Goal: Task Accomplishment & Management: Use online tool/utility

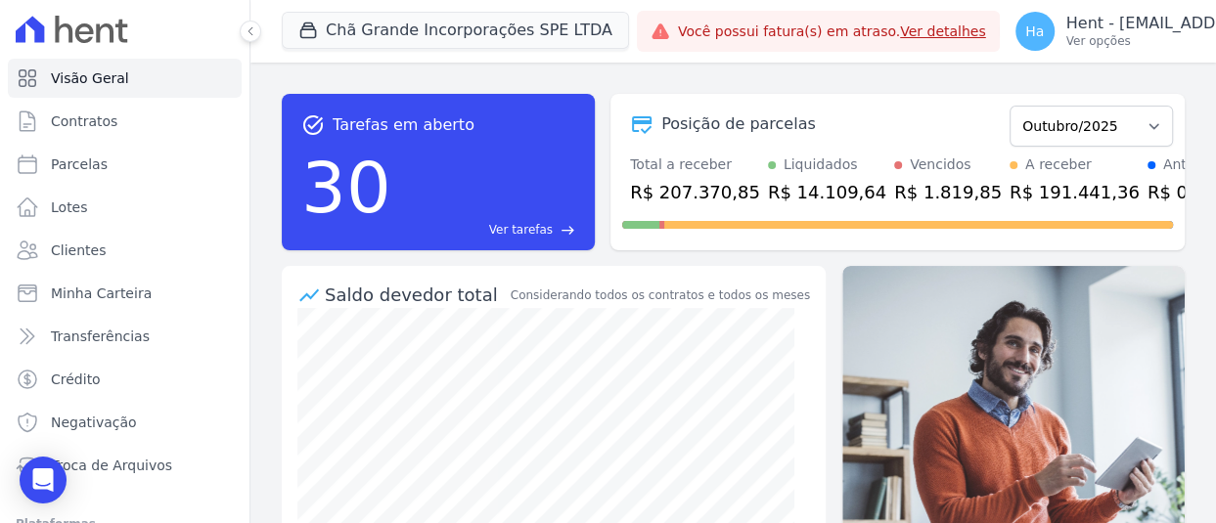
click at [374, 28] on button "Chã Grande Incorporações SPE LTDA" at bounding box center [455, 30] width 347 height 37
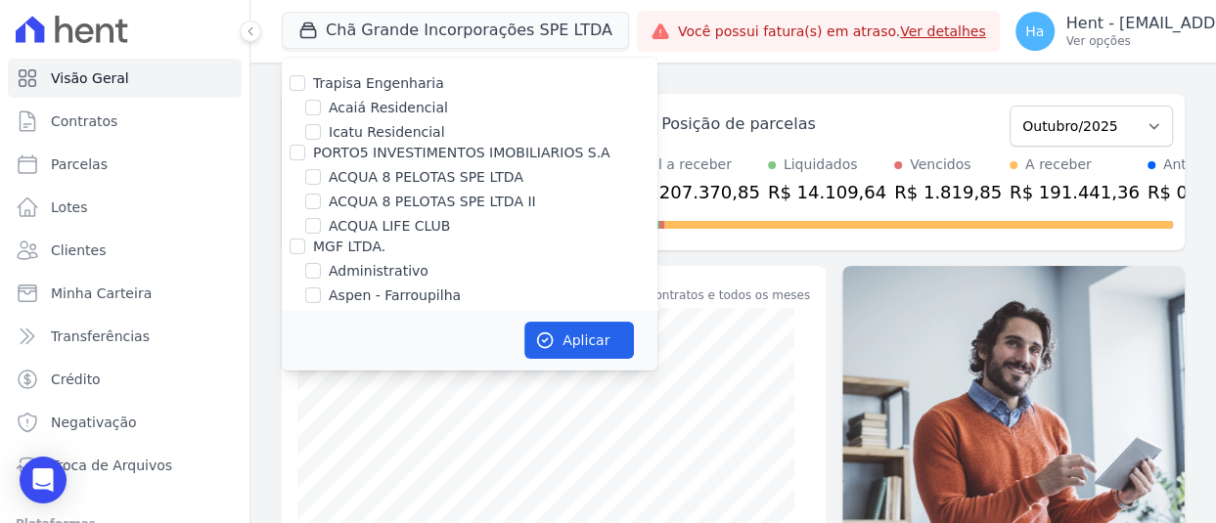
scroll to position [2190, 0]
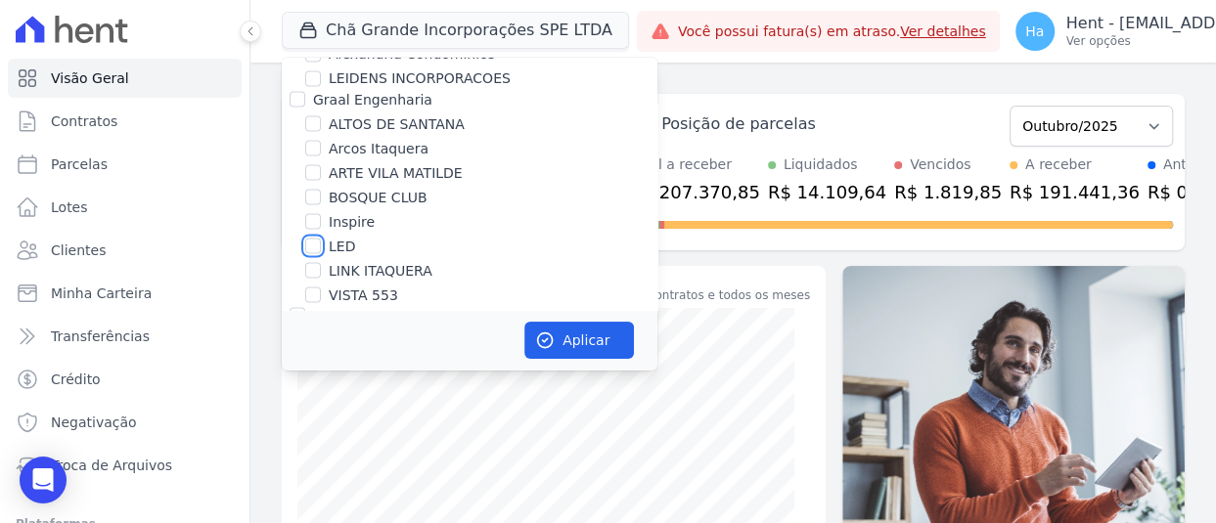
click at [314, 238] on input "LED" at bounding box center [313, 246] width 16 height 16
checkbox input "true"
click at [577, 336] on button "Aplicar" at bounding box center [579, 340] width 110 height 37
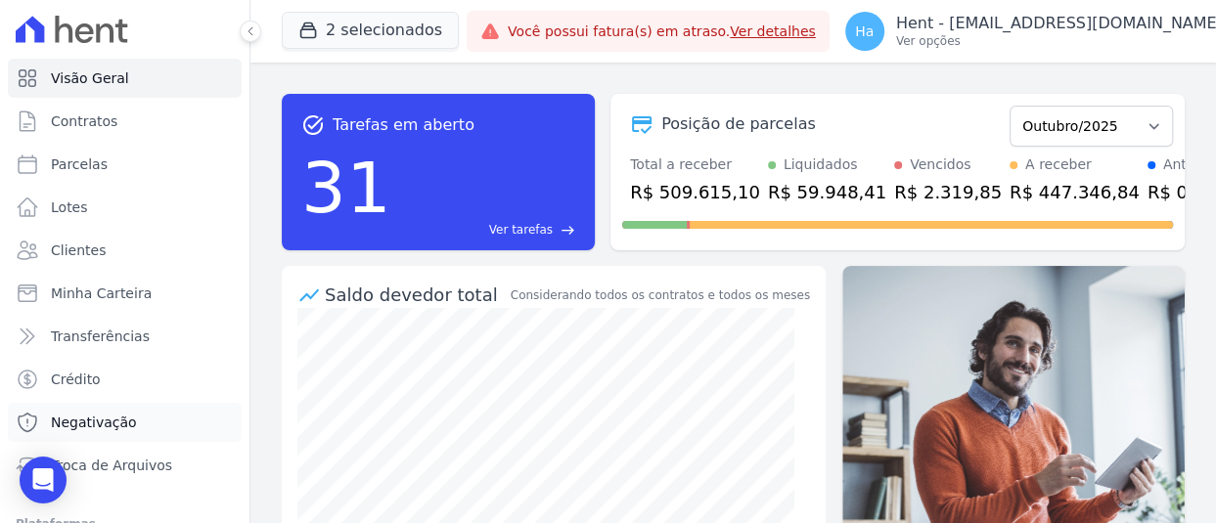
click at [93, 408] on link "Negativação" at bounding box center [125, 422] width 234 height 39
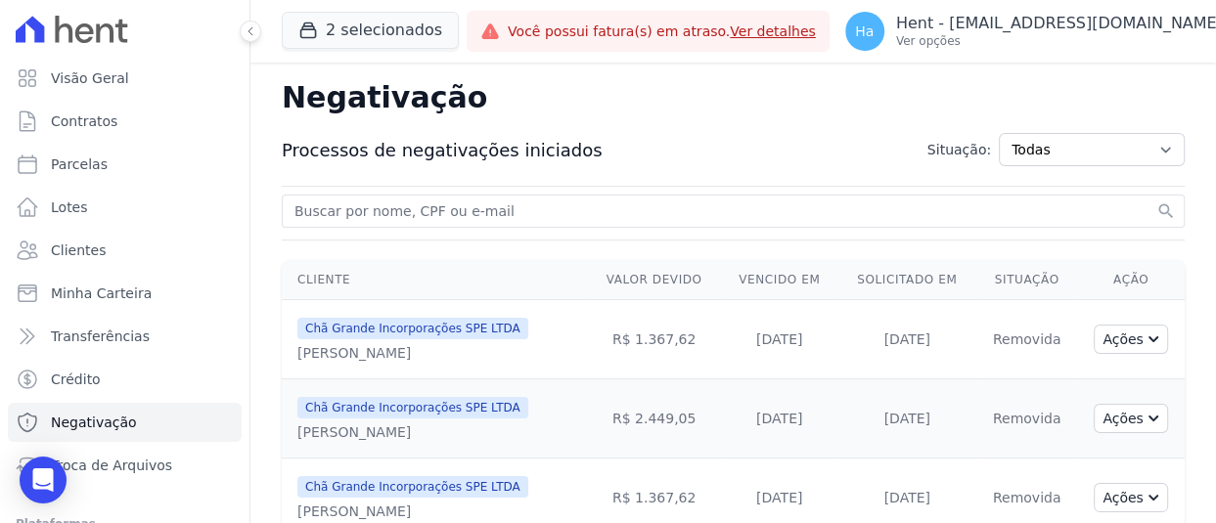
click at [527, 200] on input "search" at bounding box center [721, 210] width 862 height 23
paste input "Nome completo: [PERSON_NAME]"
click at [401, 209] on input "Nome completo: [PERSON_NAME]" at bounding box center [721, 210] width 862 height 23
type input "[PERSON_NAME]"
click at [1156, 201] on button "search" at bounding box center [1166, 211] width 20 height 20
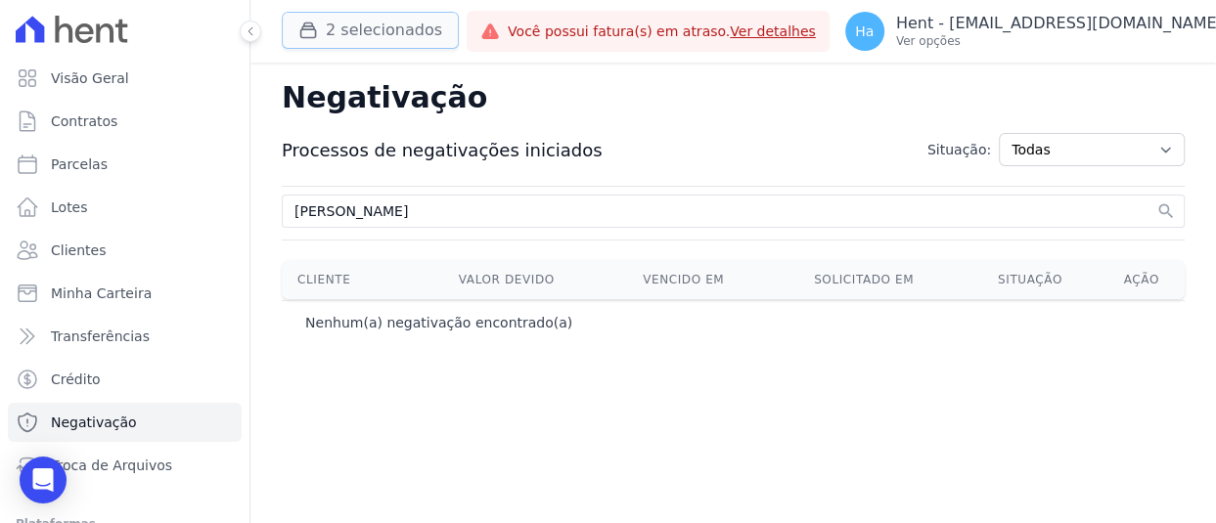
click at [338, 27] on button "2 selecionados" at bounding box center [370, 30] width 177 height 37
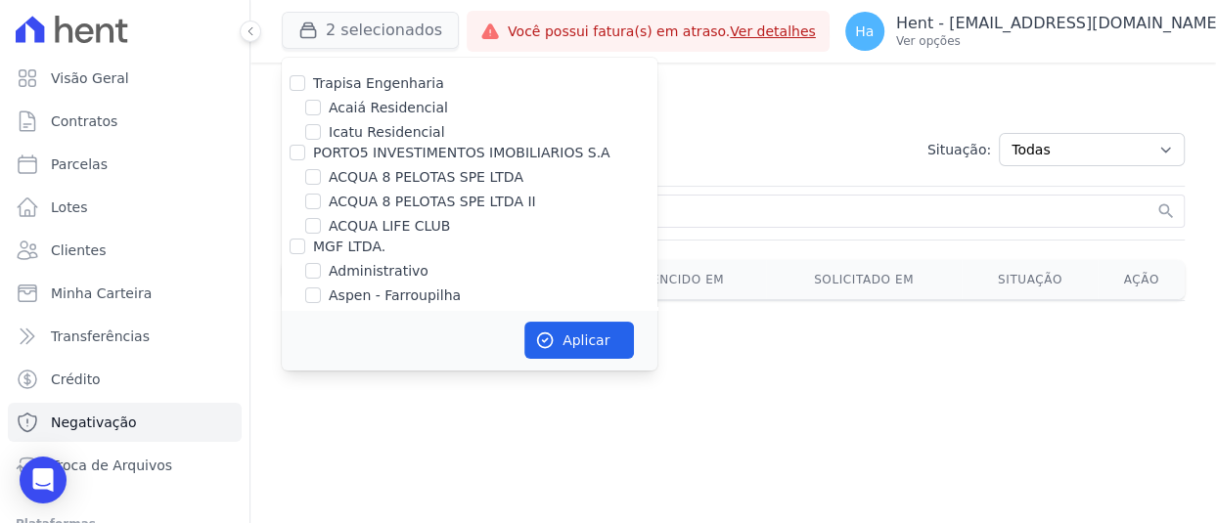
scroll to position [7345, 0]
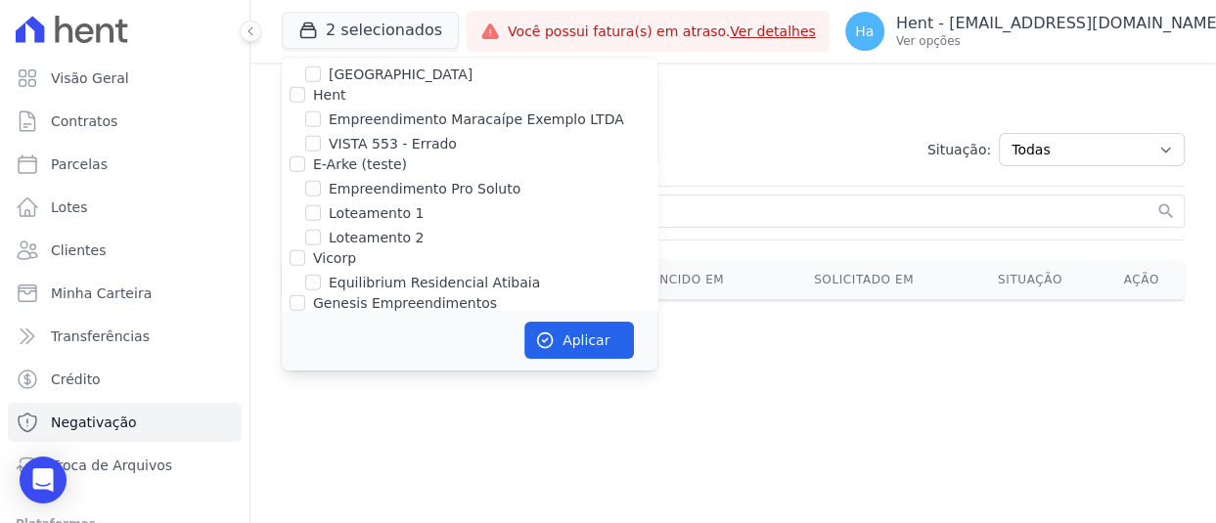
click at [312, 320] on input "[GEOGRAPHIC_DATA]" at bounding box center [313, 328] width 16 height 16
checkbox input "true"
click at [578, 349] on button "Aplicar" at bounding box center [579, 340] width 110 height 37
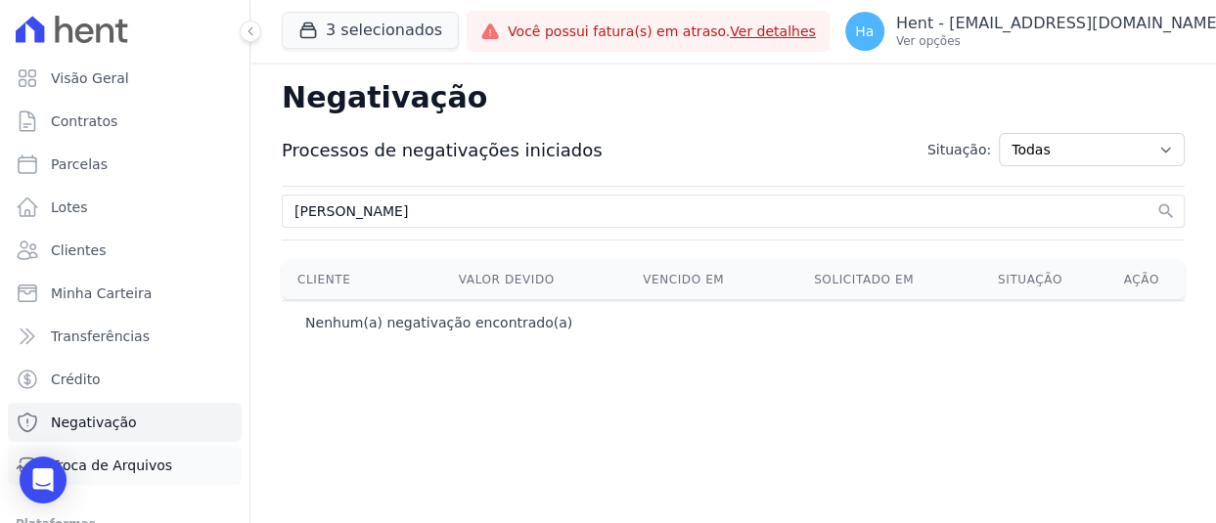
click at [104, 467] on span "Troca de Arquivos" at bounding box center [111, 466] width 121 height 20
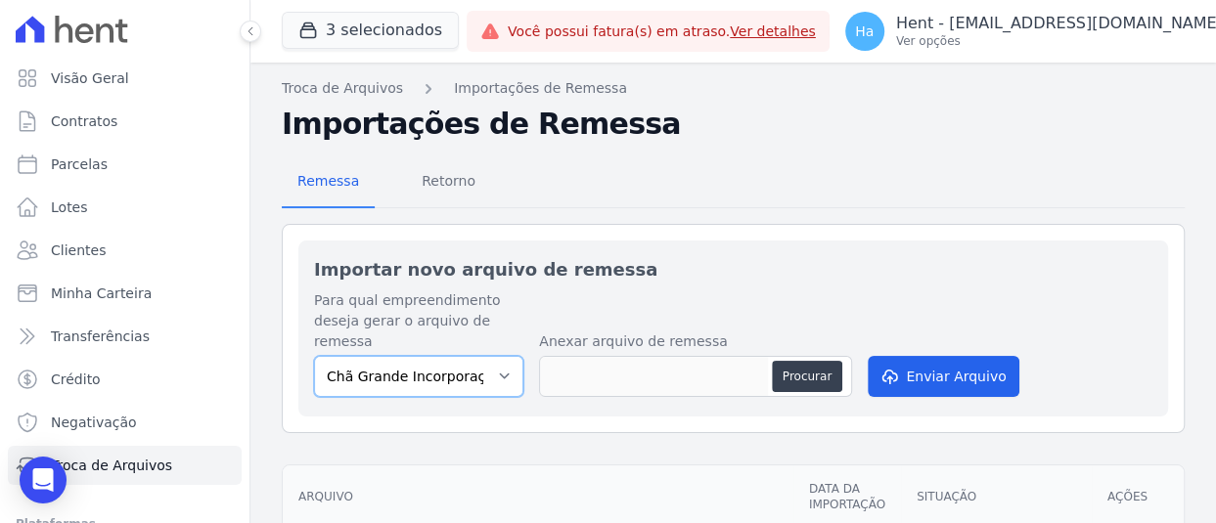
click at [493, 374] on select "Chã Grande Incorporações SPE LTDA Estação Nogueira LED" at bounding box center [418, 376] width 209 height 41
select select "3d2d160d-8cc9-45bf-8360-b2668eb8f3f8"
click at [314, 356] on select "Chã Grande Incorporações SPE LTDA Estação Nogueira LED" at bounding box center [418, 376] width 209 height 41
click at [806, 377] on button "Procurar" at bounding box center [807, 376] width 70 height 31
type input "20251001220.Flavio.txt"
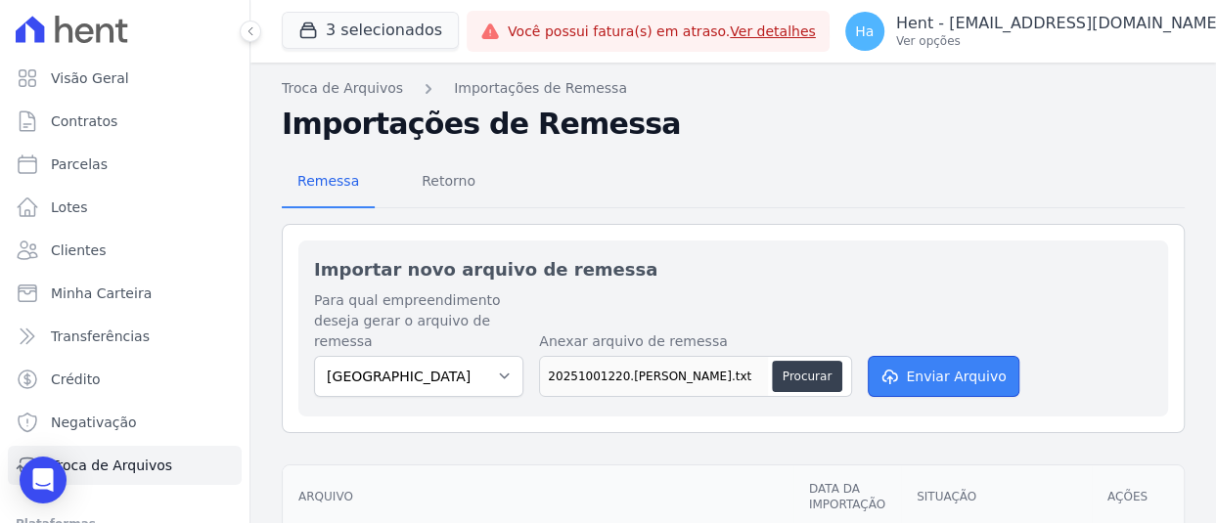
click at [944, 380] on button "Enviar Arquivo" at bounding box center [942, 376] width 151 height 41
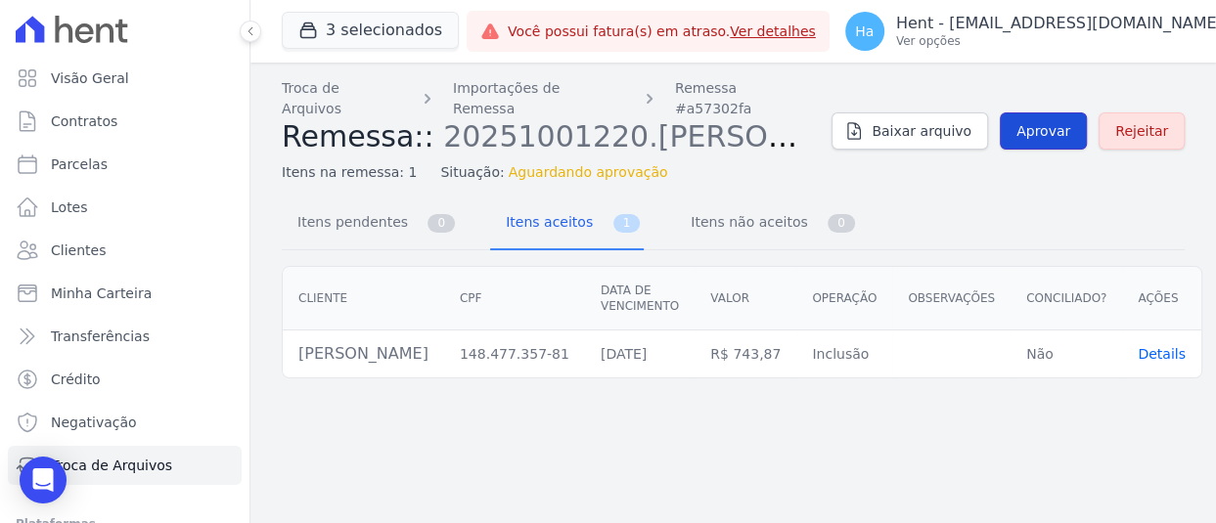
click at [1057, 123] on span "Aprovar" at bounding box center [1043, 131] width 54 height 20
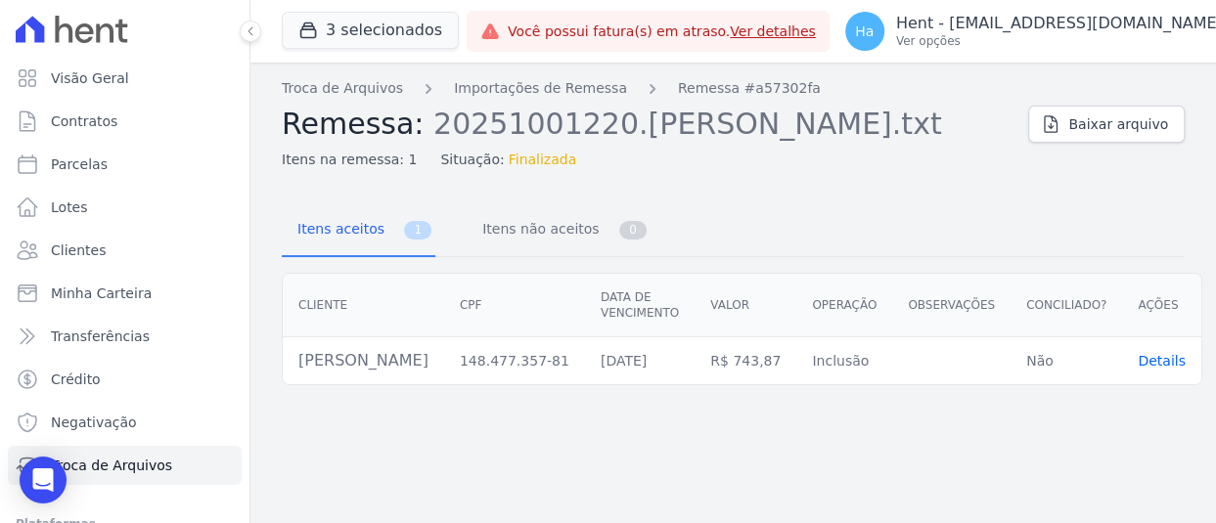
scroll to position [146, 0]
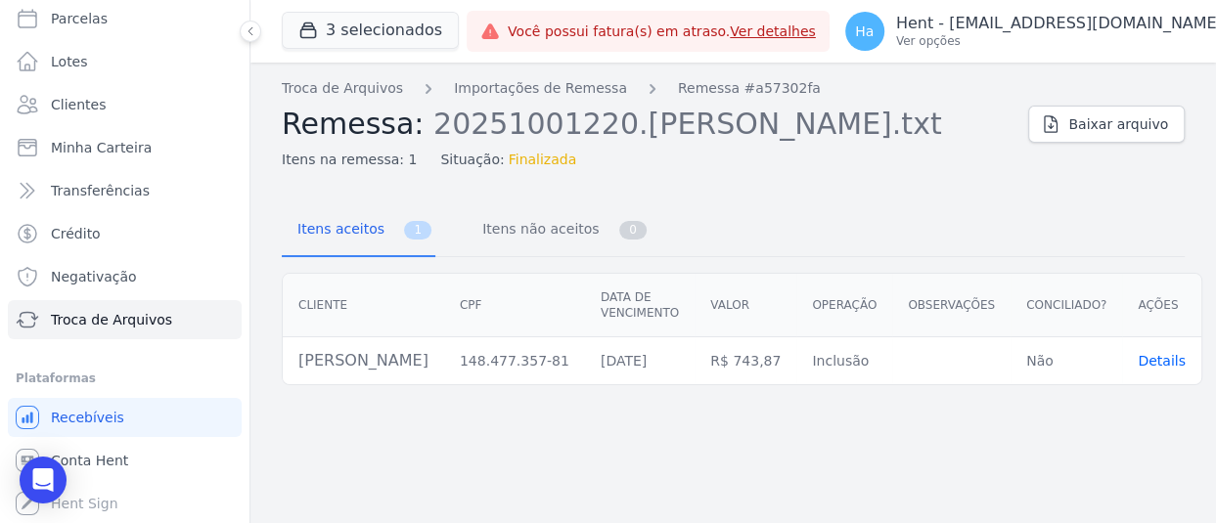
click at [1149, 363] on span "Details" at bounding box center [1161, 361] width 48 height 16
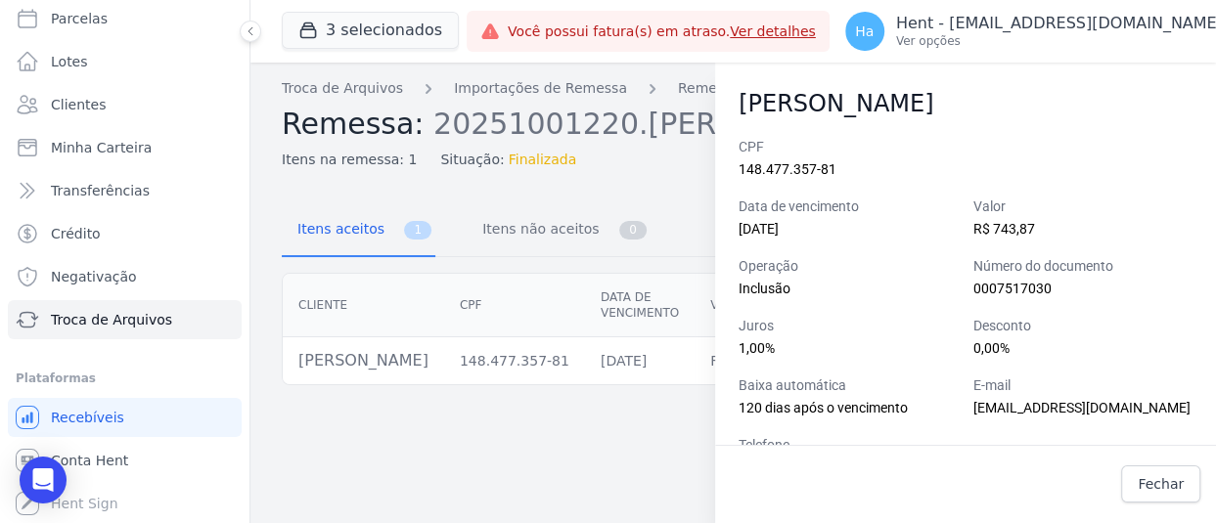
scroll to position [58, 0]
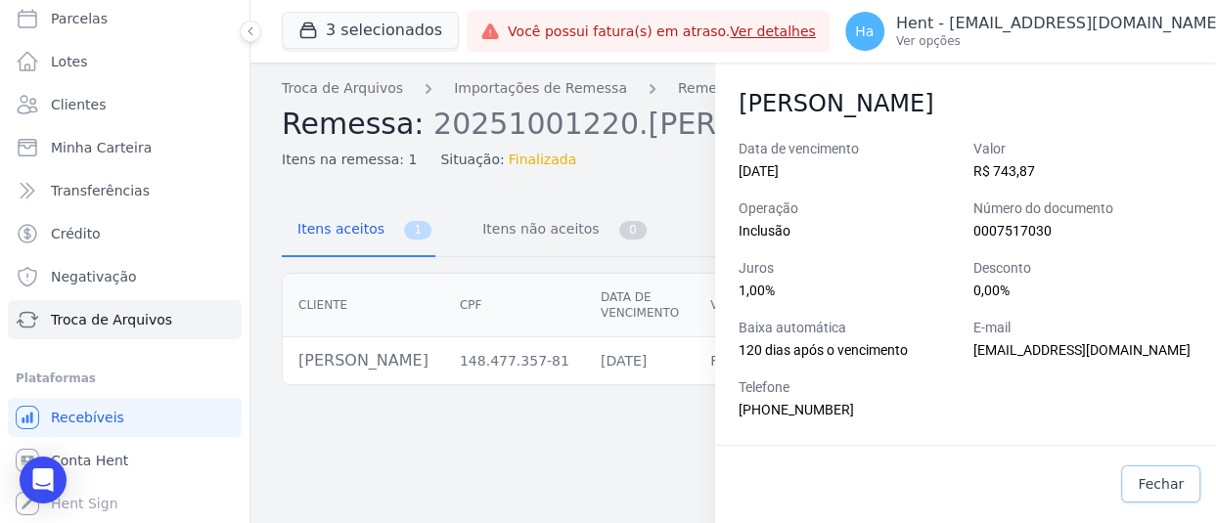
click at [1156, 486] on span "Fechar" at bounding box center [1160, 484] width 46 height 20
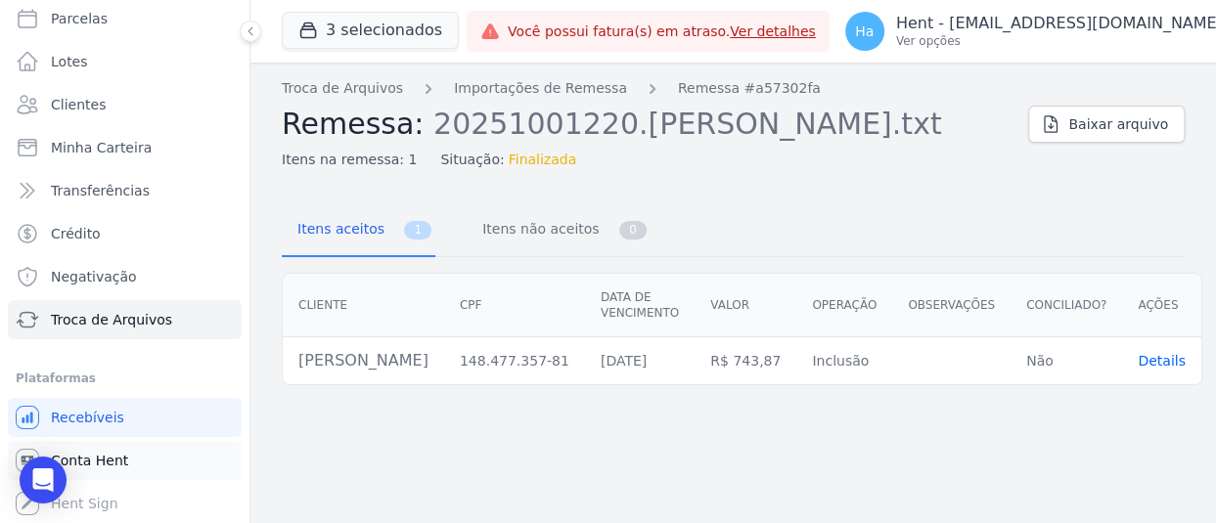
click at [135, 458] on link "Conta Hent" at bounding box center [125, 460] width 234 height 39
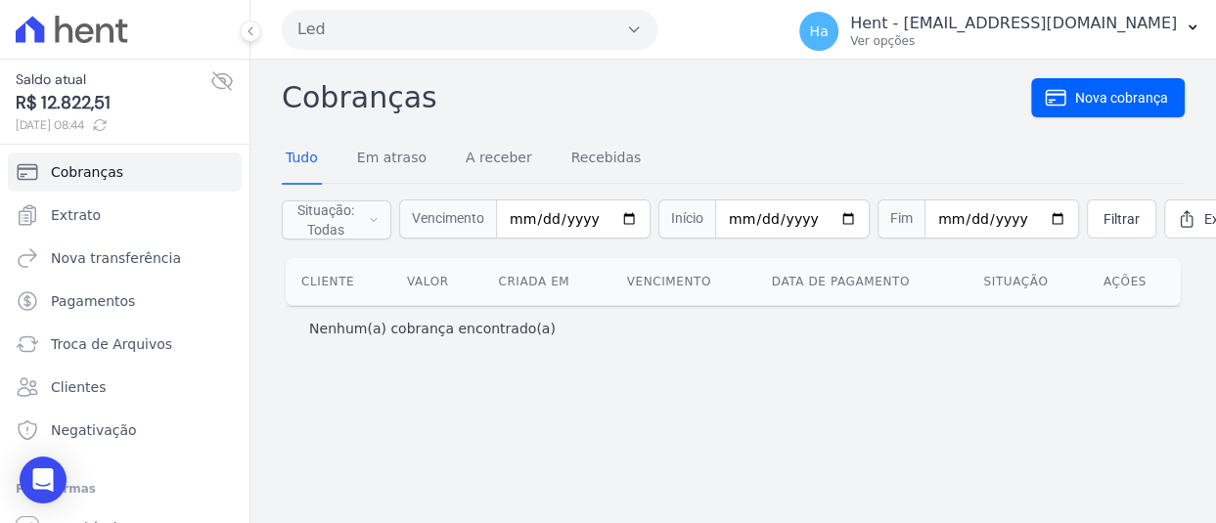
click at [454, 42] on button "Led" at bounding box center [470, 29] width 376 height 39
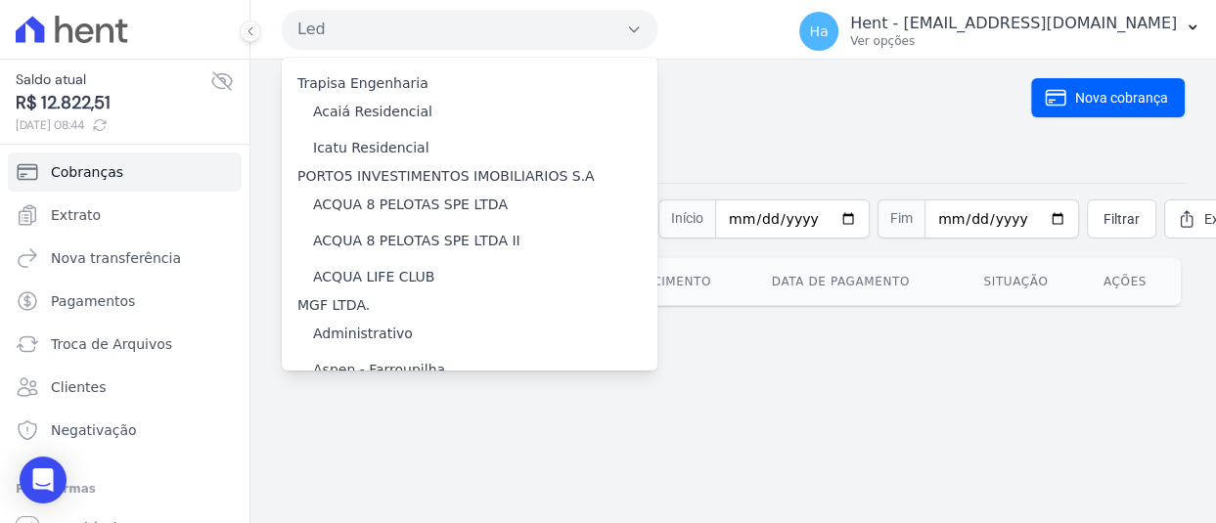
scroll to position [9869, 0]
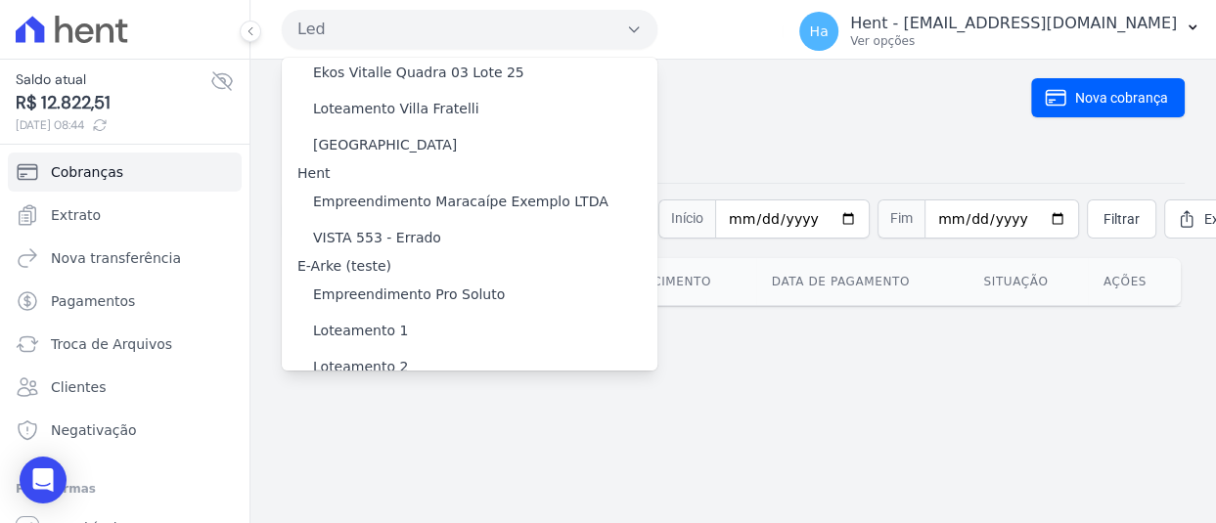
click at [360, 470] on label "[GEOGRAPHIC_DATA]" at bounding box center [385, 480] width 144 height 21
click at [0, 0] on input "[GEOGRAPHIC_DATA]" at bounding box center [0, 0] width 0 height 0
click at [360, 470] on label "[GEOGRAPHIC_DATA]" at bounding box center [385, 480] width 144 height 21
click at [0, 0] on input "[GEOGRAPHIC_DATA]" at bounding box center [0, 0] width 0 height 0
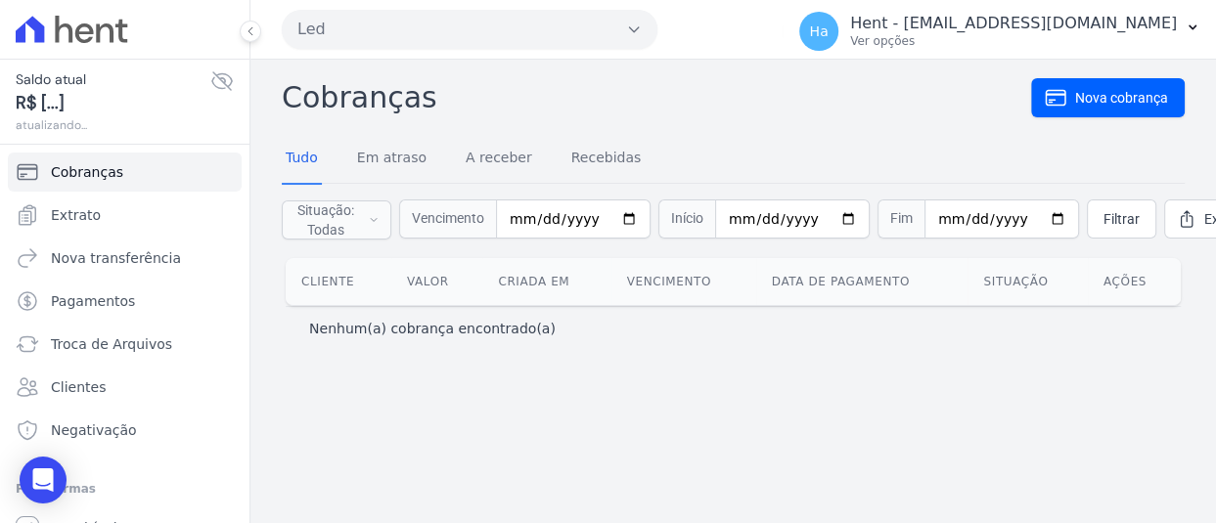
click at [640, 20] on button "Led" at bounding box center [470, 29] width 376 height 39
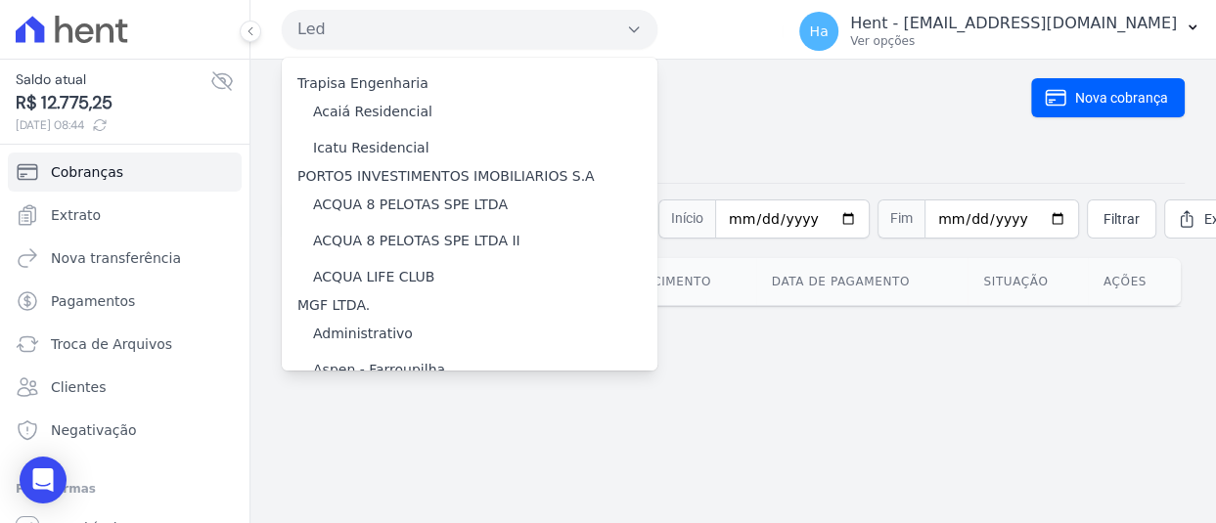
scroll to position [9869, 0]
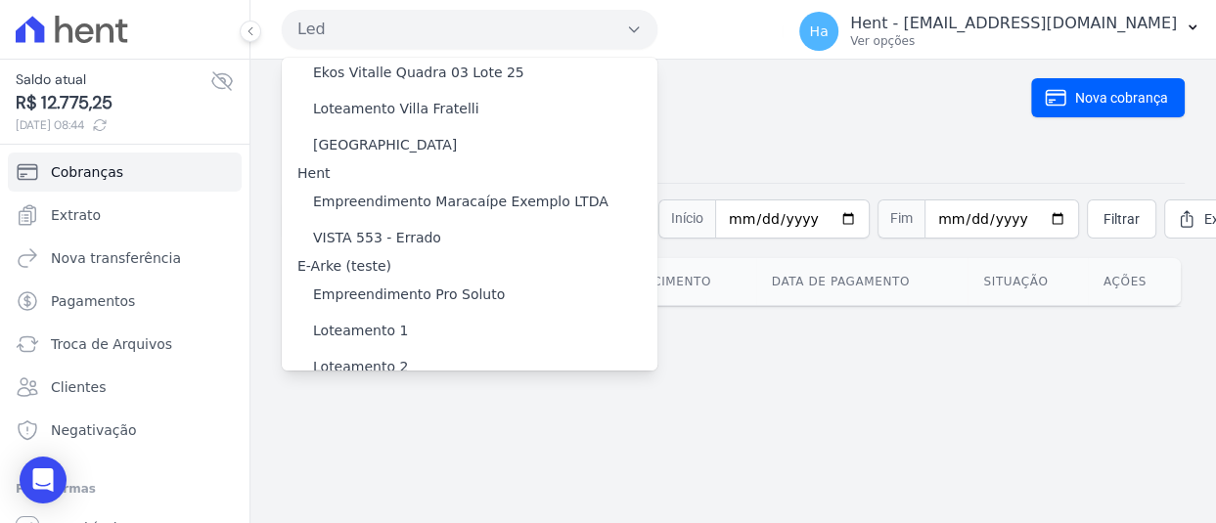
click at [373, 470] on label "[GEOGRAPHIC_DATA]" at bounding box center [385, 480] width 144 height 21
click at [0, 0] on input "[GEOGRAPHIC_DATA]" at bounding box center [0, 0] width 0 height 0
click at [373, 470] on label "[GEOGRAPHIC_DATA]" at bounding box center [385, 480] width 144 height 21
click at [0, 0] on input "[GEOGRAPHIC_DATA]" at bounding box center [0, 0] width 0 height 0
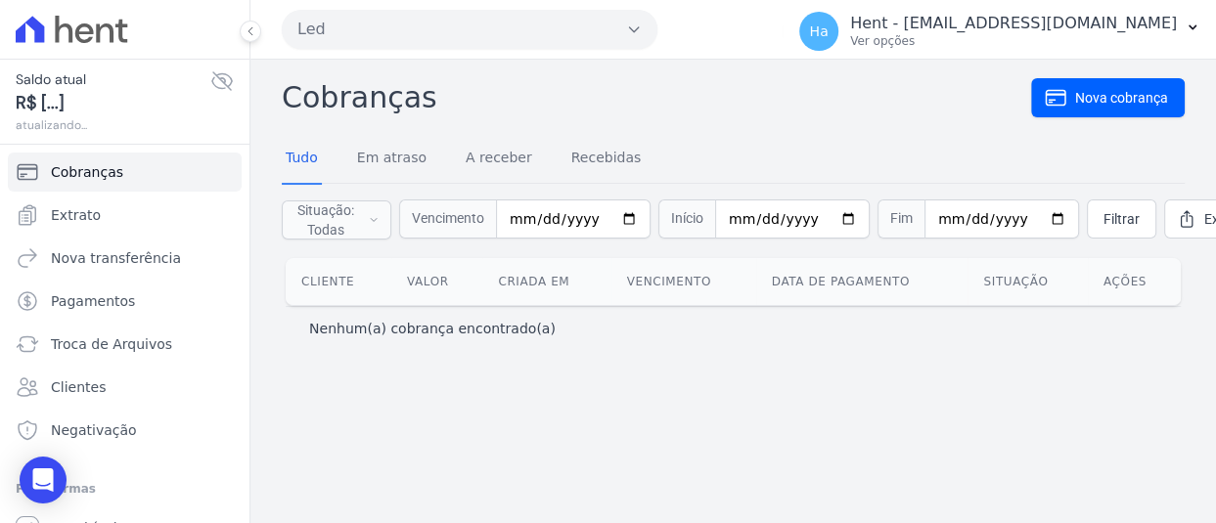
click at [641, 28] on icon "button" at bounding box center [634, 30] width 16 height 16
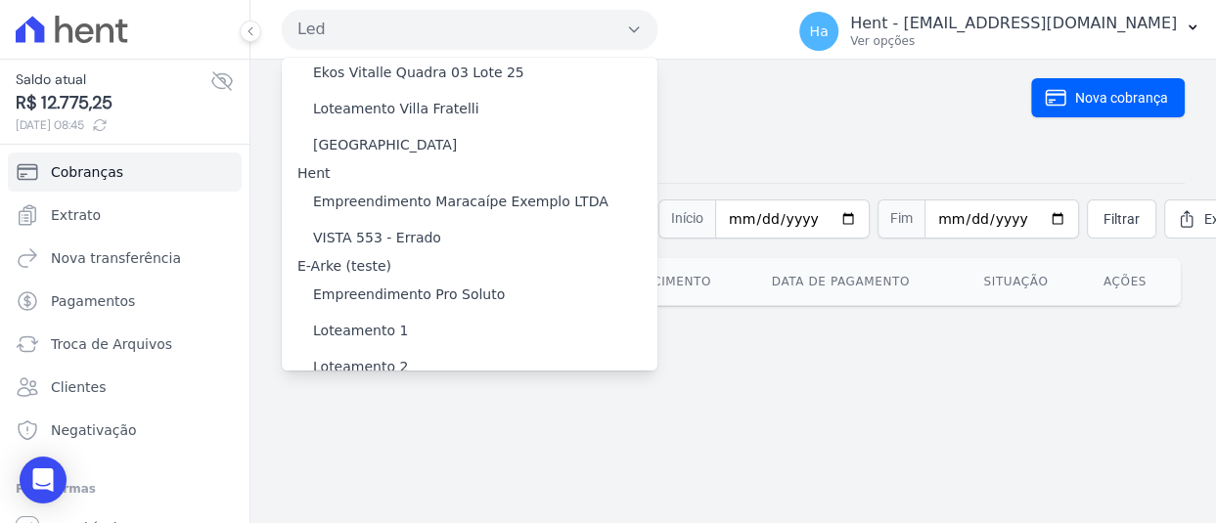
click at [362, 470] on label "[GEOGRAPHIC_DATA]" at bounding box center [385, 480] width 144 height 21
click at [0, 0] on input "[GEOGRAPHIC_DATA]" at bounding box center [0, 0] width 0 height 0
click at [362, 470] on label "[GEOGRAPHIC_DATA]" at bounding box center [385, 480] width 144 height 21
click at [0, 0] on input "[GEOGRAPHIC_DATA]" at bounding box center [0, 0] width 0 height 0
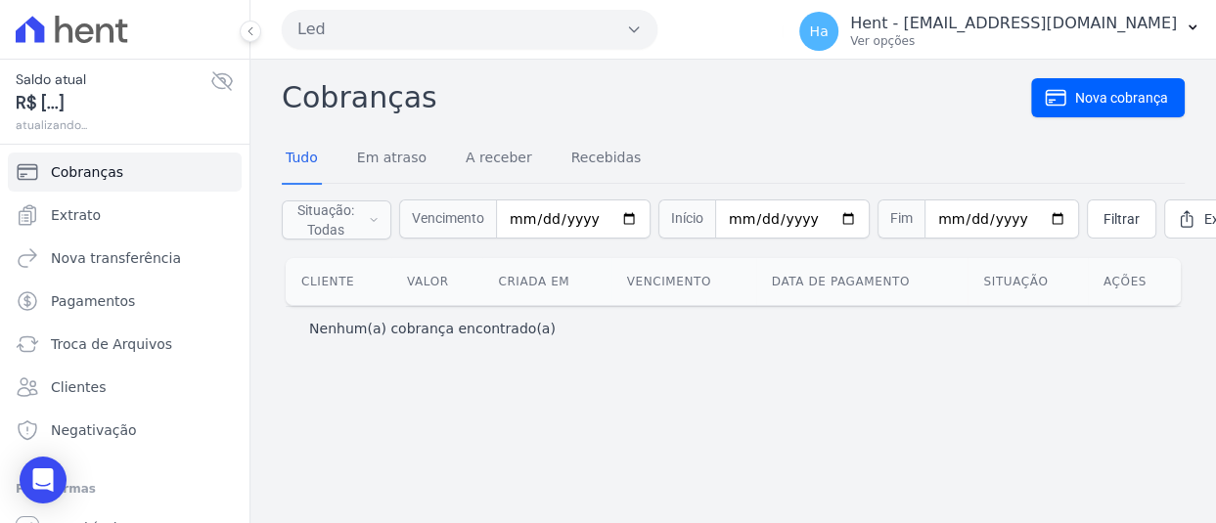
scroll to position [110, 0]
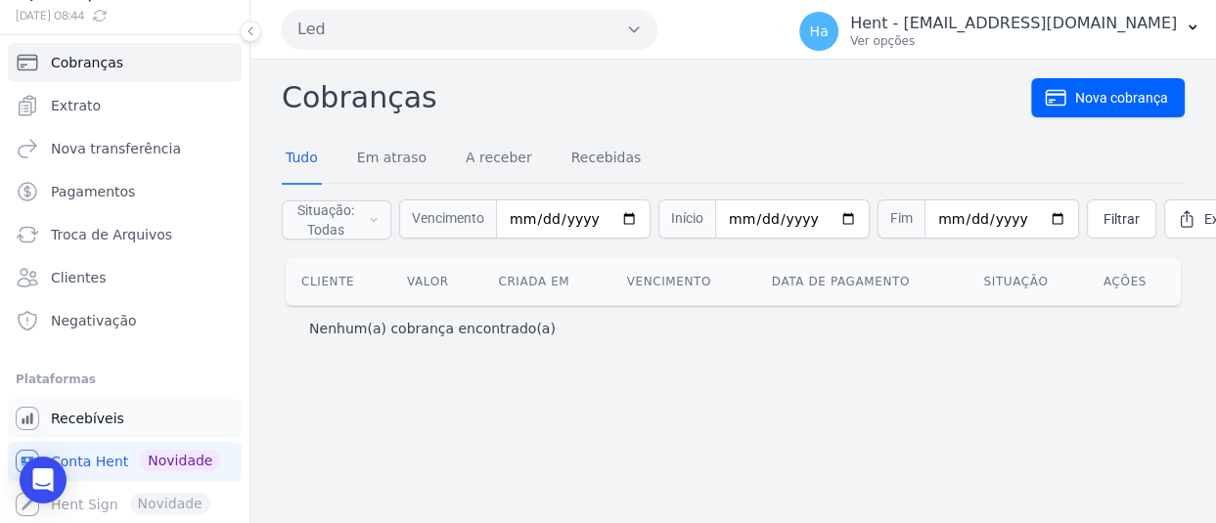
click at [91, 432] on link "Recebíveis" at bounding box center [125, 418] width 234 height 39
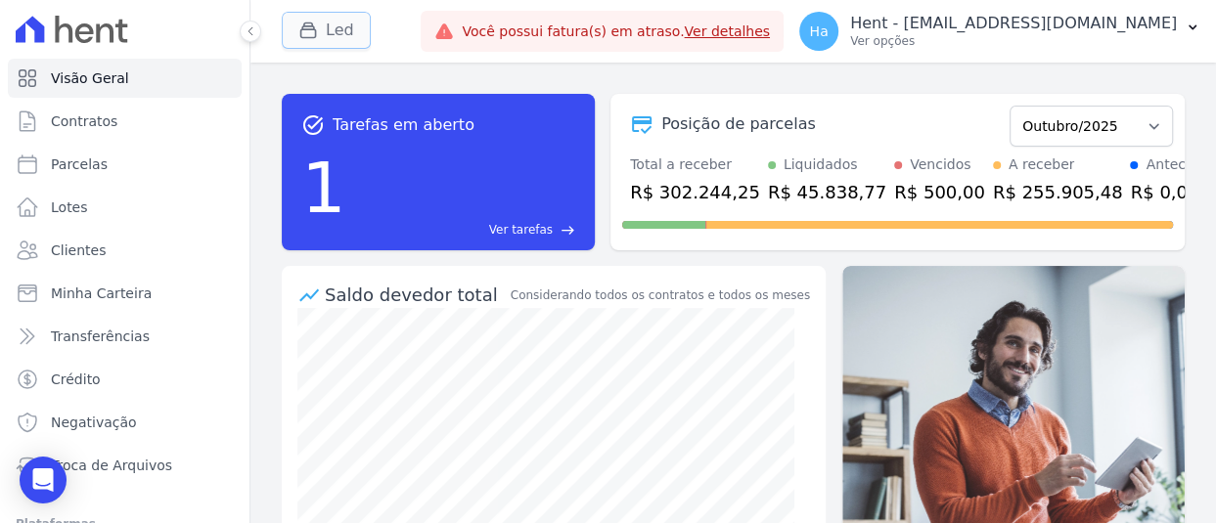
click at [347, 22] on button "Led" at bounding box center [326, 30] width 89 height 37
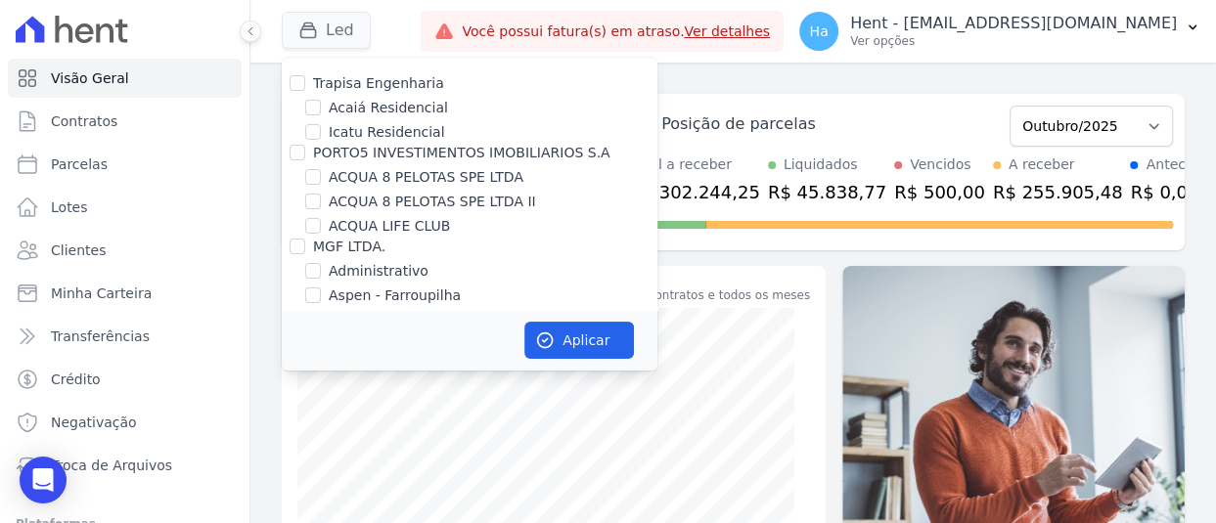
scroll to position [7345, 0]
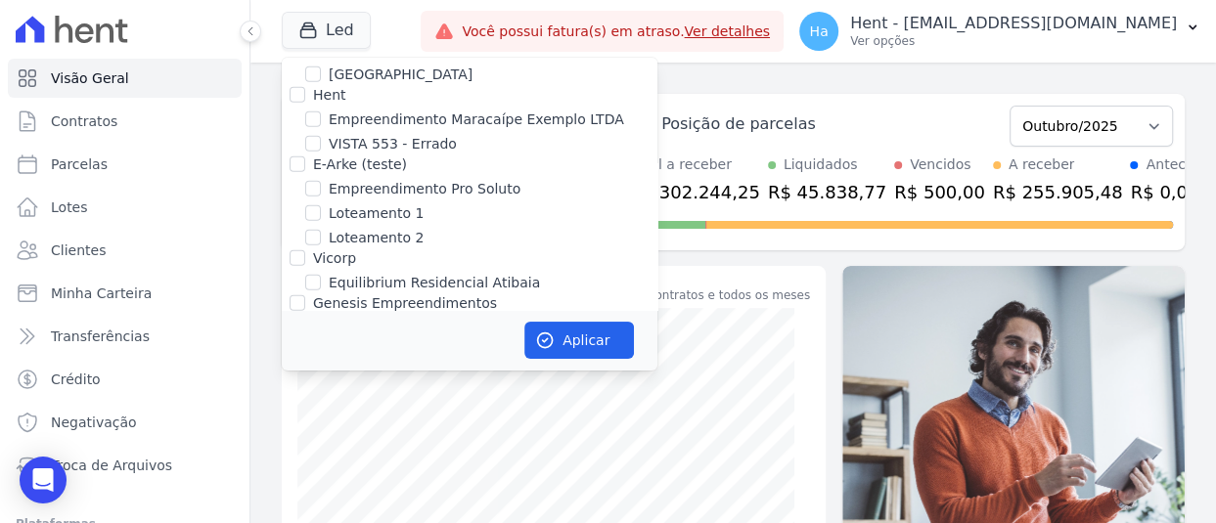
click at [312, 320] on input "[GEOGRAPHIC_DATA]" at bounding box center [313, 328] width 16 height 16
checkbox input "true"
click at [564, 343] on button "Aplicar" at bounding box center [579, 340] width 110 height 37
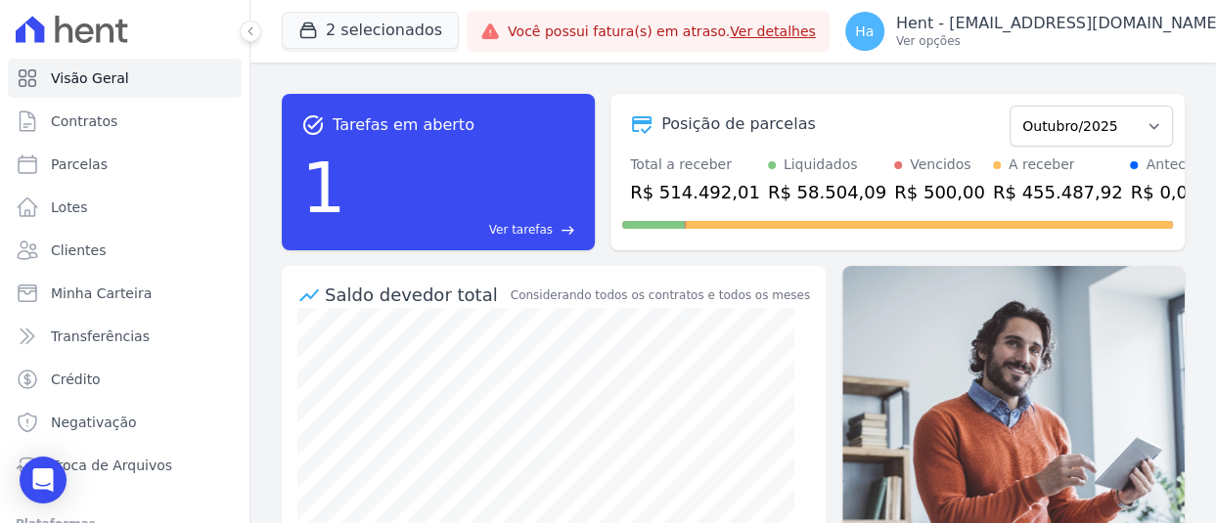
scroll to position [146, 0]
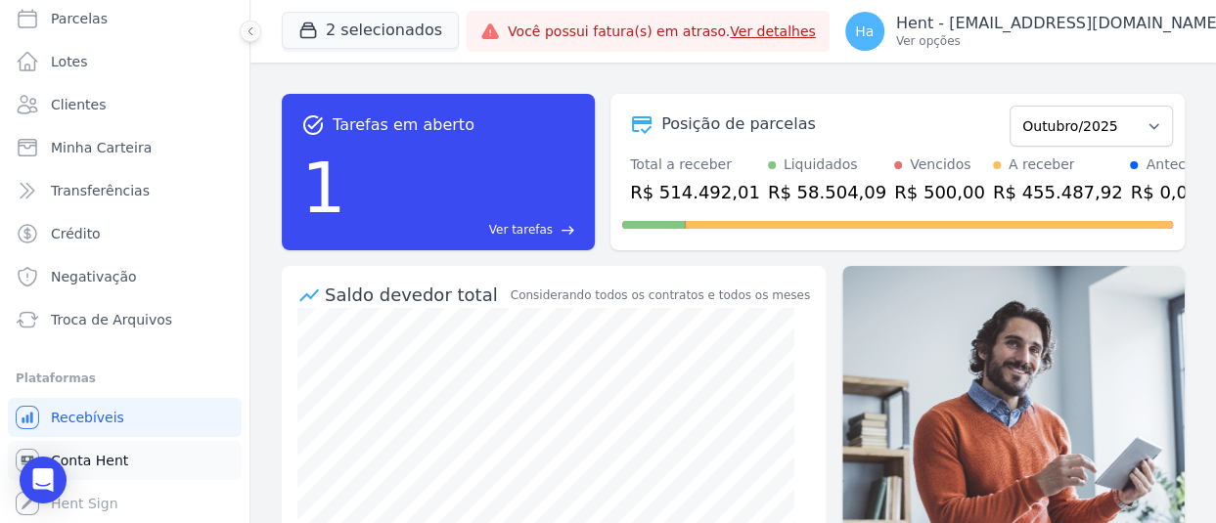
click at [100, 463] on span "Conta Hent" at bounding box center [89, 461] width 77 height 20
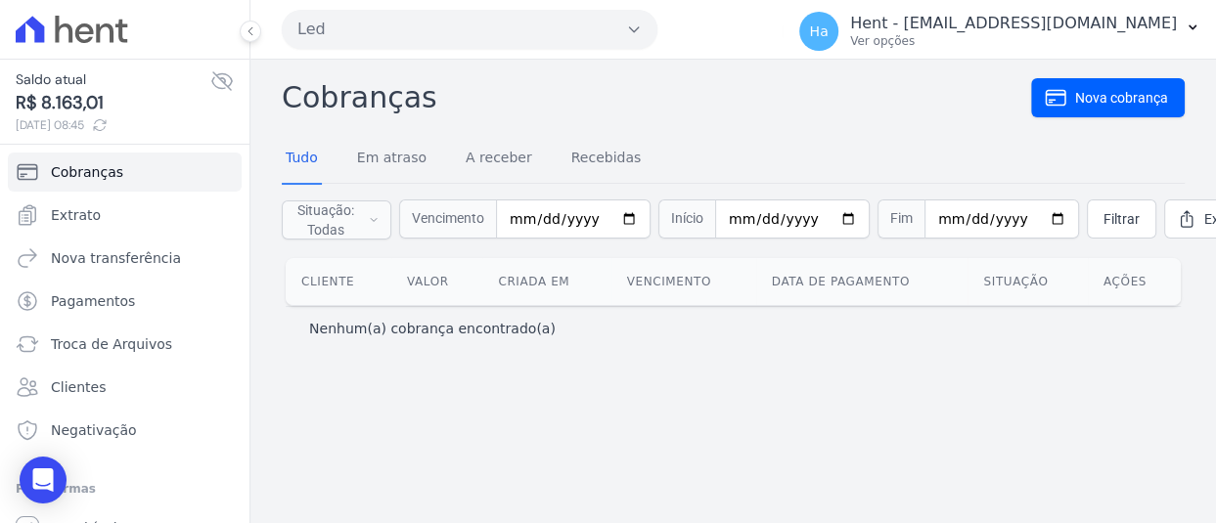
click at [640, 29] on icon "button" at bounding box center [634, 30] width 16 height 16
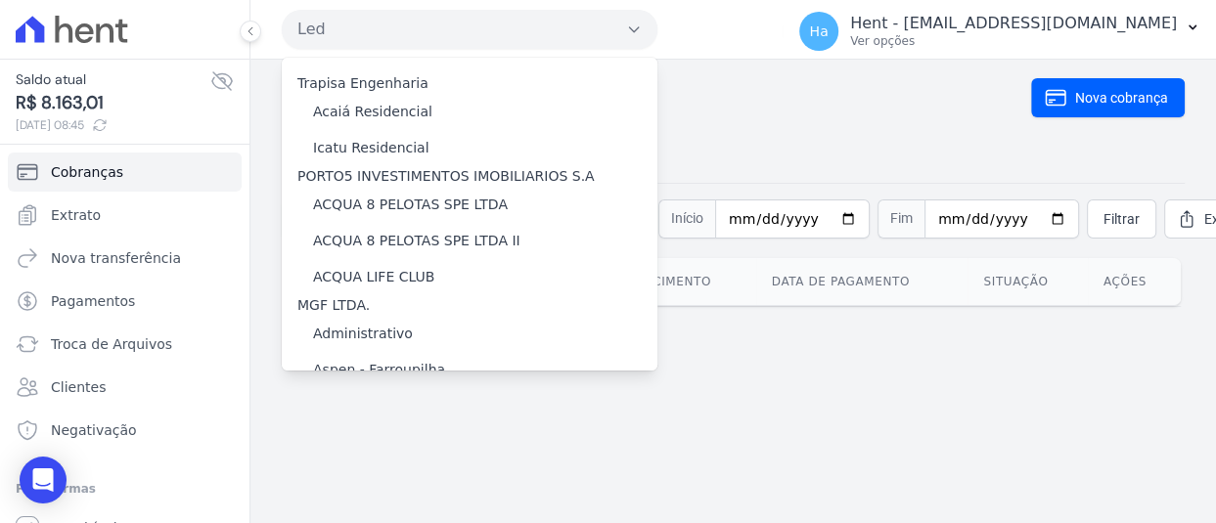
scroll to position [9869, 0]
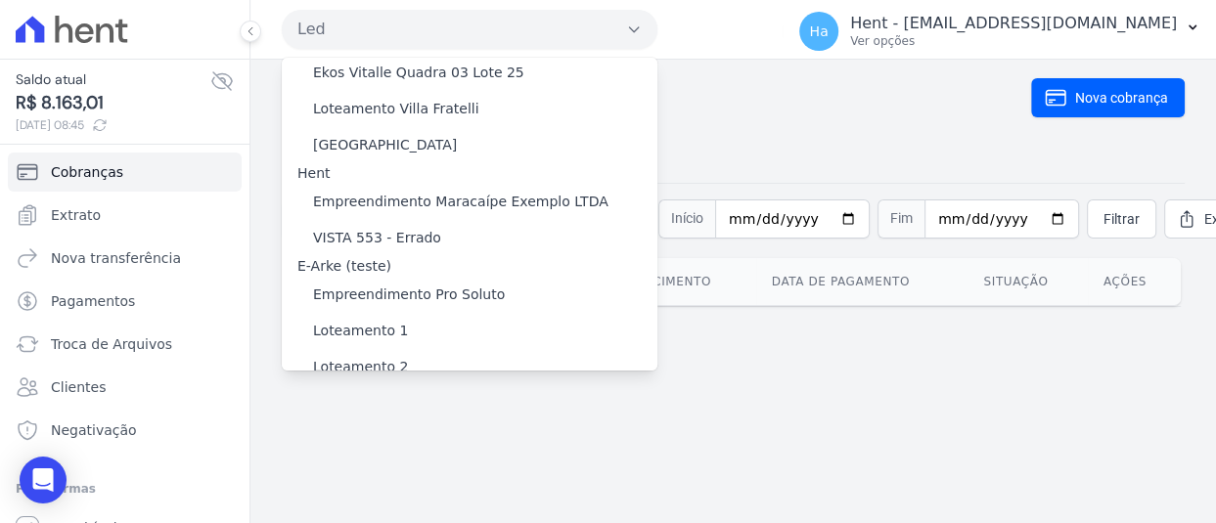
click at [410, 470] on label "[GEOGRAPHIC_DATA]" at bounding box center [385, 480] width 144 height 21
click at [0, 0] on input "[GEOGRAPHIC_DATA]" at bounding box center [0, 0] width 0 height 0
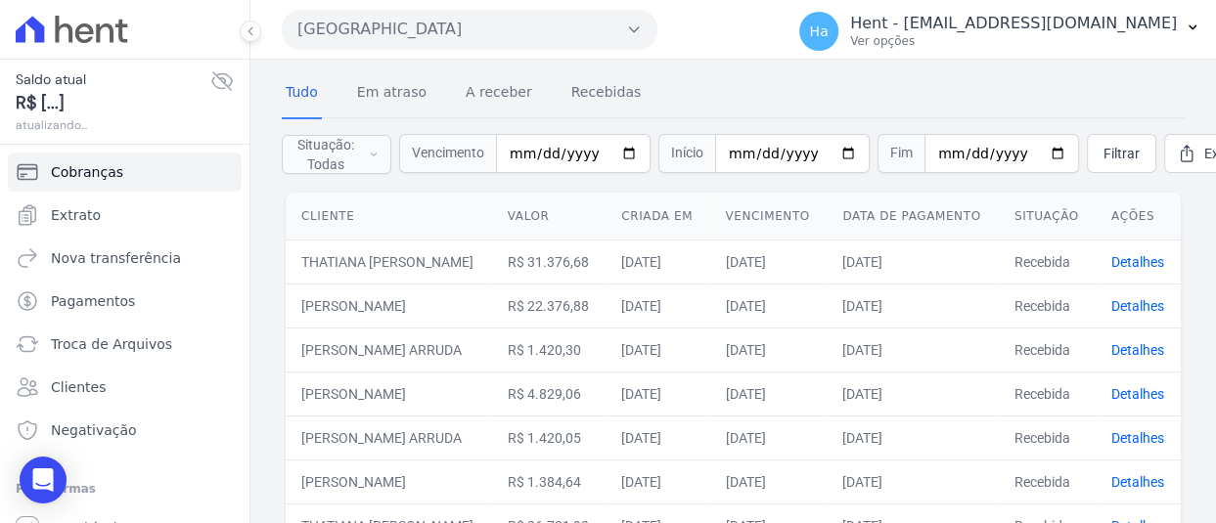
scroll to position [0, 0]
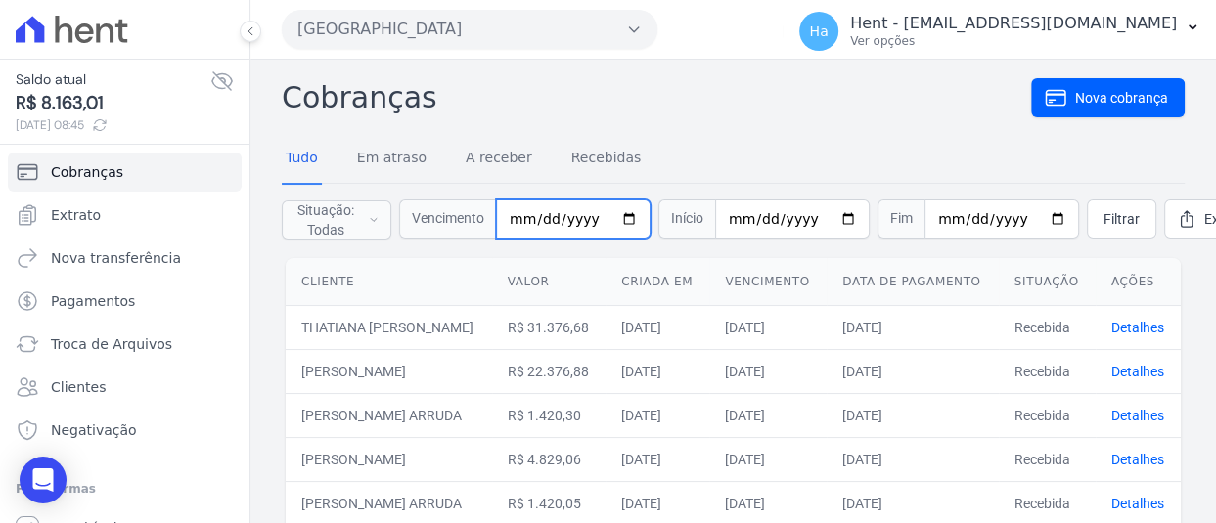
click at [516, 219] on input "date" at bounding box center [573, 218] width 155 height 39
type input "2025-10-17"
click at [1103, 214] on span "Filtrar" at bounding box center [1121, 219] width 36 height 20
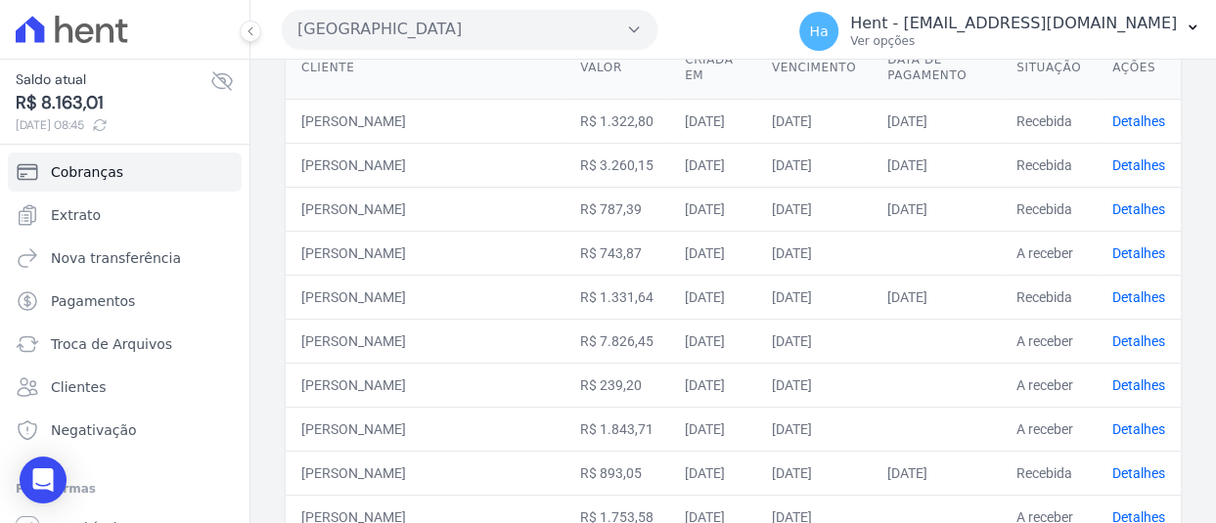
scroll to position [260, 0]
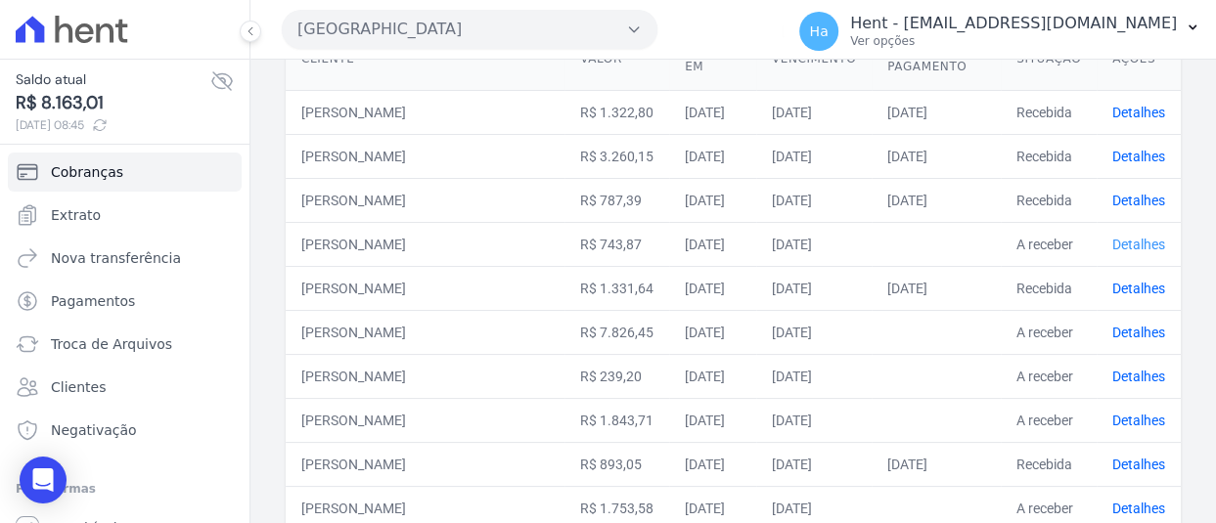
click at [1137, 248] on link "Detalhes" at bounding box center [1138, 245] width 53 height 16
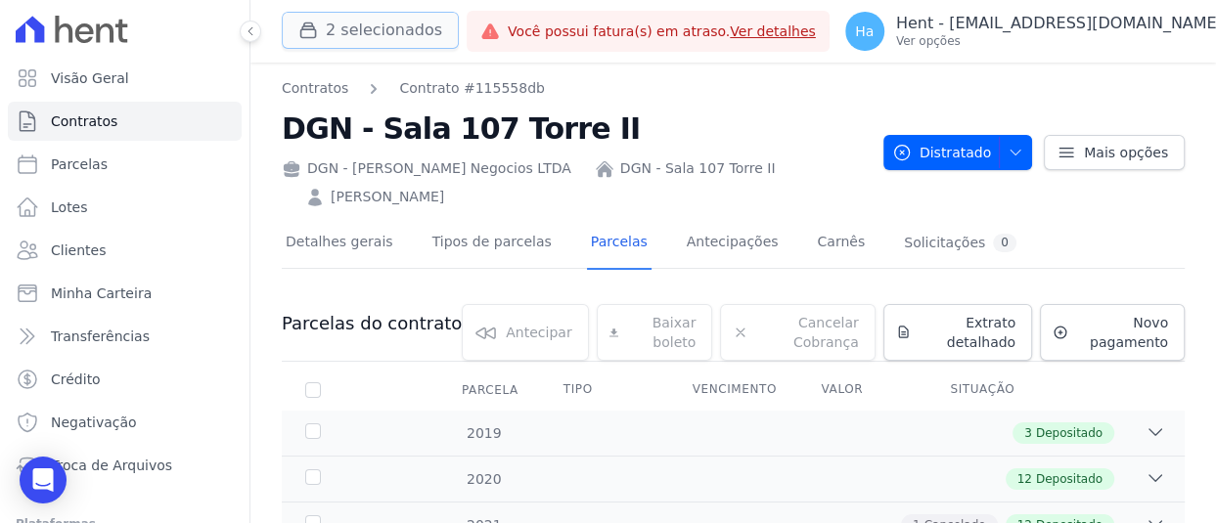
click at [345, 39] on button "2 selecionados" at bounding box center [370, 30] width 177 height 37
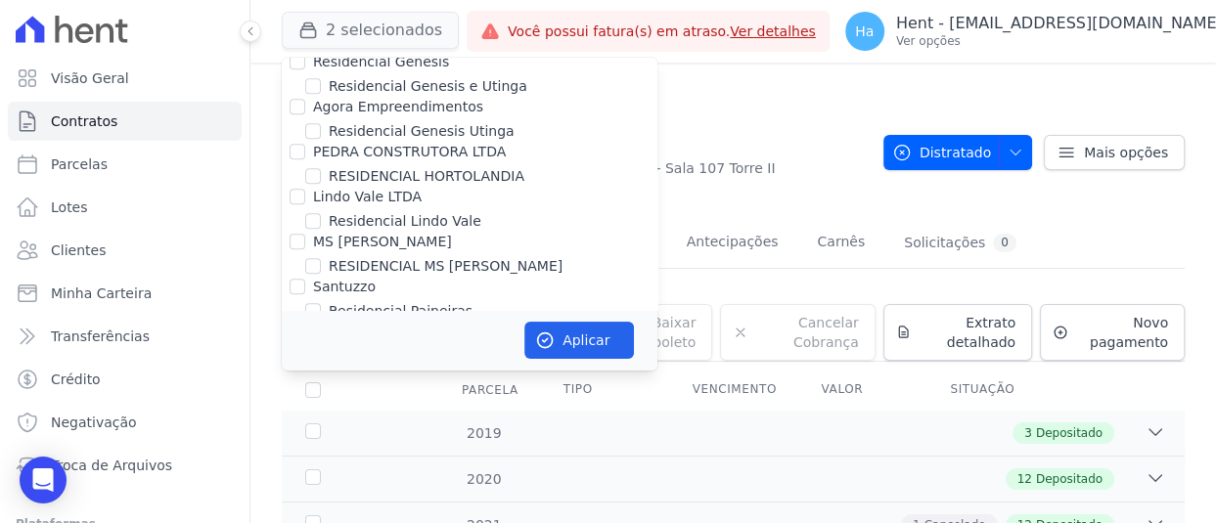
scroll to position [14788, 0]
click at [295, 461] on div at bounding box center [297, 471] width 16 height 20
click at [295, 463] on input "FONTOURA CONSTRUCOES E INCORPORACOES LTDA" at bounding box center [297, 471] width 16 height 16
checkbox input "true"
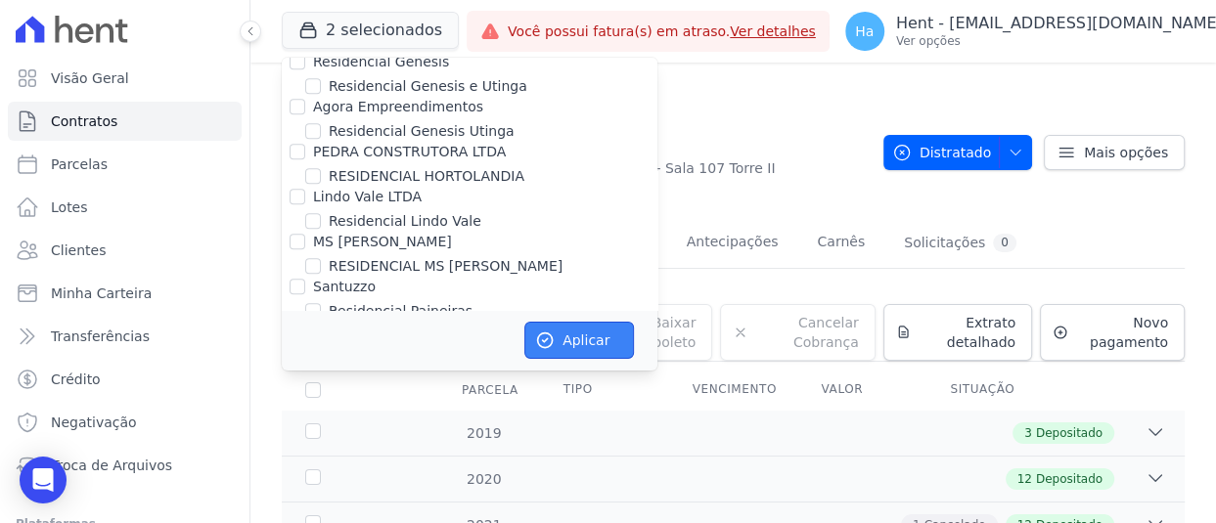
click at [610, 350] on button "Aplicar" at bounding box center [579, 340] width 110 height 37
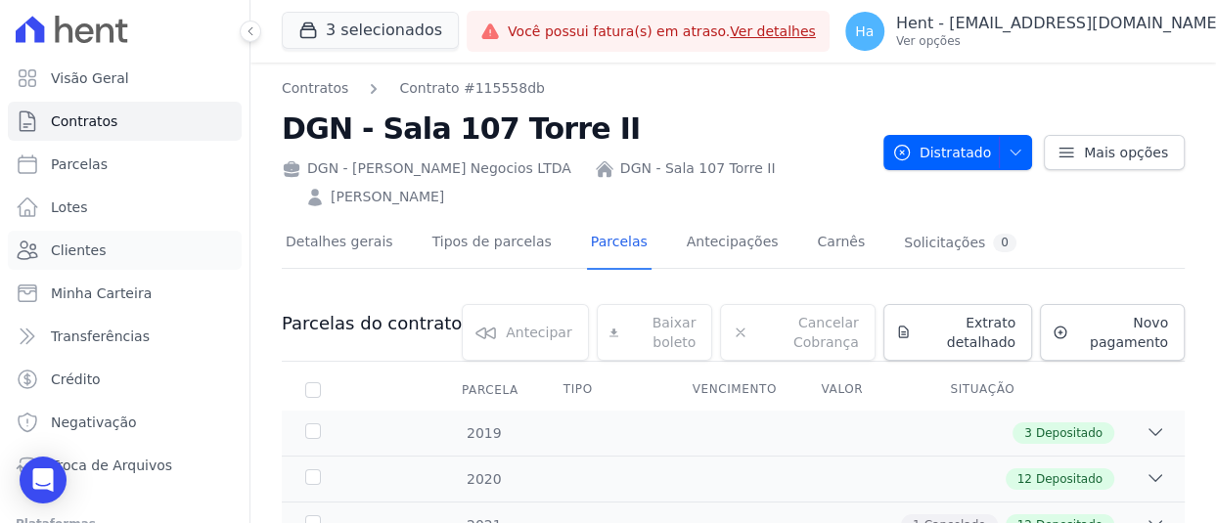
click at [62, 264] on link "Clientes" at bounding box center [125, 250] width 234 height 39
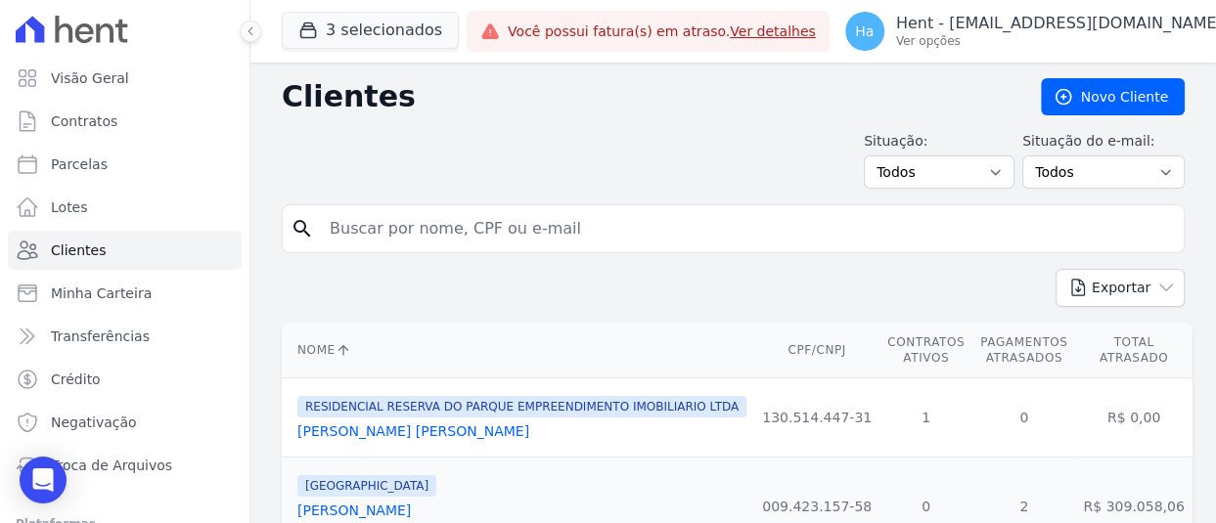
click at [505, 224] on input "search" at bounding box center [747, 228] width 858 height 39
type input "v"
paste input "Isadora Rabelo Juventino"
type input "Isadora Rabelo Juventino"
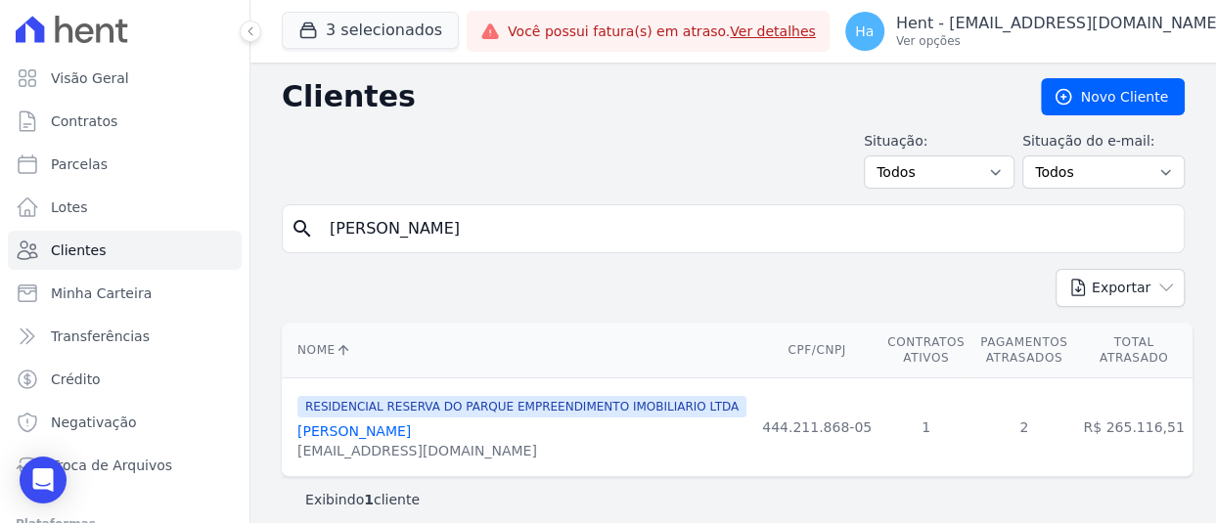
click at [395, 424] on link "Isadora Rabelo Juventino" at bounding box center [353, 431] width 113 height 16
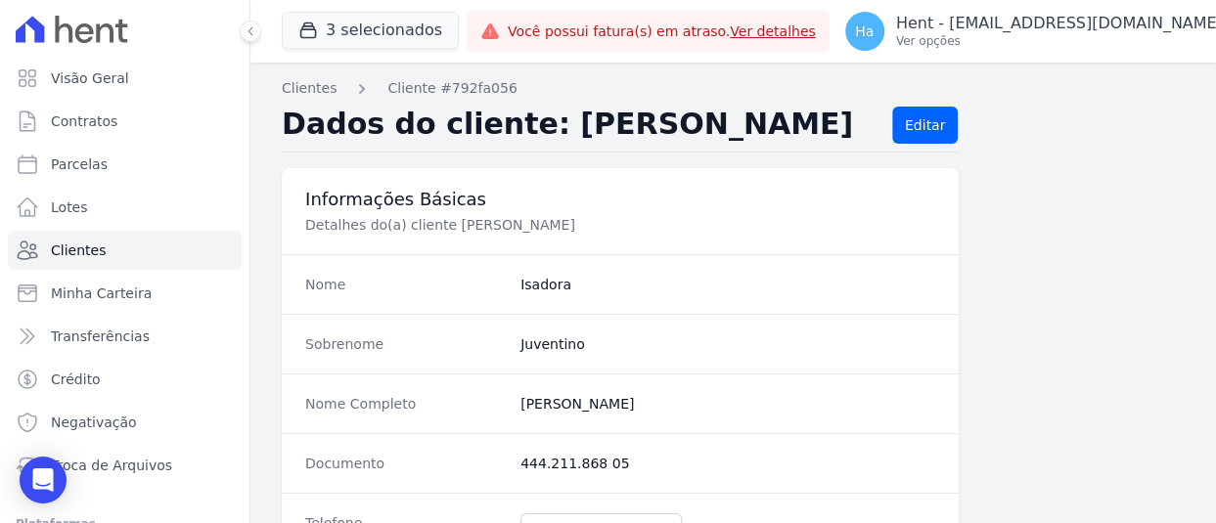
scroll to position [753, 0]
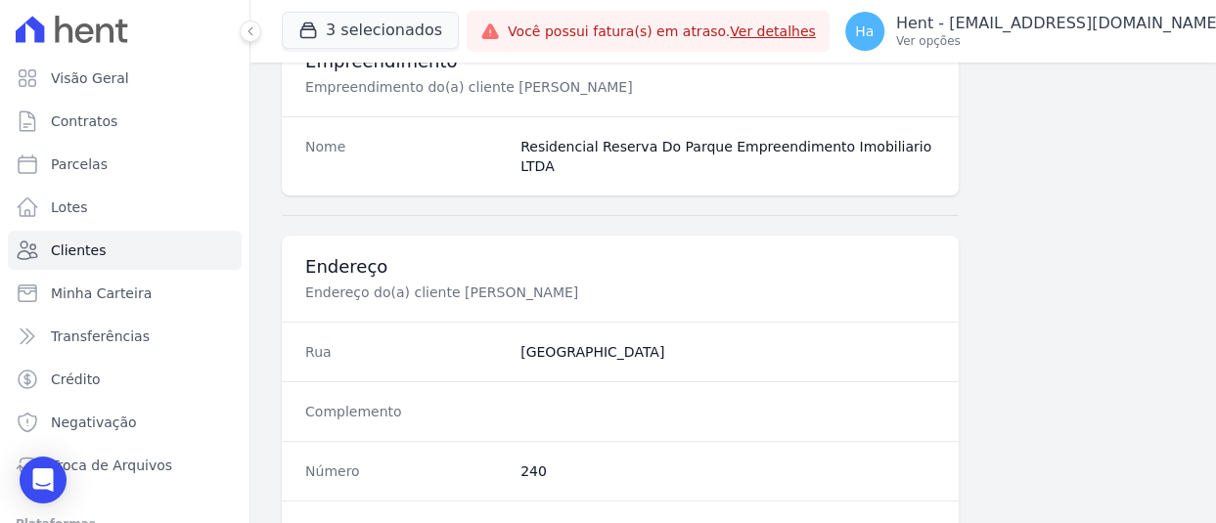
click at [1198, 318] on div "Clientes Cliente #792fa056 Dados do cliente: Isadora Juventino Editar Informaçõ…" at bounding box center [732, 211] width 965 height 1802
drag, startPoint x: 1198, startPoint y: 318, endPoint x: 1211, endPoint y: 320, distance: 12.9
click at [1211, 320] on main "Clientes Cliente #792fa056 Dados do cliente: Isadora Juventino Editar Informaçõ…" at bounding box center [732, 293] width 965 height 461
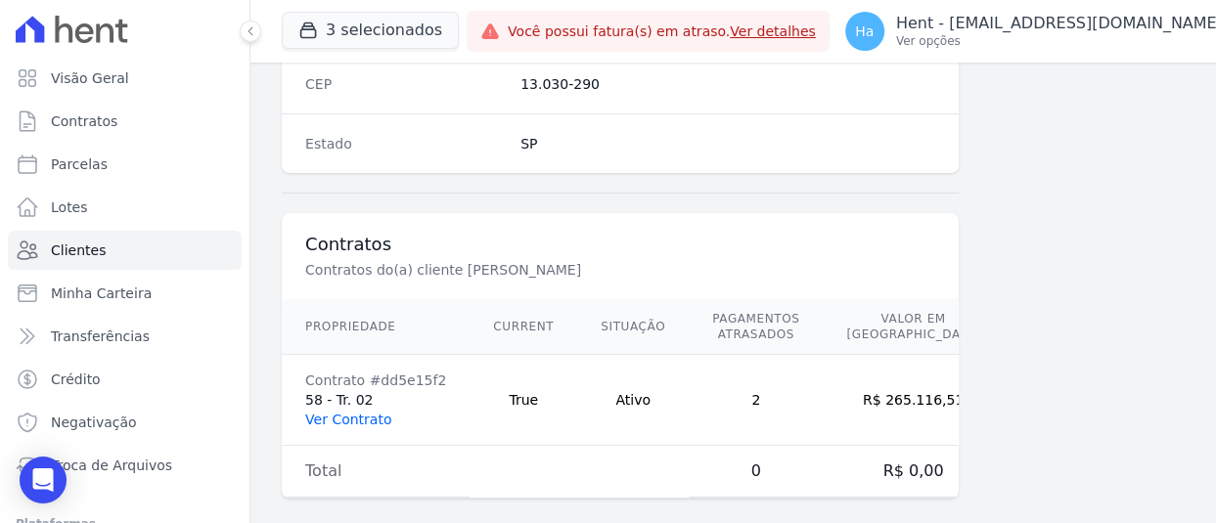
click at [363, 412] on link "Ver Contrato" at bounding box center [348, 420] width 86 height 16
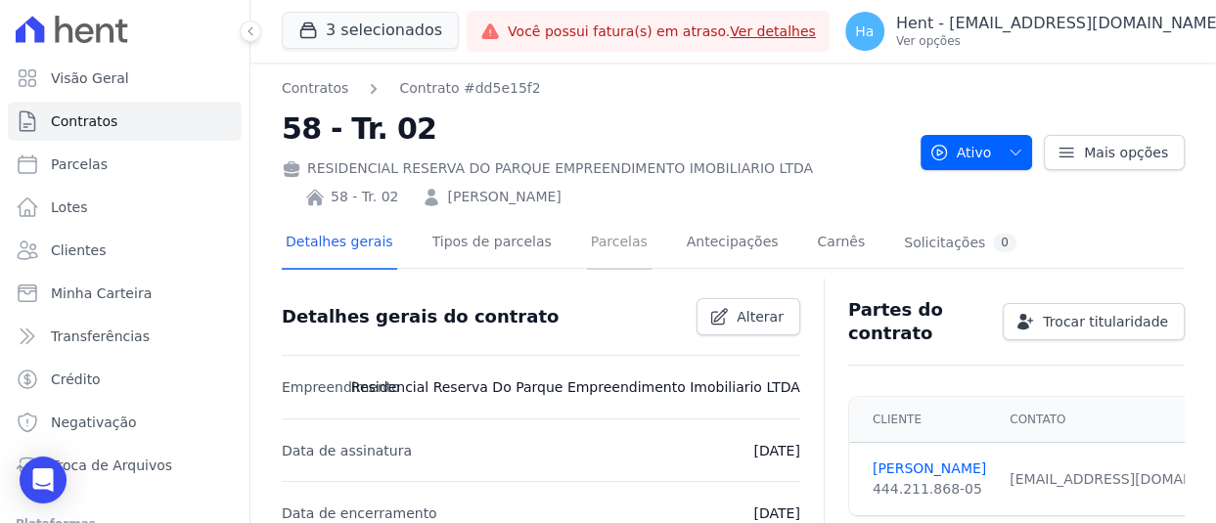
click at [606, 243] on link "Parcelas" at bounding box center [619, 244] width 65 height 52
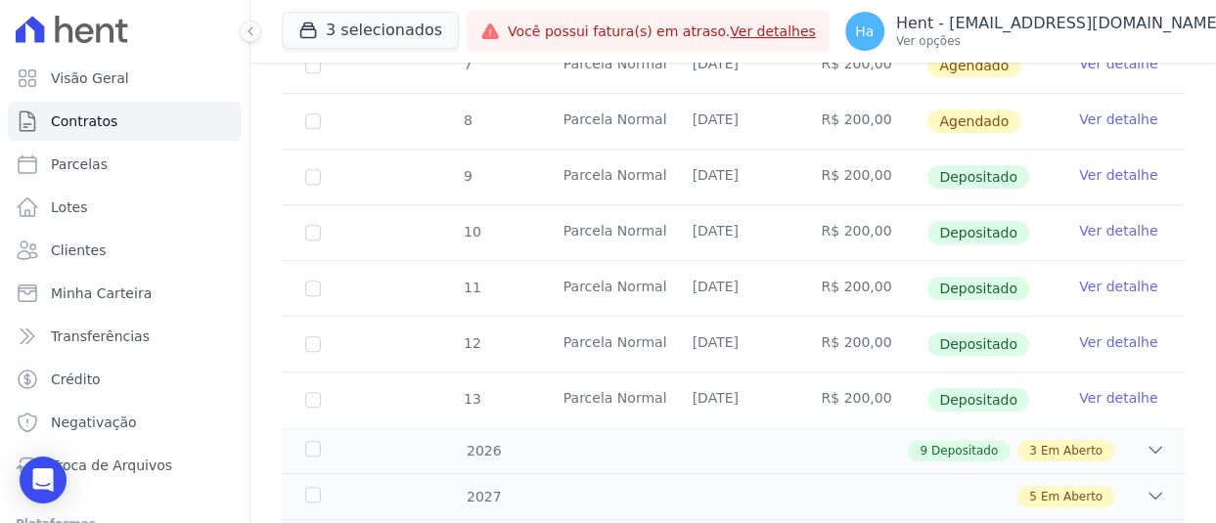
scroll to position [841, 0]
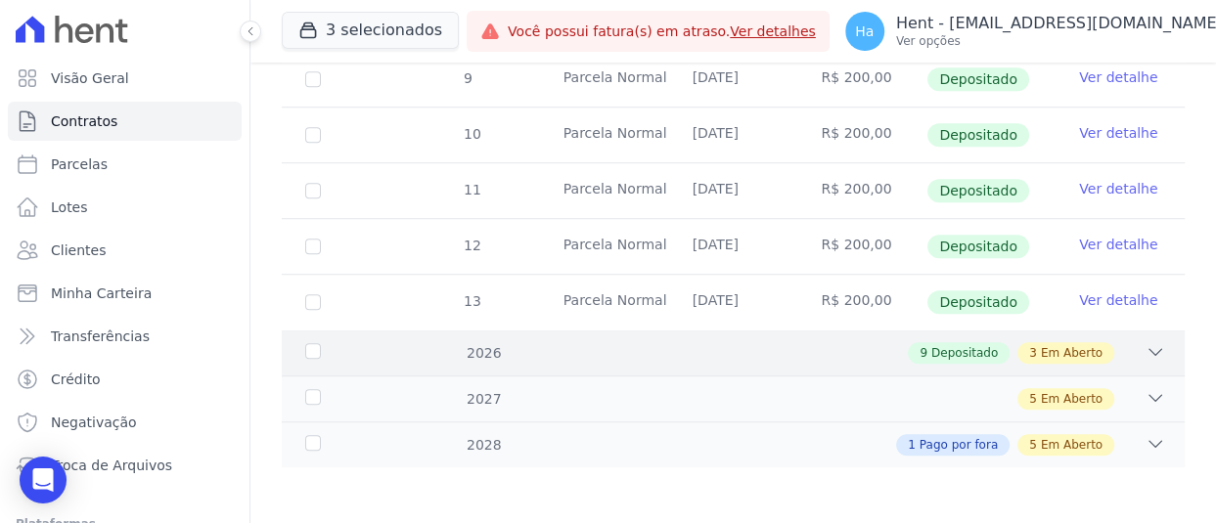
click at [1145, 354] on icon at bounding box center [1155, 352] width 20 height 20
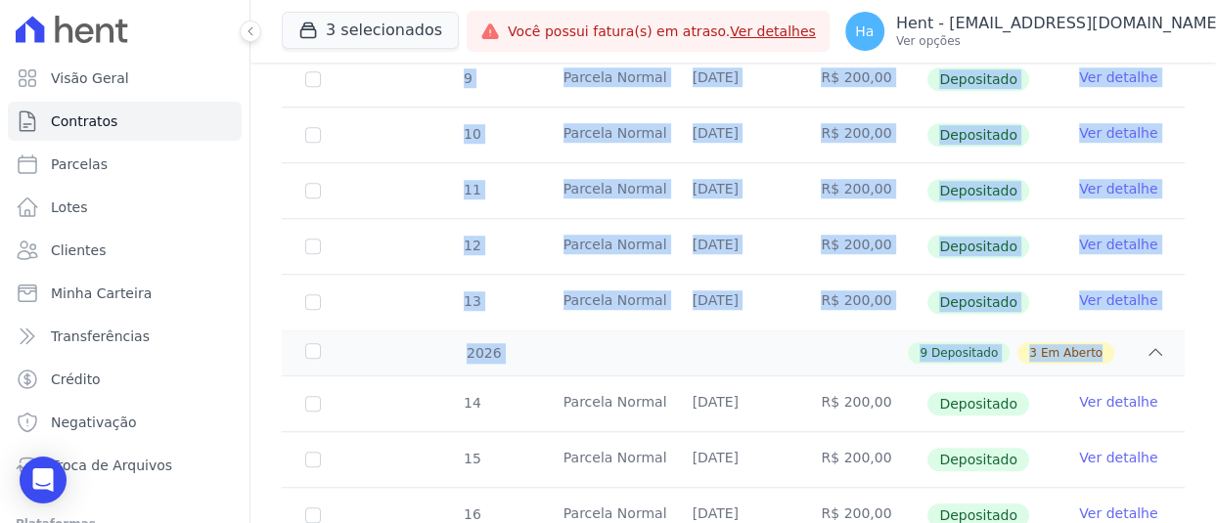
drag, startPoint x: 1199, startPoint y: 332, endPoint x: 1213, endPoint y: 466, distance: 135.6
click at [1213, 466] on main "Contratos Contrato #dd5e15f2 58 - Tr. 02 RESIDENCIAL RESERVA DO PARQUE EMPREEND…" at bounding box center [732, 293] width 965 height 461
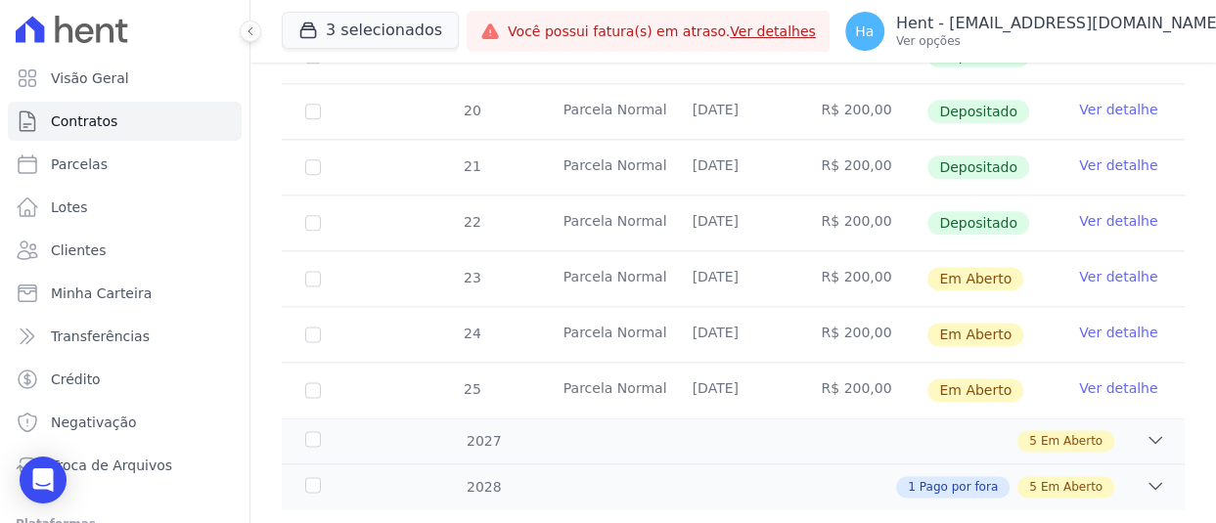
scroll to position [1508, 0]
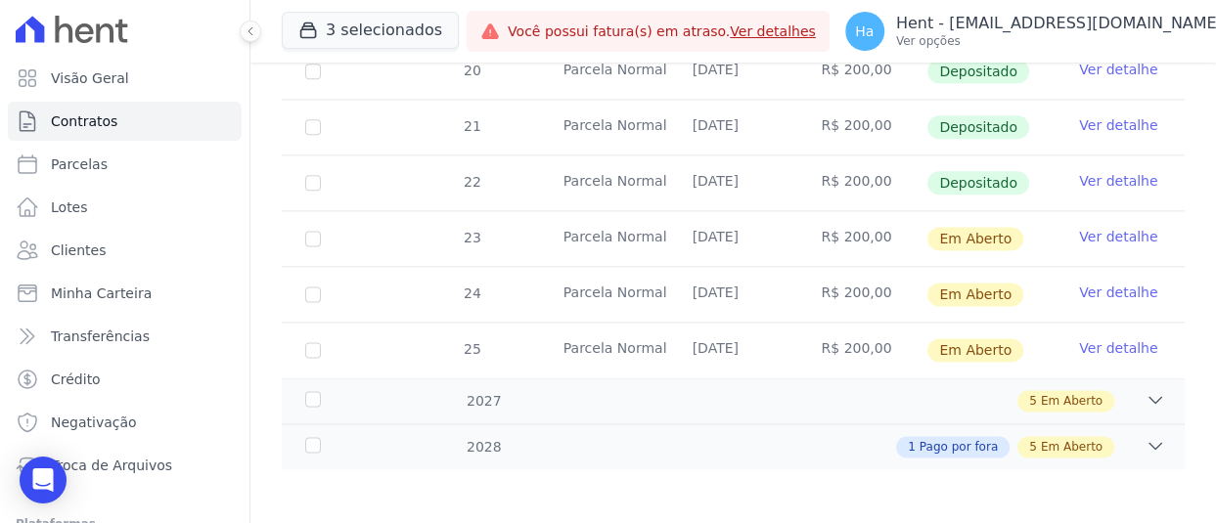
click at [1079, 171] on link "Ver detalhe" at bounding box center [1118, 181] width 78 height 20
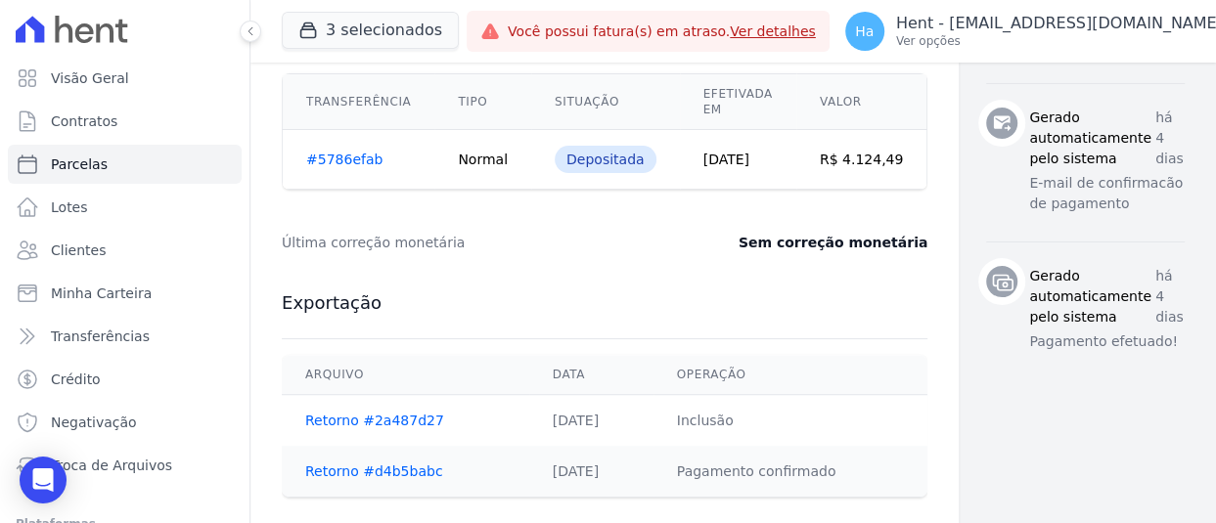
scroll to position [1059, 0]
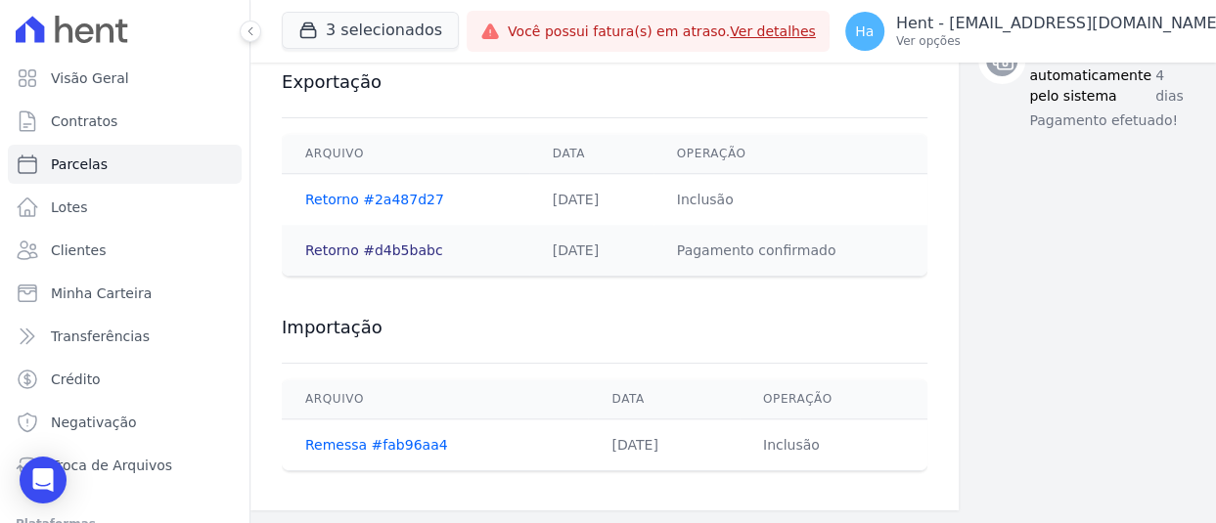
click at [373, 249] on link "Retorno #d4b5babc" at bounding box center [374, 251] width 138 height 16
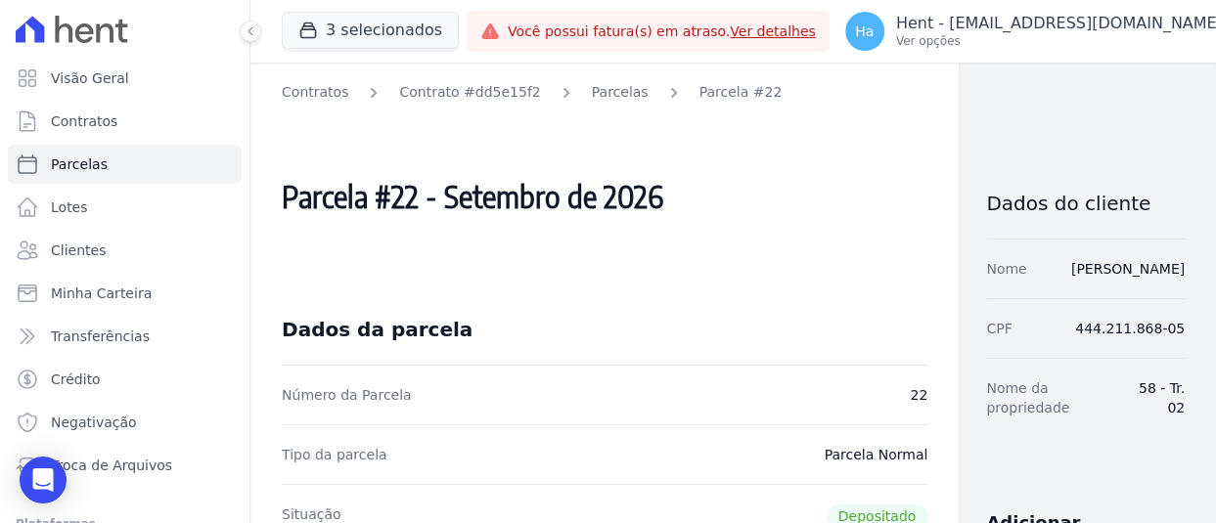
scroll to position [86, 0]
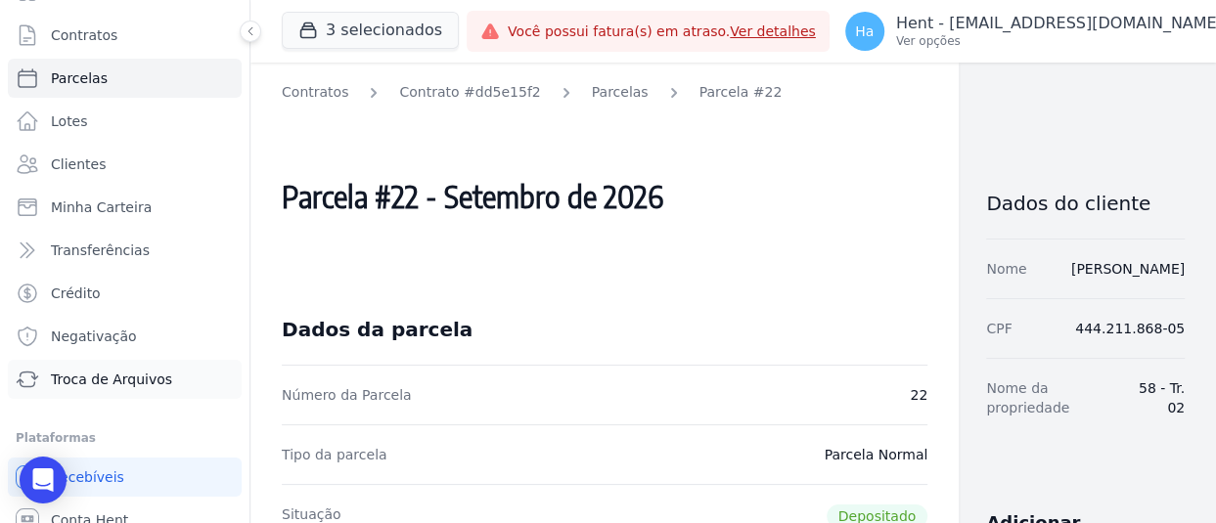
click at [131, 376] on span "Troca de Arquivos" at bounding box center [111, 380] width 121 height 20
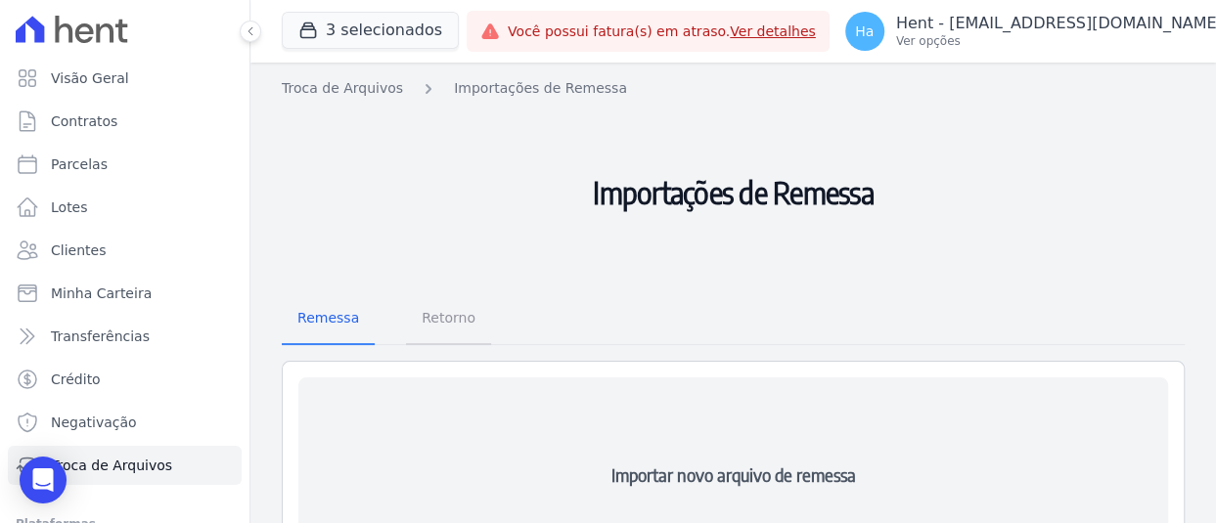
click at [414, 316] on span "Retorno" at bounding box center [448, 317] width 77 height 39
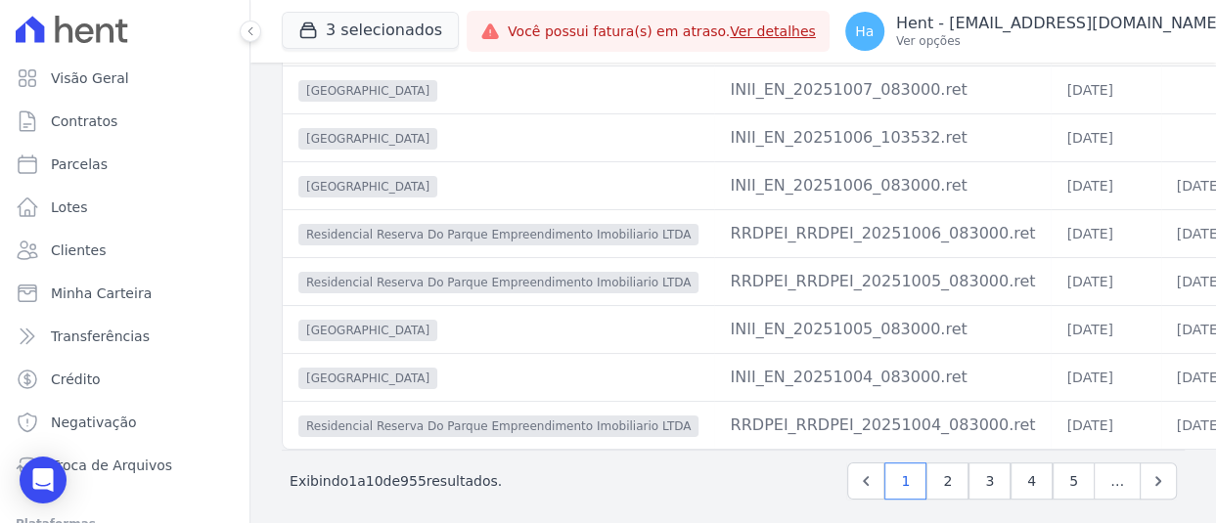
scroll to position [496, 0]
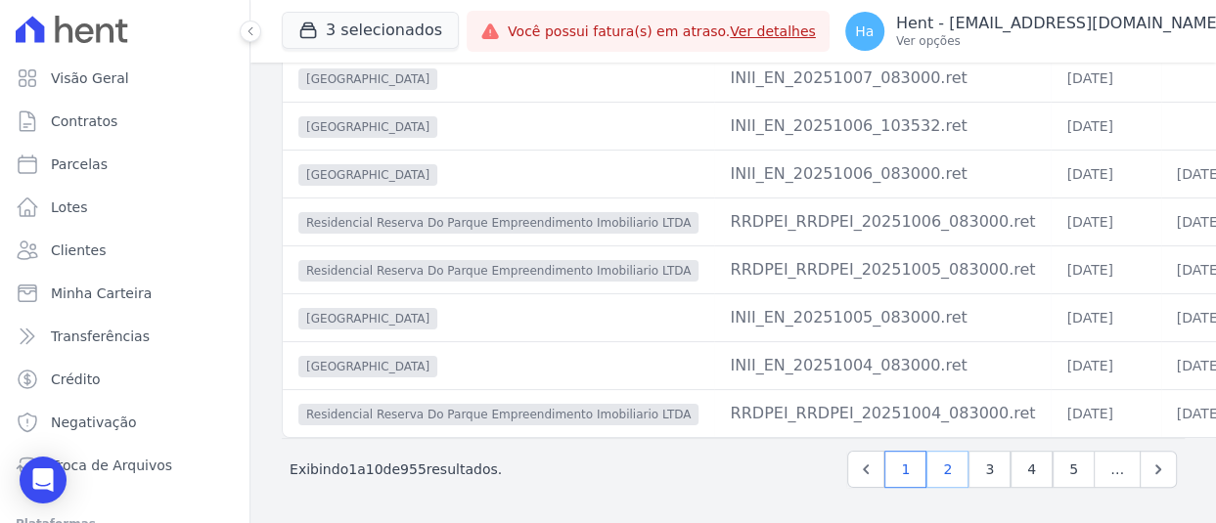
click at [930, 476] on link "2" at bounding box center [947, 469] width 42 height 37
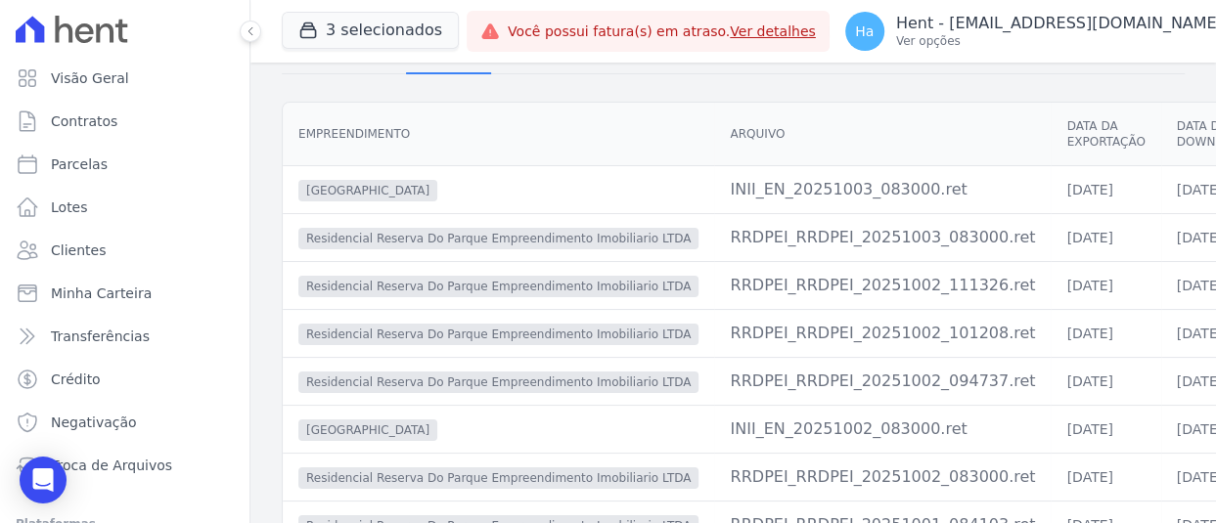
scroll to position [273, 0]
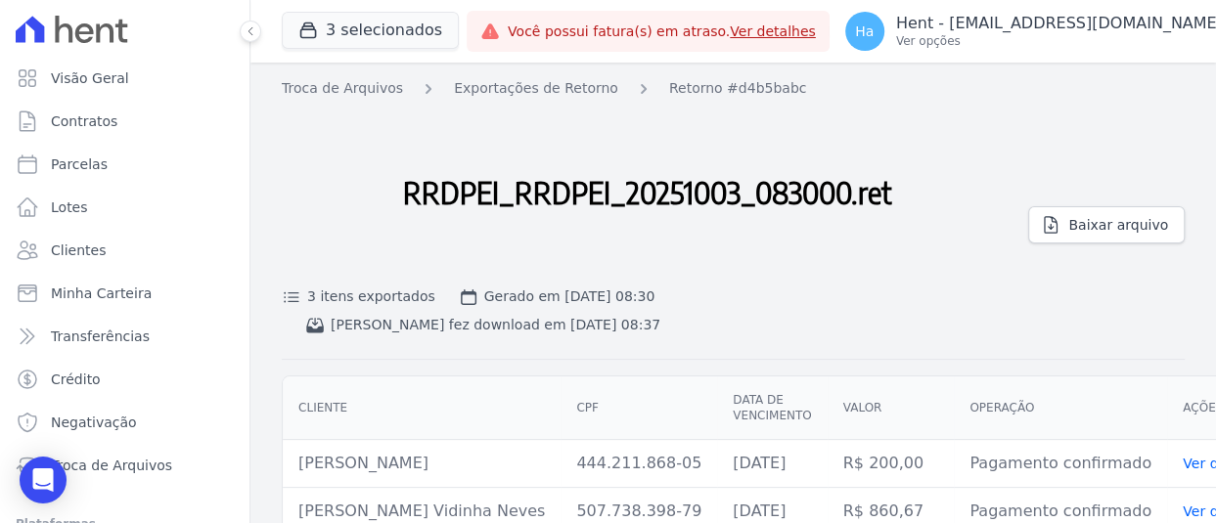
scroll to position [75, 0]
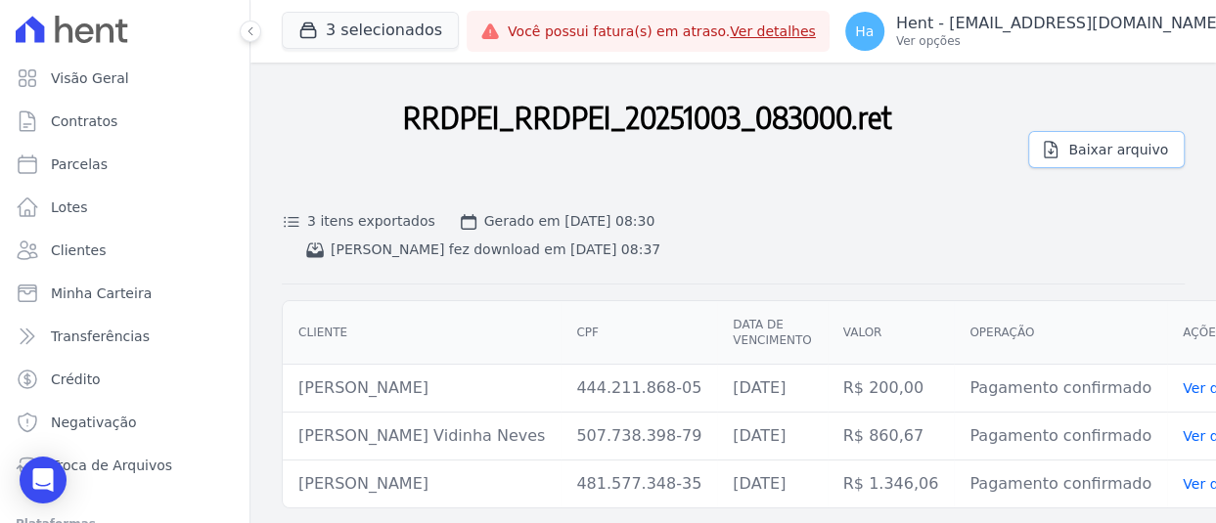
click at [1099, 154] on span "Baixar arquivo" at bounding box center [1118, 150] width 100 height 20
click at [97, 251] on span "Clientes" at bounding box center [78, 251] width 55 height 20
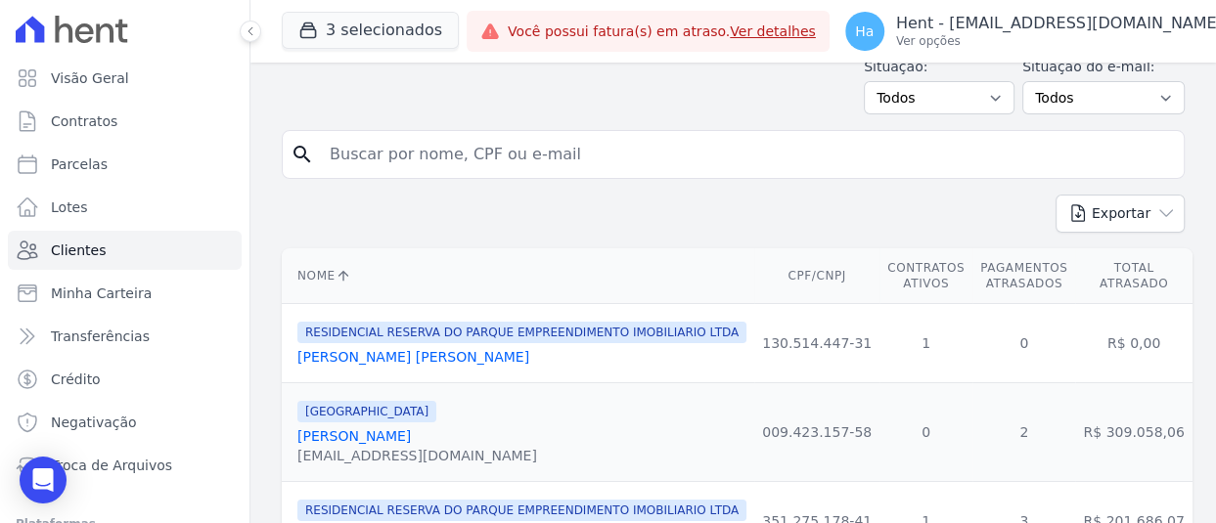
scroll to position [119, 0]
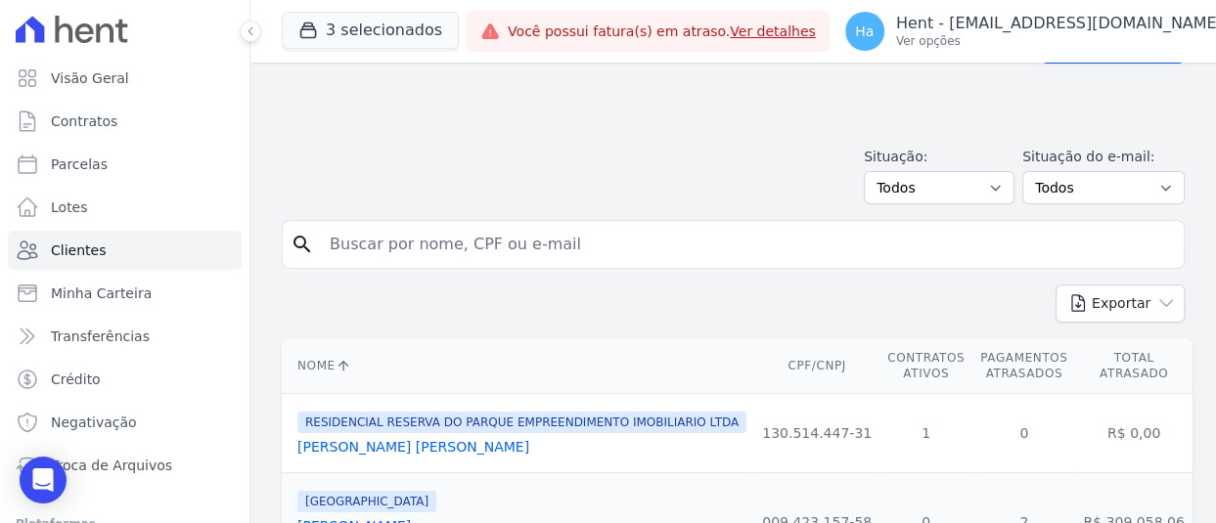
paste input "Fernando Imidio da Silveira"
click at [694, 242] on input "search" at bounding box center [747, 244] width 858 height 39
type input "Fernando Imidio da Silveira"
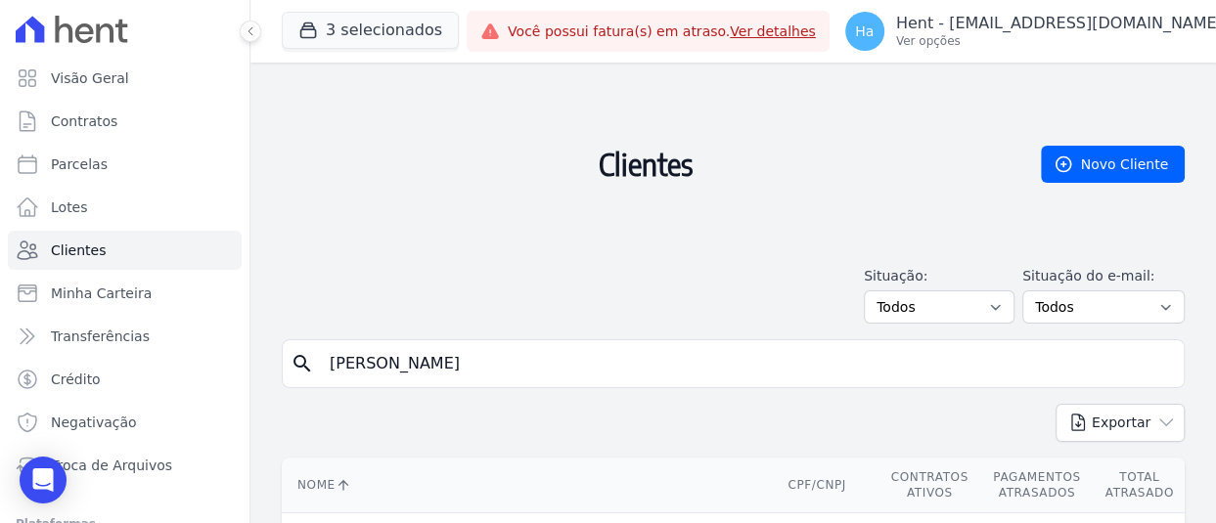
scroll to position [148, 0]
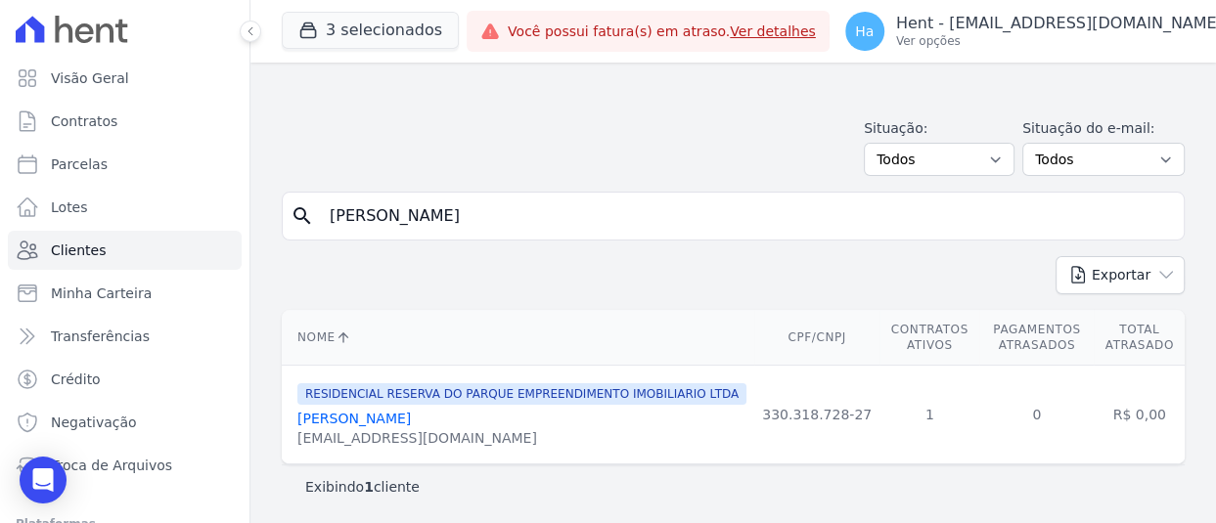
click at [411, 420] on link "[PERSON_NAME]" at bounding box center [353, 419] width 113 height 16
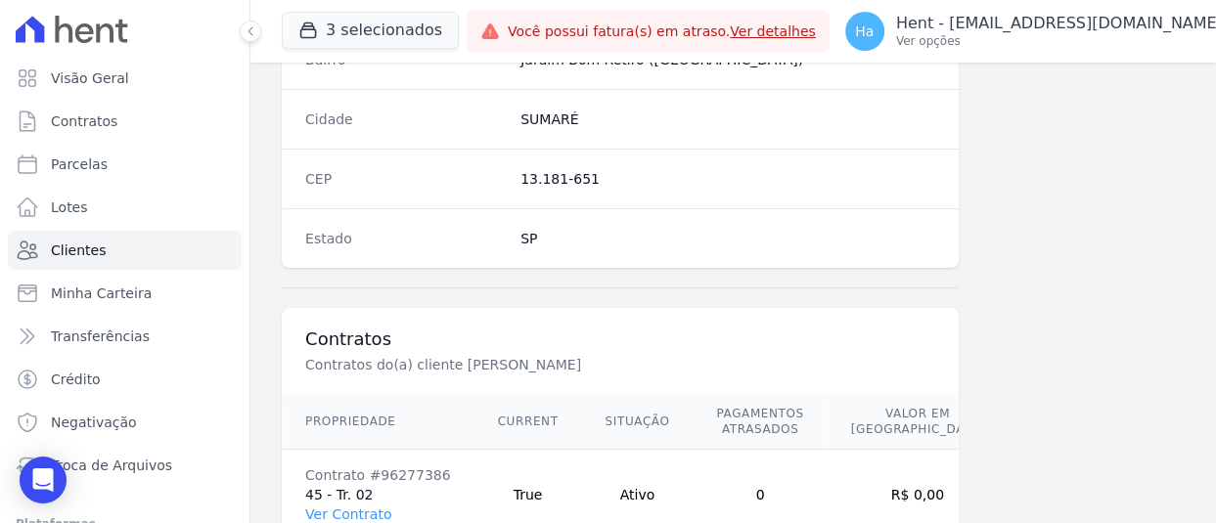
scroll to position [1454, 0]
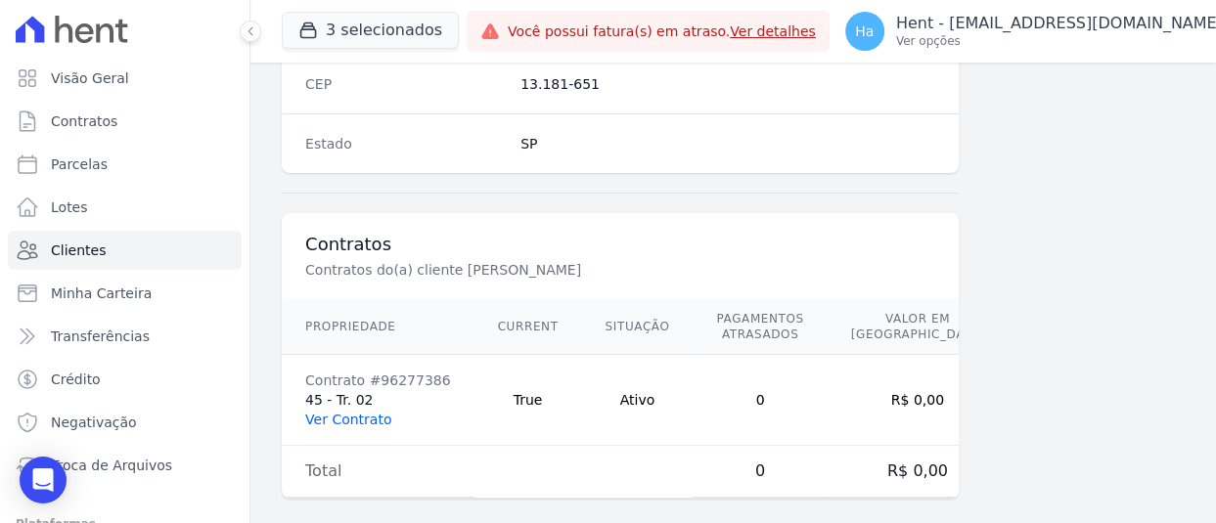
click at [350, 412] on link "Ver Contrato" at bounding box center [348, 420] width 86 height 16
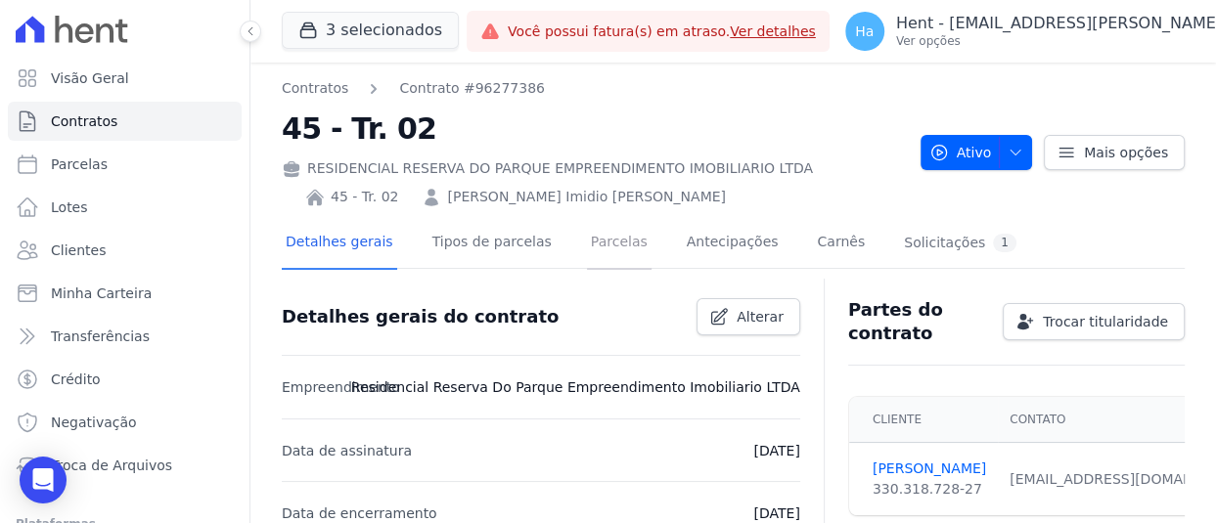
click at [587, 239] on link "Parcelas" at bounding box center [619, 244] width 65 height 52
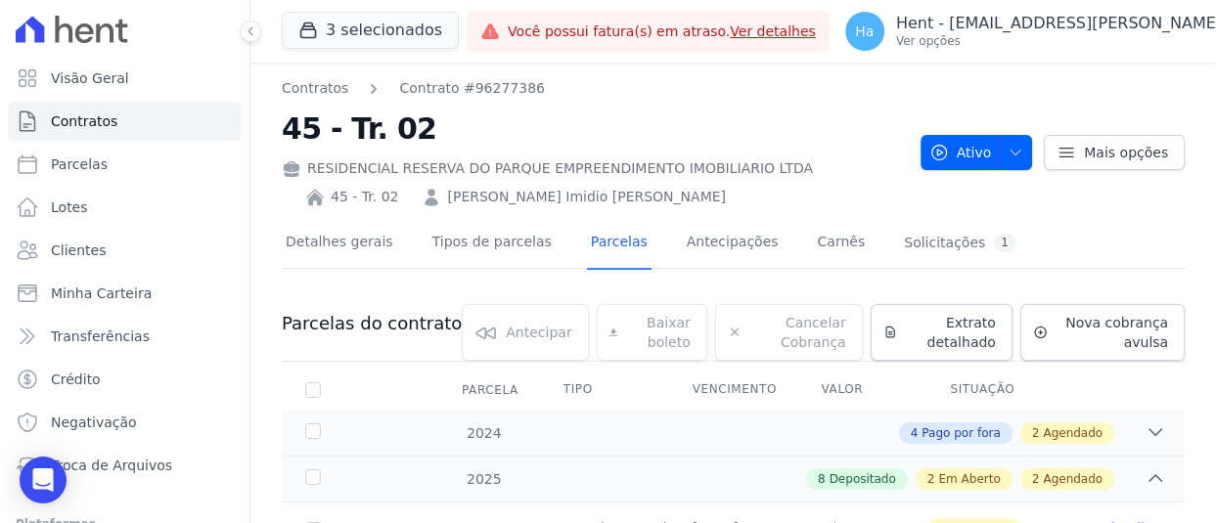
drag, startPoint x: 1210, startPoint y: 120, endPoint x: 1207, endPoint y: 477, distance: 356.9
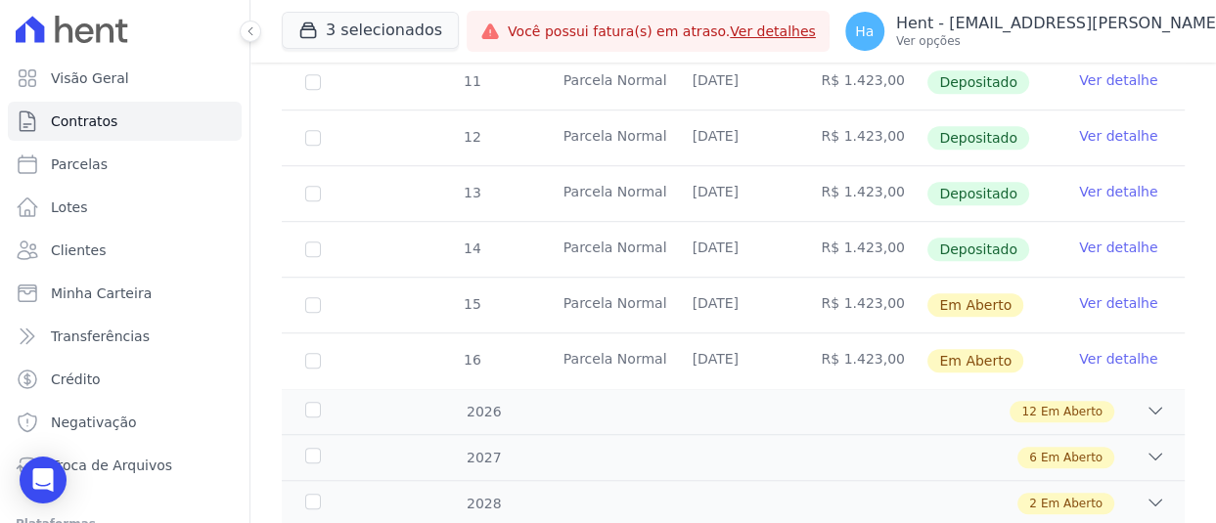
scroll to position [784, 0]
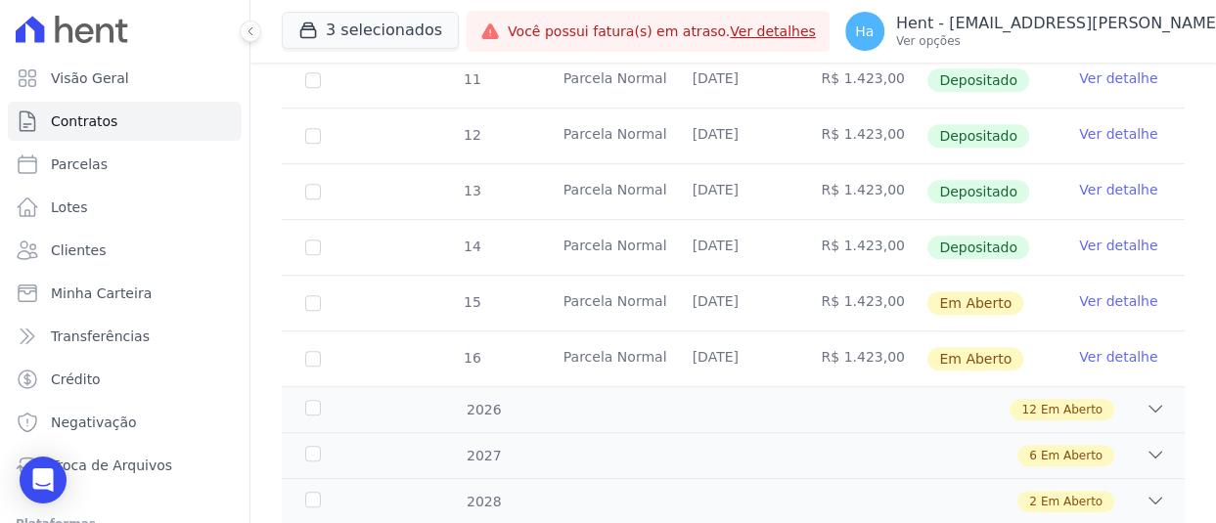
click at [1095, 240] on link "Ver detalhe" at bounding box center [1118, 246] width 78 height 20
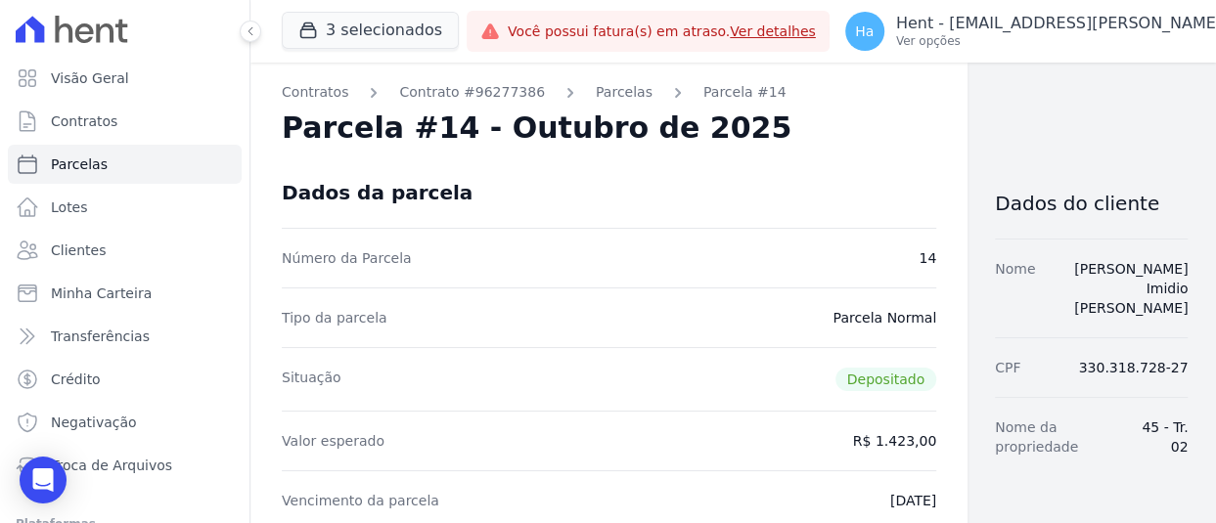
scroll to position [899, 0]
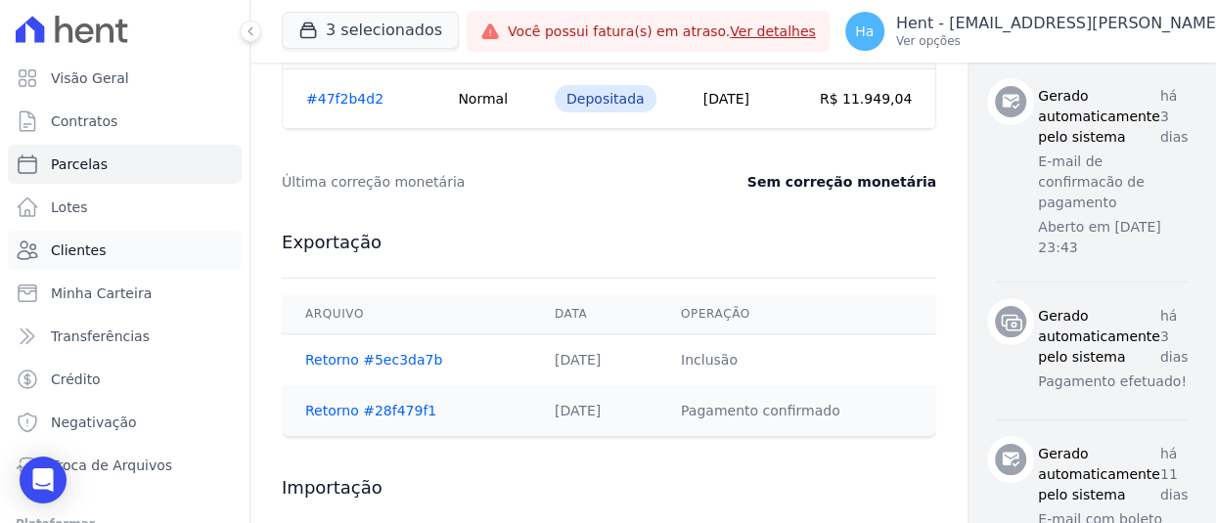
click at [82, 245] on span "Clientes" at bounding box center [78, 251] width 55 height 20
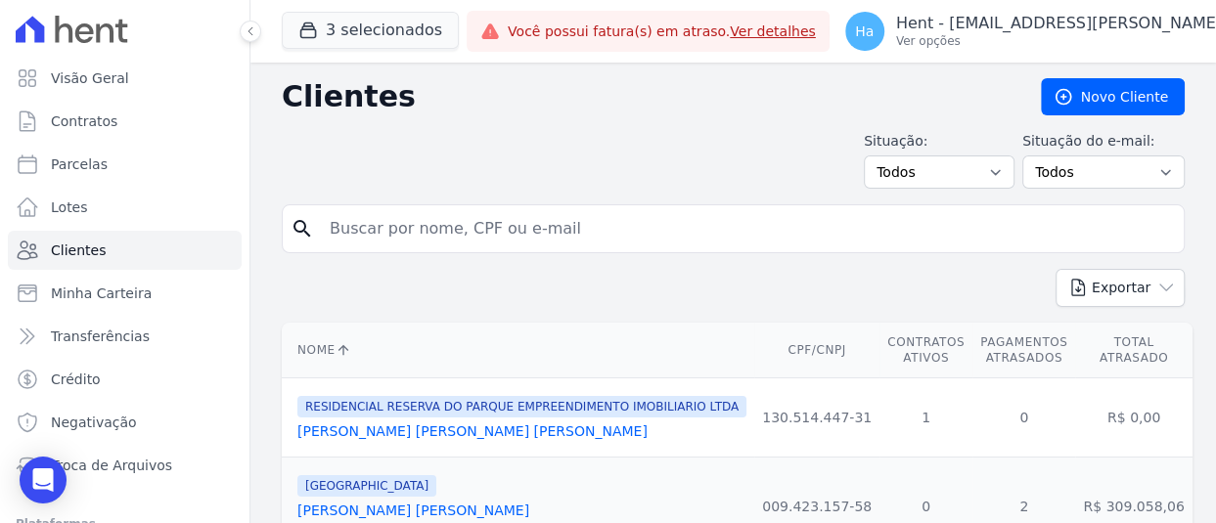
paste input "EDER RODRIGUES PODMONSKI SORRE"
click at [377, 232] on input "EDER RODRIGUES PODMONSKI SORRE" at bounding box center [747, 228] width 858 height 39
type input "EDER RODRIGUES PODMONSKI SORRE"
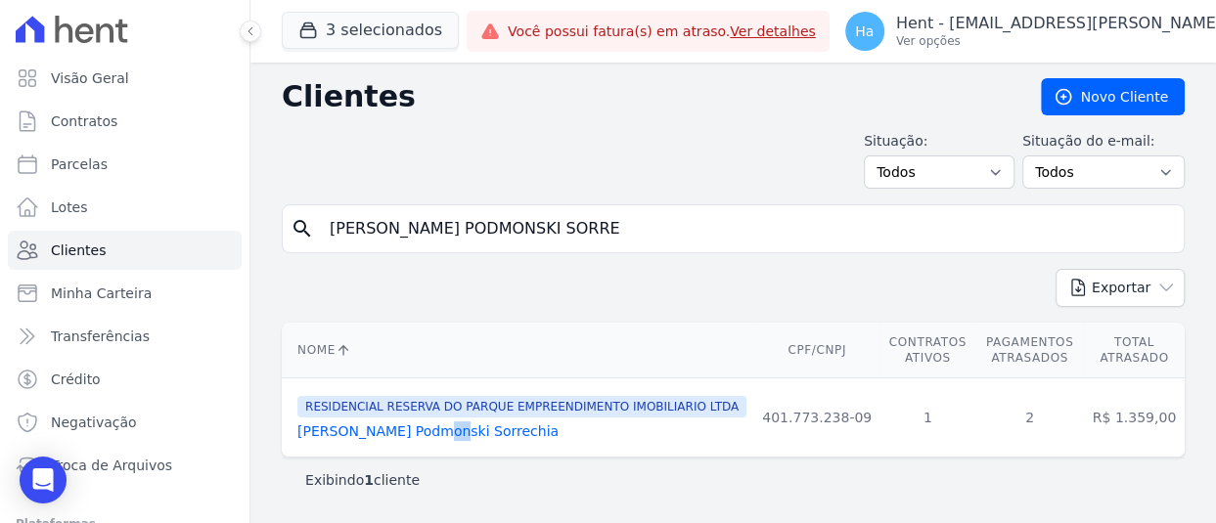
drag, startPoint x: 420, startPoint y: 442, endPoint x: 442, endPoint y: 435, distance: 22.6
click at [442, 435] on td "RESIDENCIAL RESERVA DO PARQUE EMPREENDIMENTO IMOBILIARIO LTDA Eder Rodrigues Po…" at bounding box center [518, 417] width 472 height 79
click at [442, 435] on link "[PERSON_NAME] Podmonski Sorrechia" at bounding box center [427, 431] width 261 height 16
click at [470, 427] on link "[PERSON_NAME] Podmonski Sorrechia" at bounding box center [427, 431] width 261 height 16
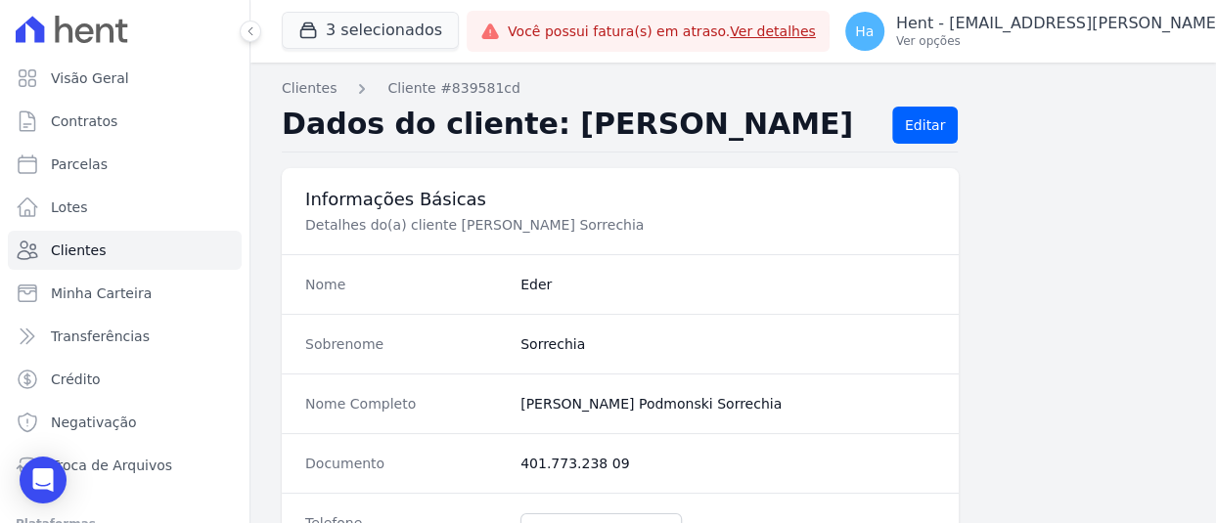
scroll to position [1319, 0]
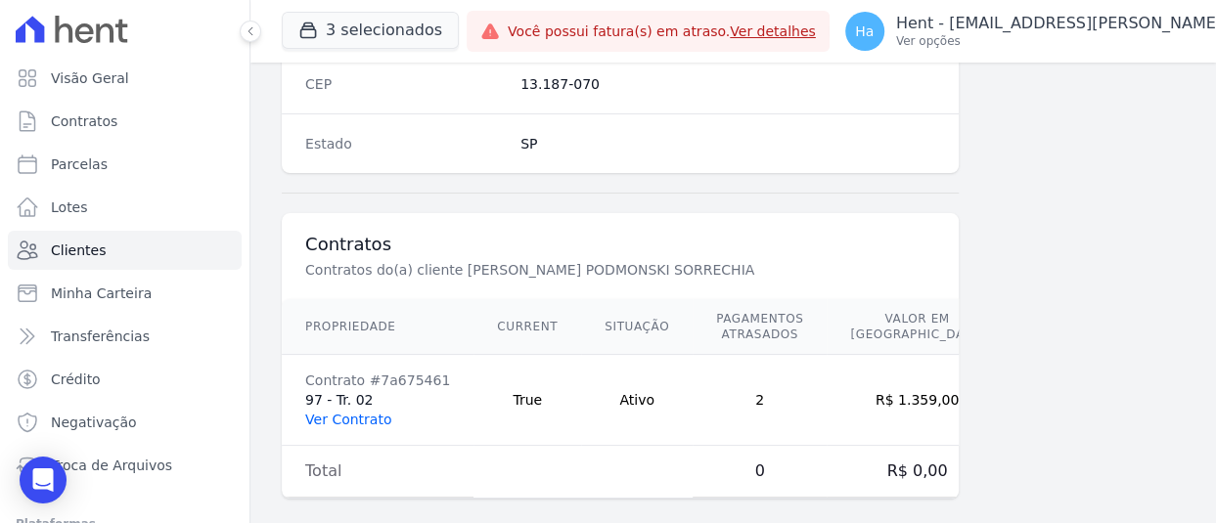
click at [320, 412] on link "Ver Contrato" at bounding box center [348, 420] width 86 height 16
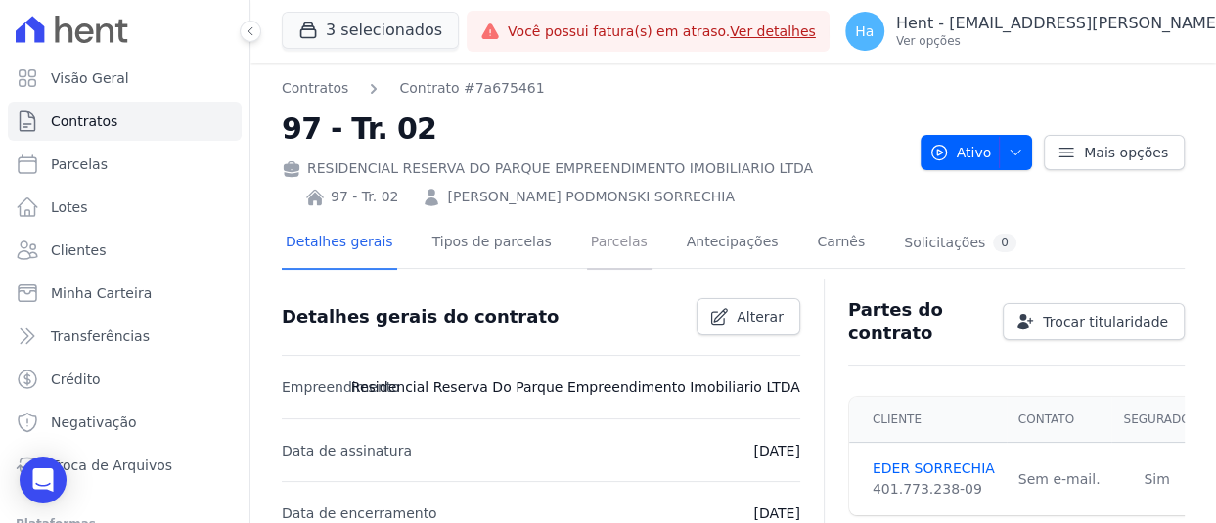
click at [596, 249] on link "Parcelas" at bounding box center [619, 244] width 65 height 52
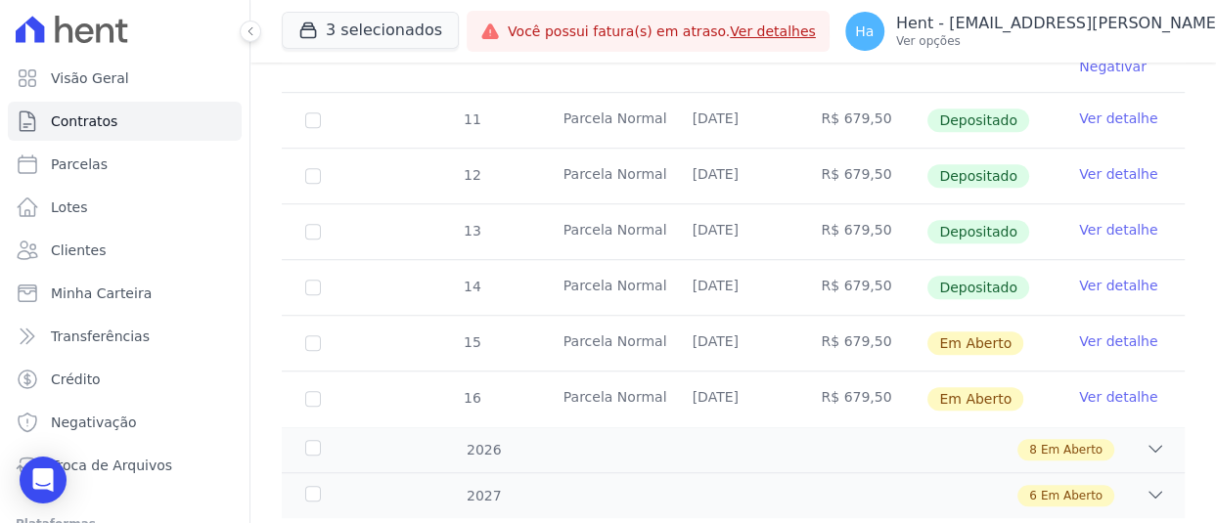
scroll to position [842, 0]
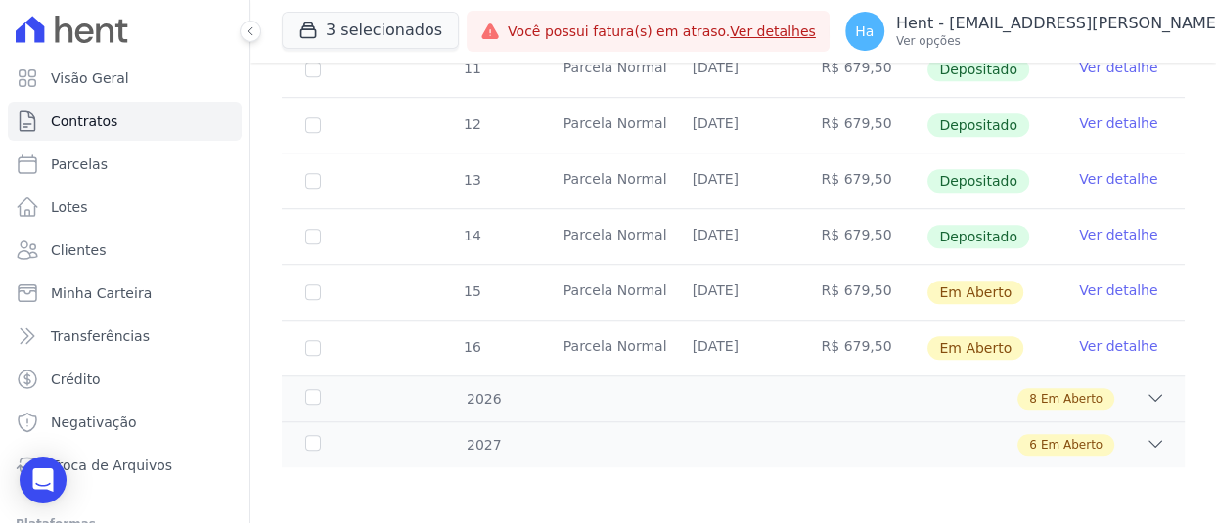
click at [1079, 227] on link "Ver detalhe" at bounding box center [1118, 235] width 78 height 20
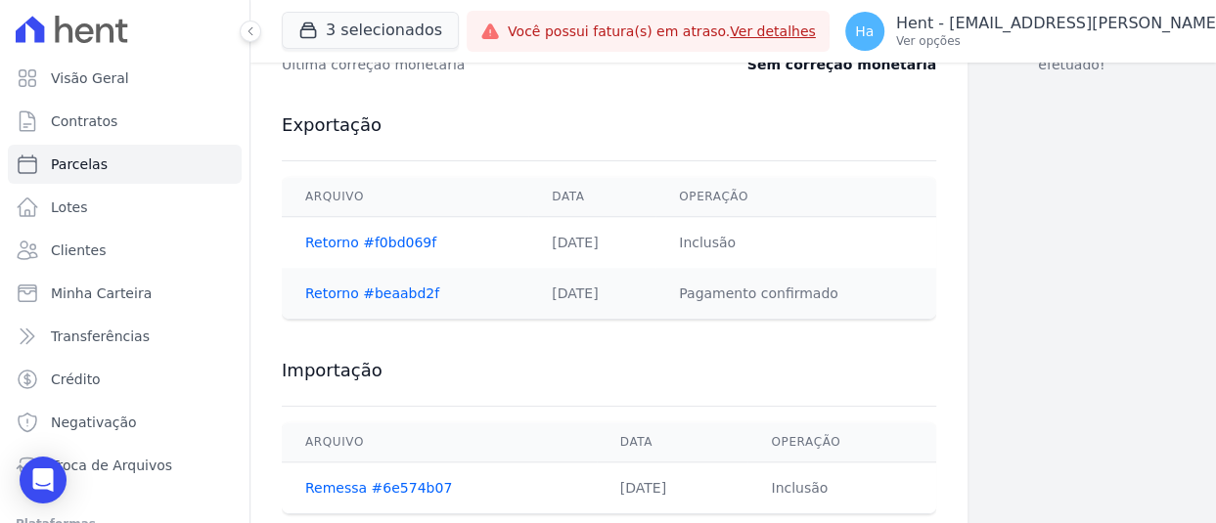
scroll to position [1019, 0]
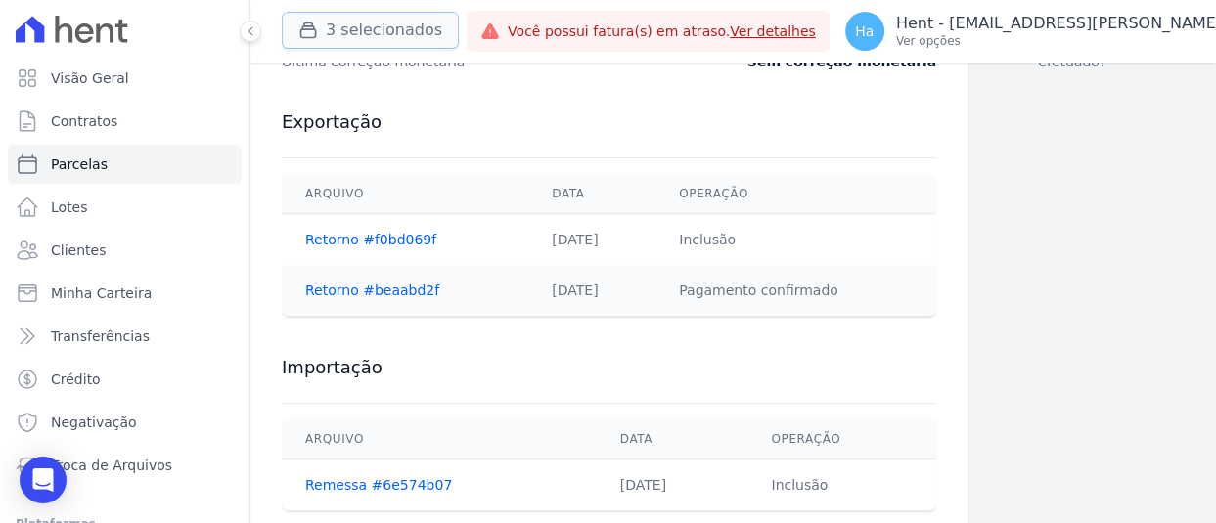
click at [333, 44] on button "3 selecionados" at bounding box center [370, 30] width 177 height 37
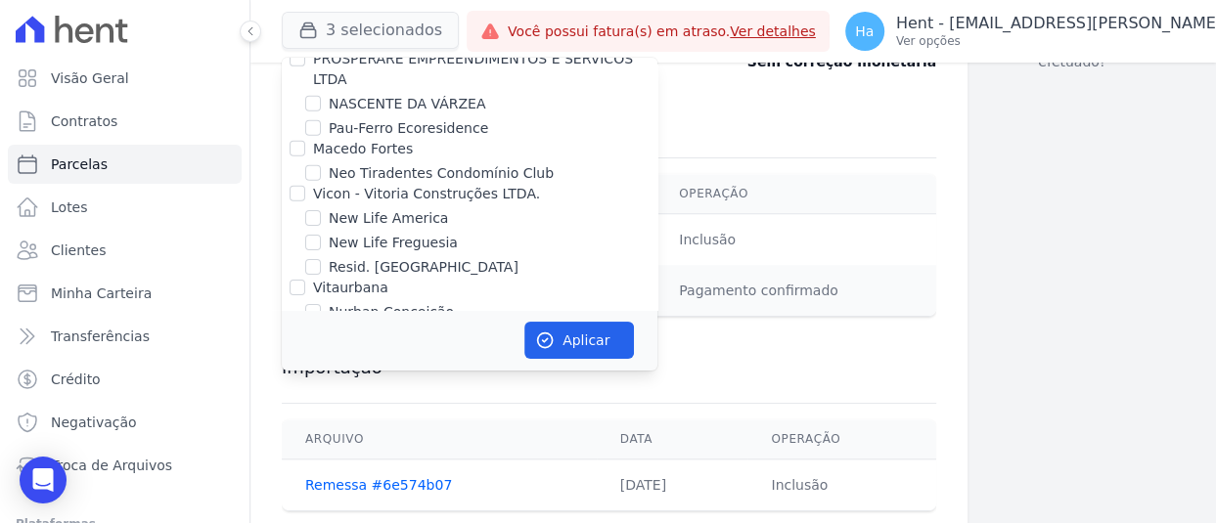
scroll to position [15349, 0]
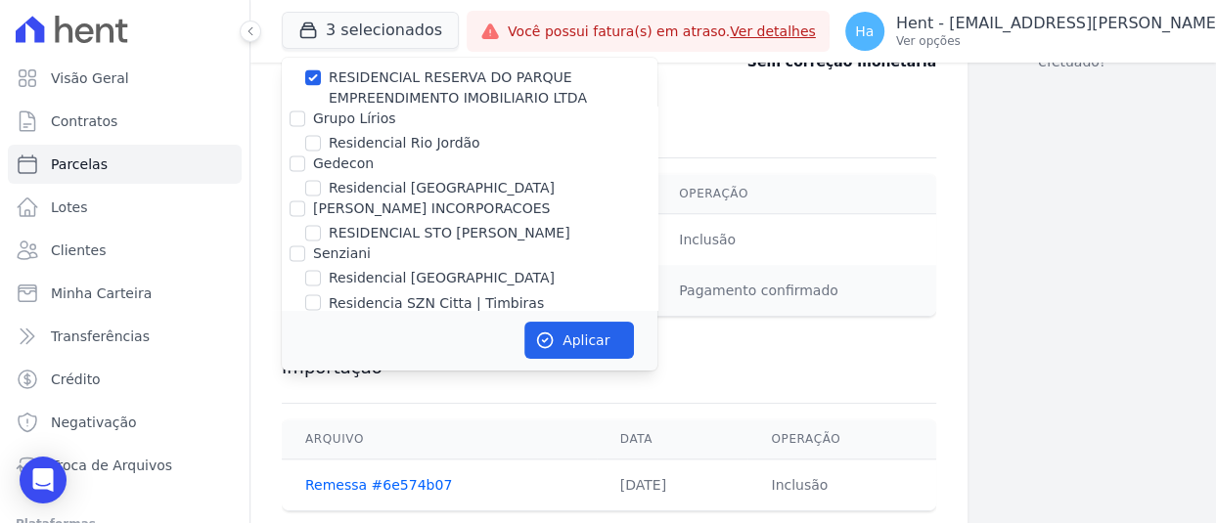
checkbox input "true"
click at [569, 337] on button "Aplicar" at bounding box center [579, 340] width 110 height 37
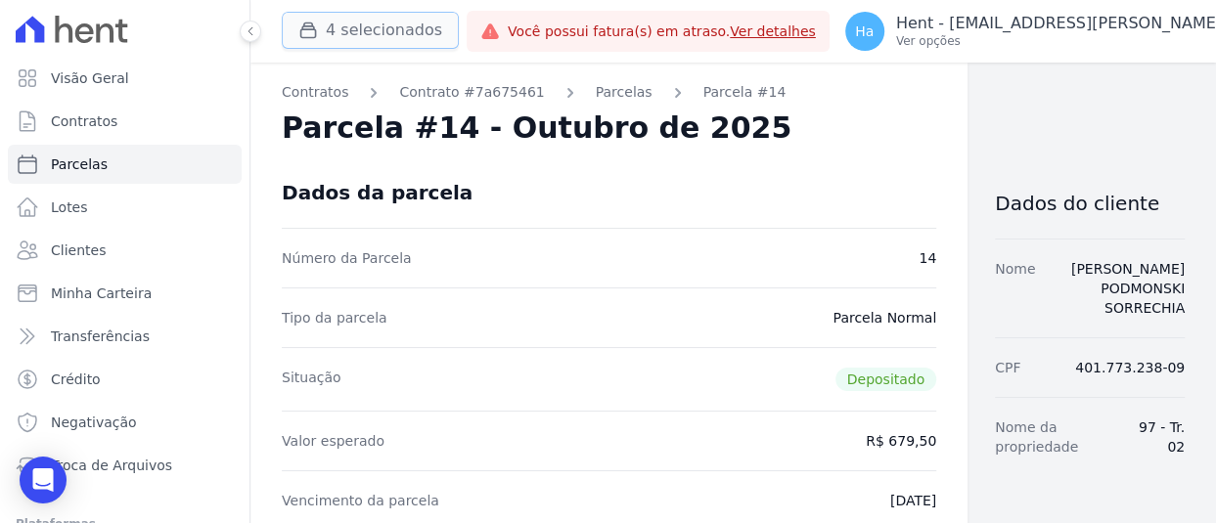
click at [386, 27] on button "4 selecionados" at bounding box center [370, 30] width 177 height 37
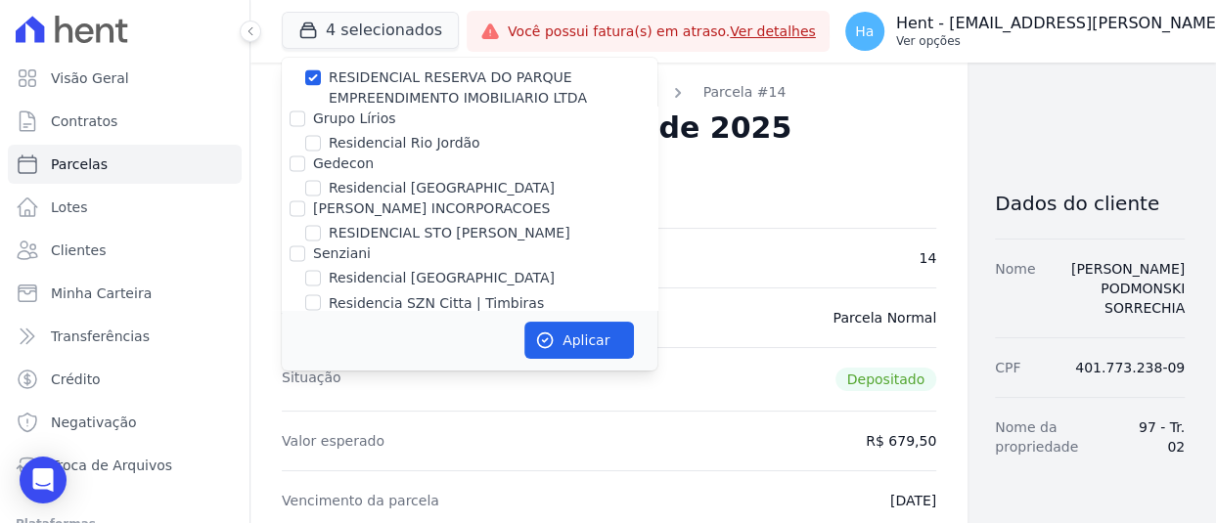
click at [1066, 19] on p "Hent - [EMAIL_ADDRESS][DOMAIN_NAME]" at bounding box center [1124, 24] width 457 height 20
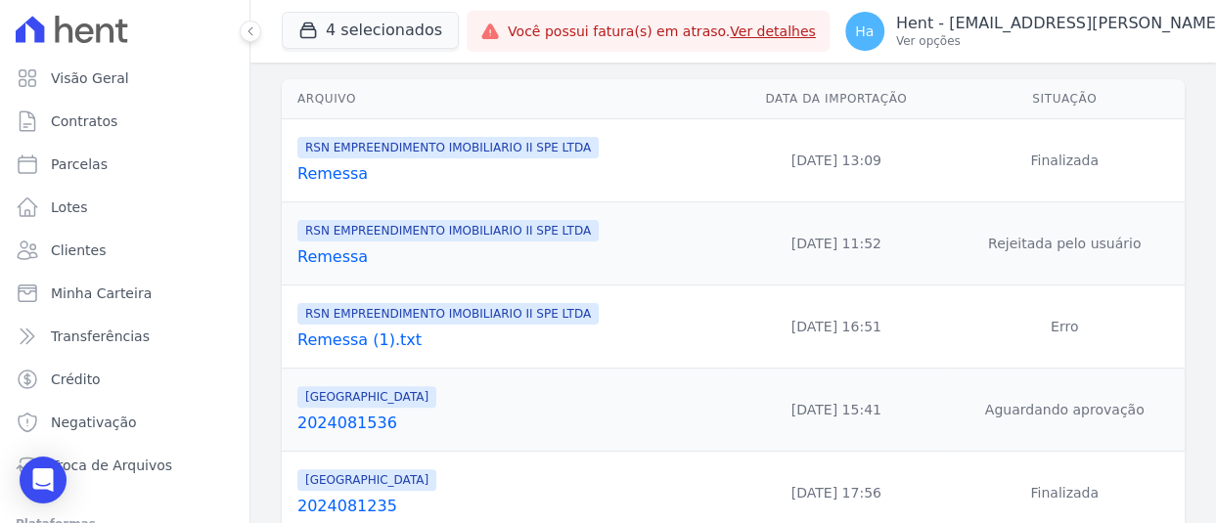
scroll to position [243, 0]
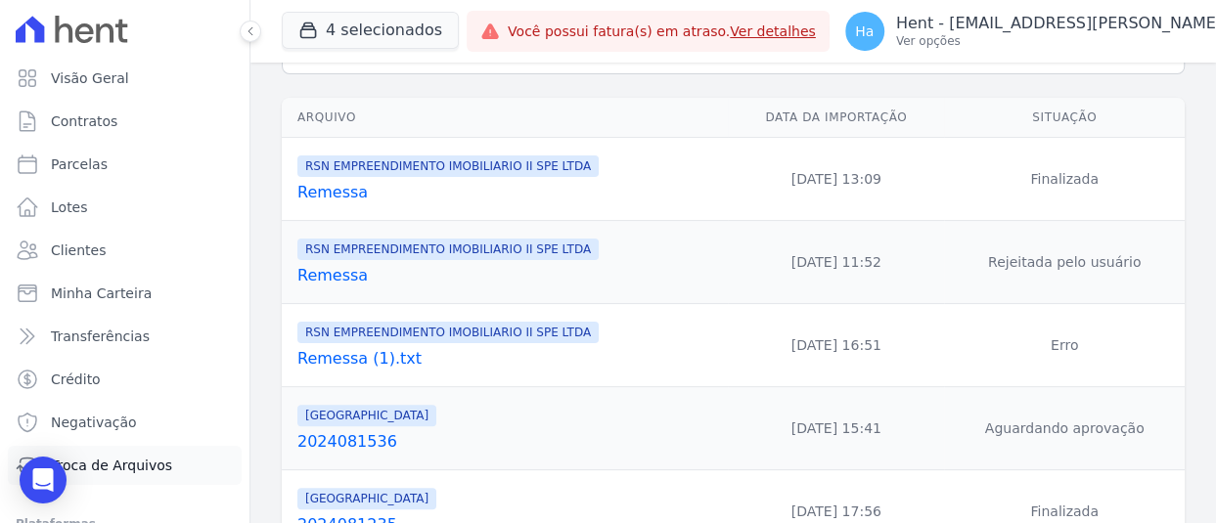
click at [127, 458] on span "Troca de Arquivos" at bounding box center [111, 466] width 121 height 20
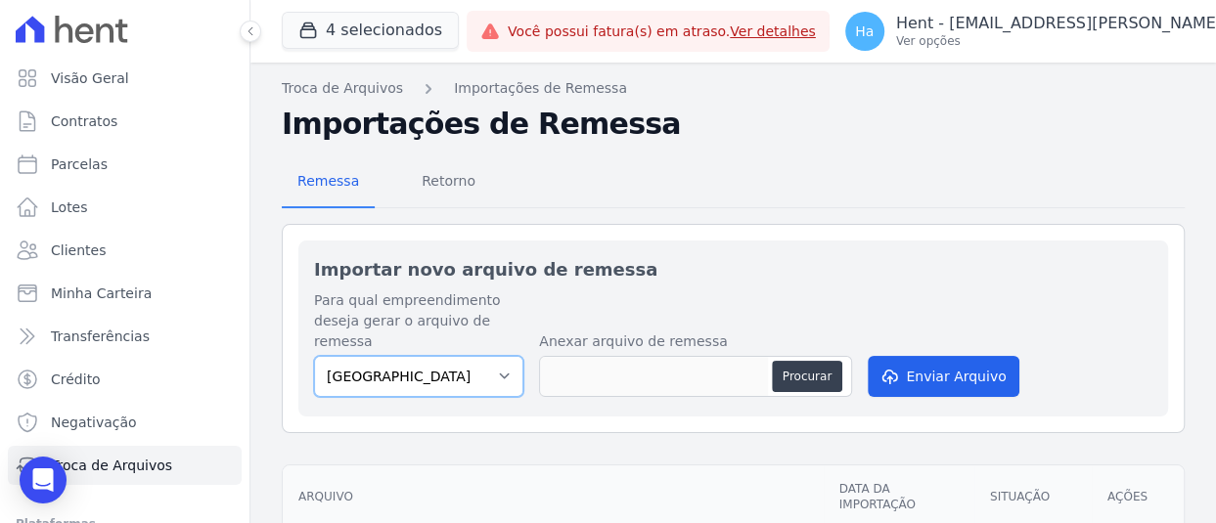
click at [489, 376] on select "[GEOGRAPHIC_DATA] RESERVA DO PARQUE EMPREENDIMENTO IMOBILIARIO LTDA RSN EMPREEN…" at bounding box center [418, 376] width 209 height 41
select select "0f4a268f-6102-4273-a44d-2b63cf97ed53"
click at [314, 356] on select "[GEOGRAPHIC_DATA] RESERVA DO PARQUE EMPREENDIMENTO IMOBILIARIO LTDA RSN EMPREEN…" at bounding box center [418, 376] width 209 height 41
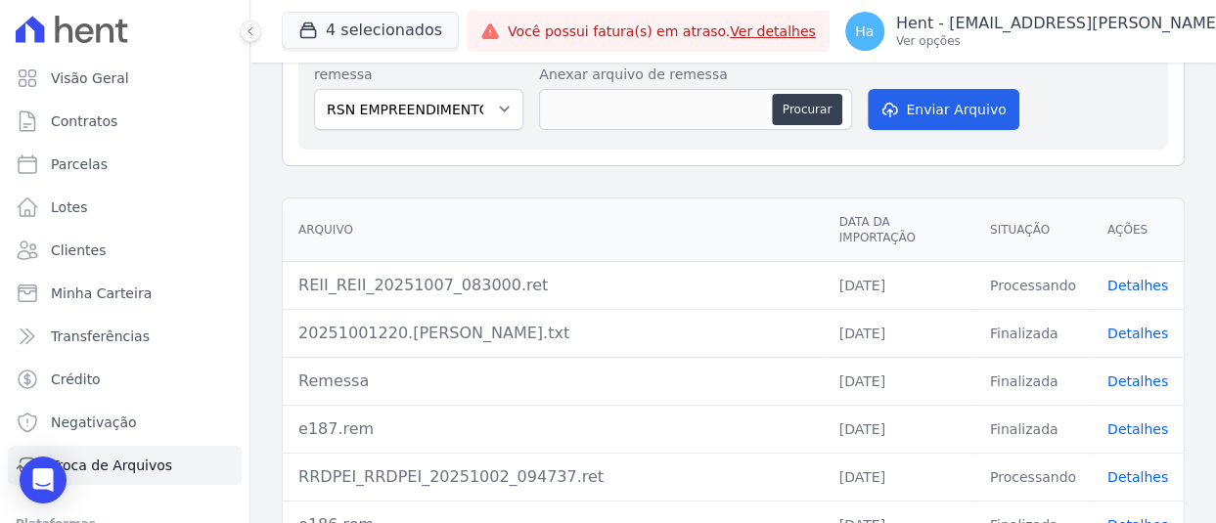
scroll to position [274, 0]
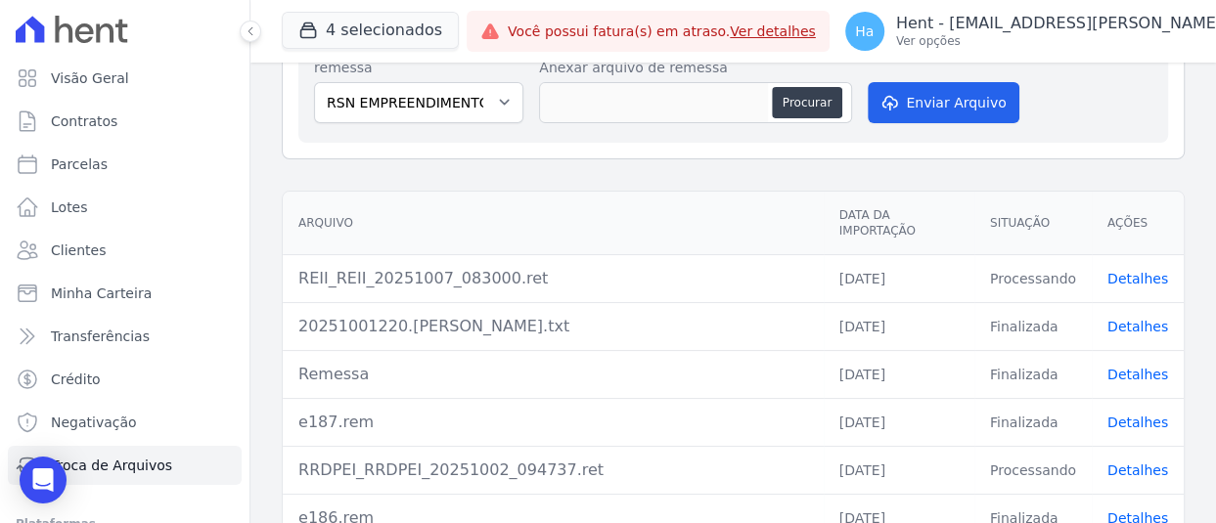
click at [1126, 271] on link "Detalhes" at bounding box center [1137, 279] width 61 height 16
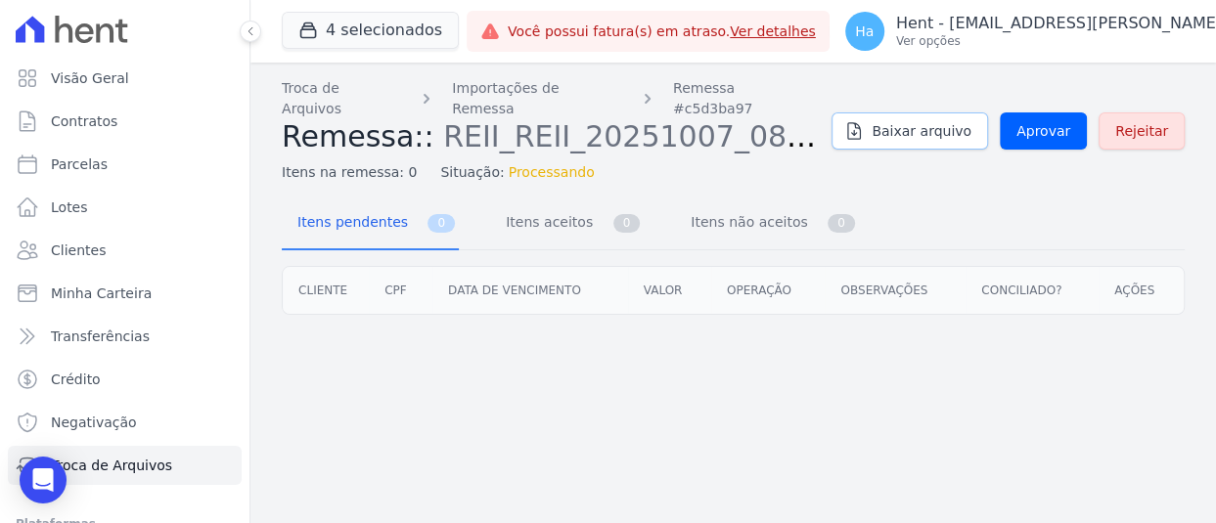
click at [912, 121] on span "Baixar arquivo" at bounding box center [921, 131] width 100 height 20
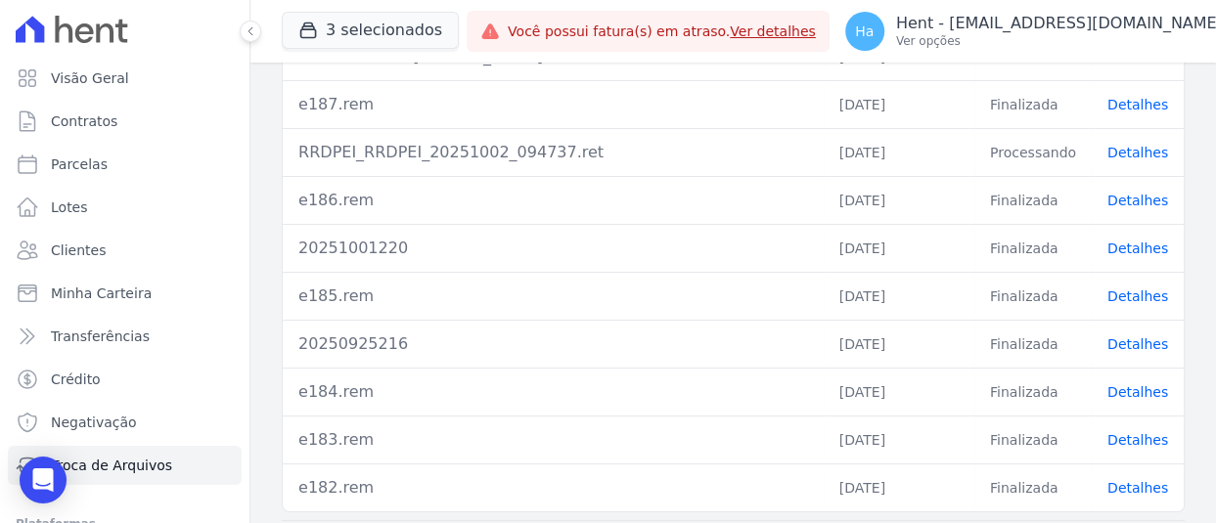
scroll to position [39, 0]
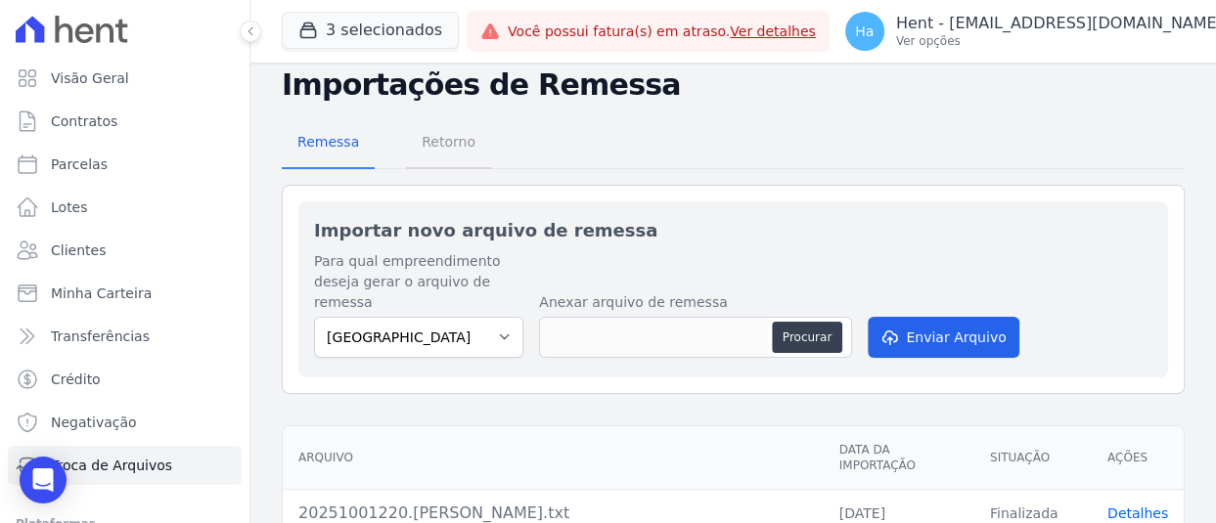
click at [435, 138] on span "Retorno" at bounding box center [448, 141] width 77 height 39
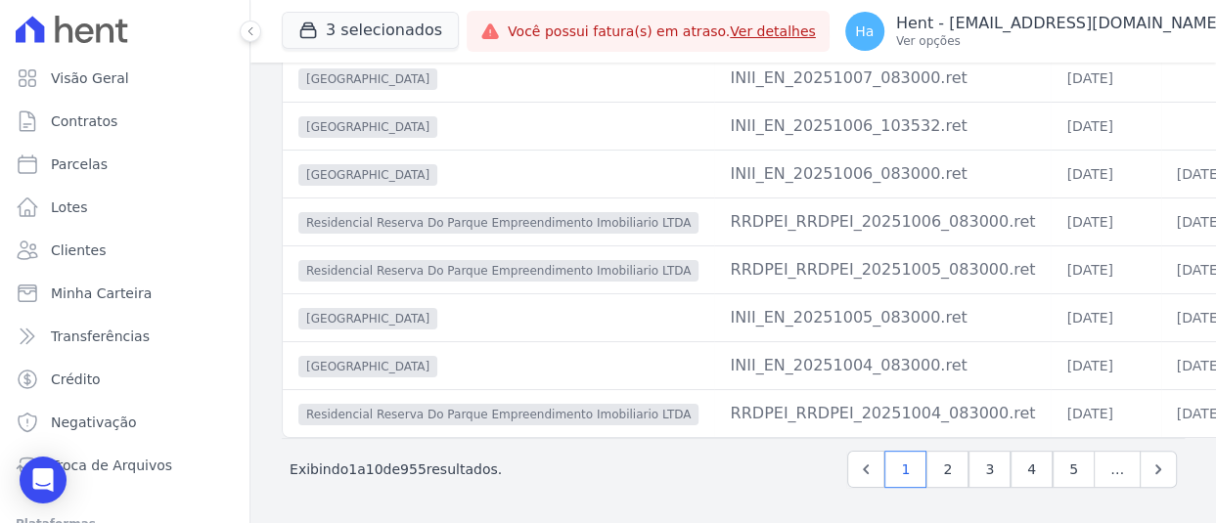
scroll to position [361, 0]
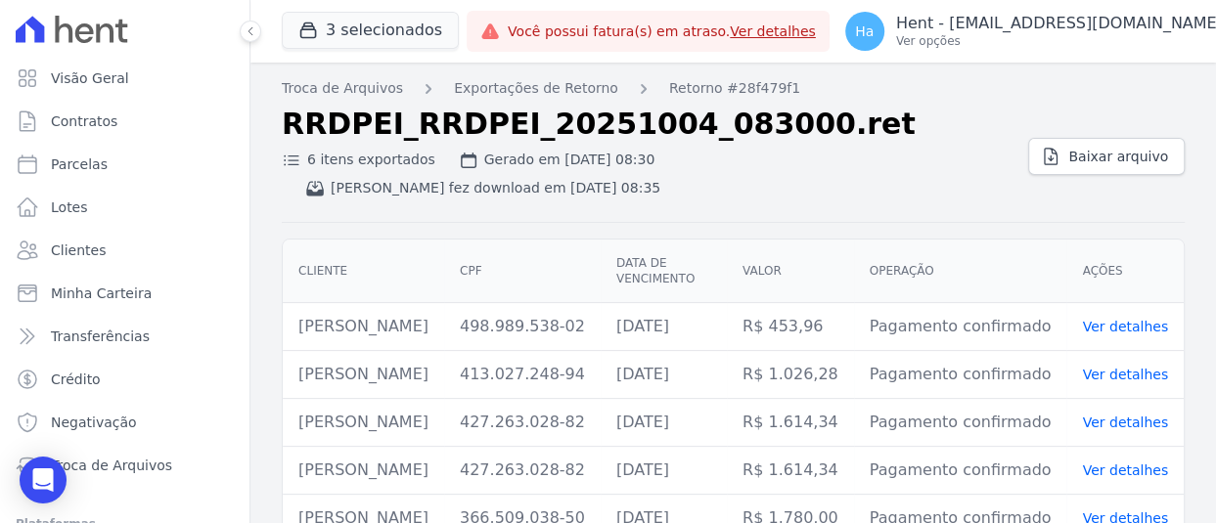
scroll to position [97, 0]
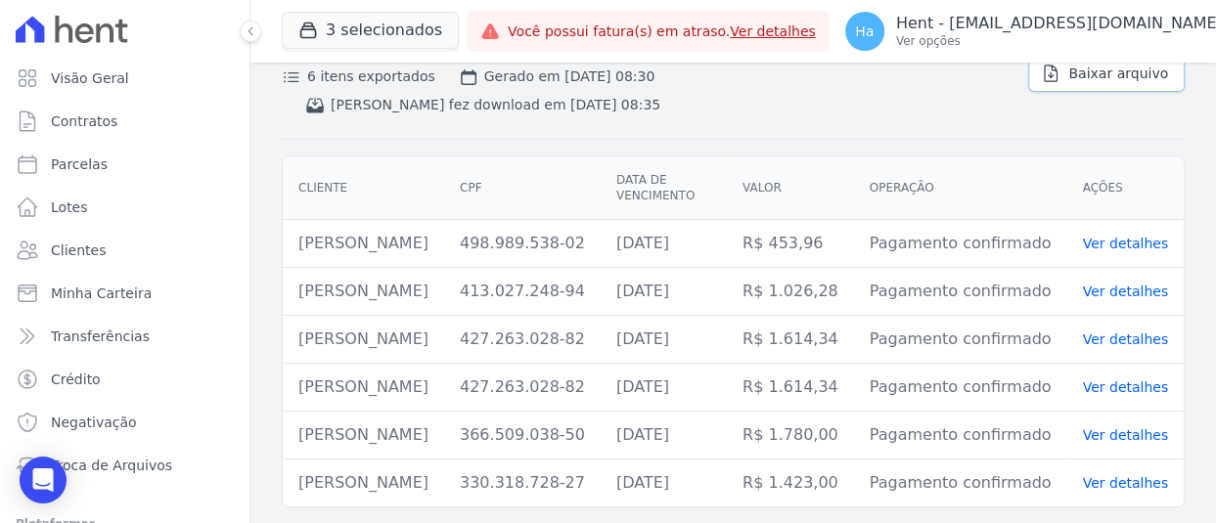
click at [1085, 75] on link "Baixar arquivo" at bounding box center [1106, 73] width 156 height 37
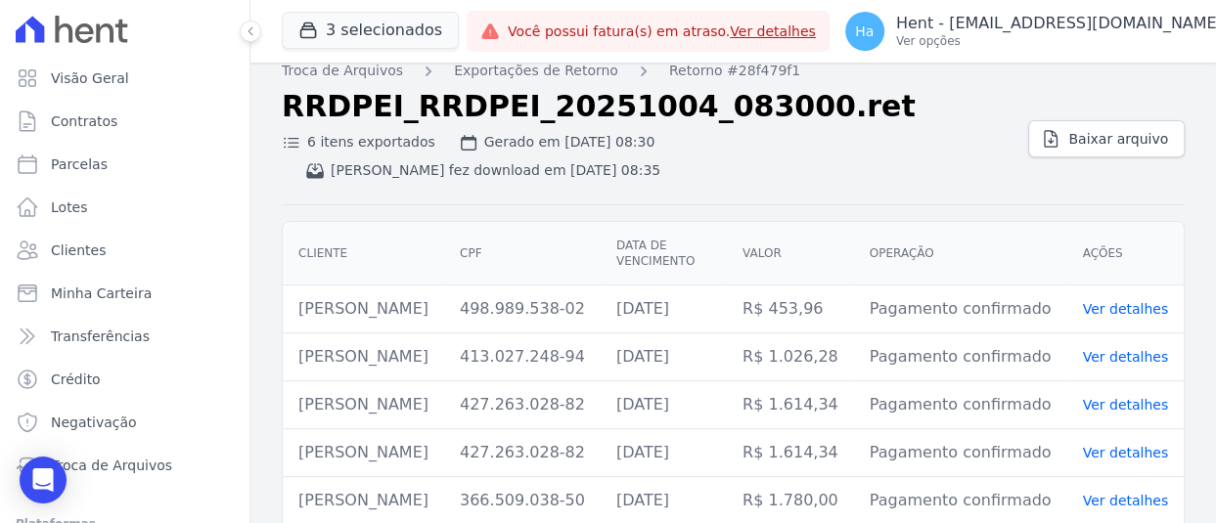
scroll to position [0, 0]
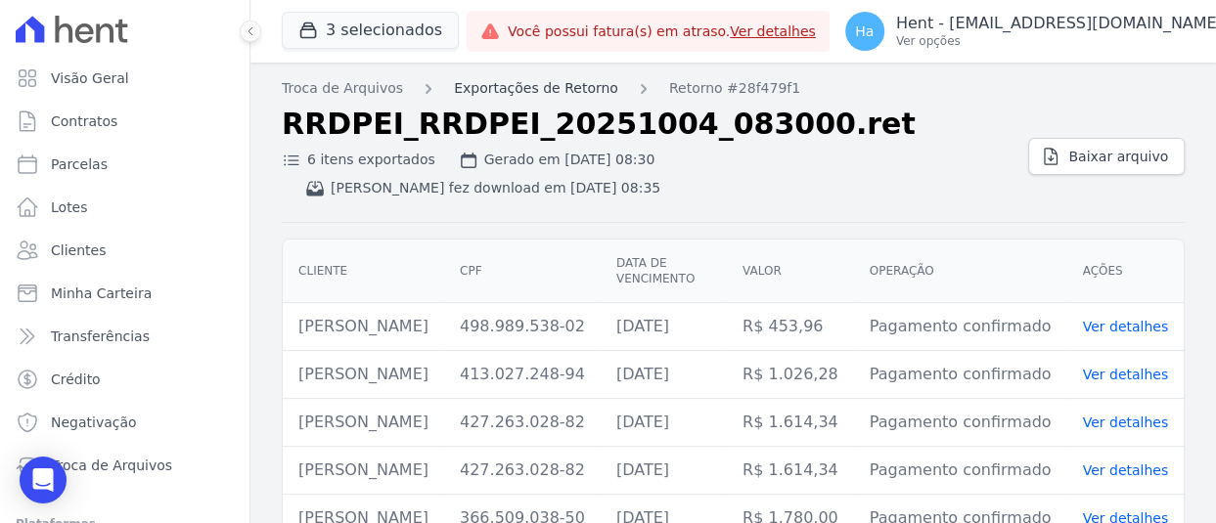
click at [554, 79] on link "Exportações de Retorno" at bounding box center [536, 88] width 164 height 21
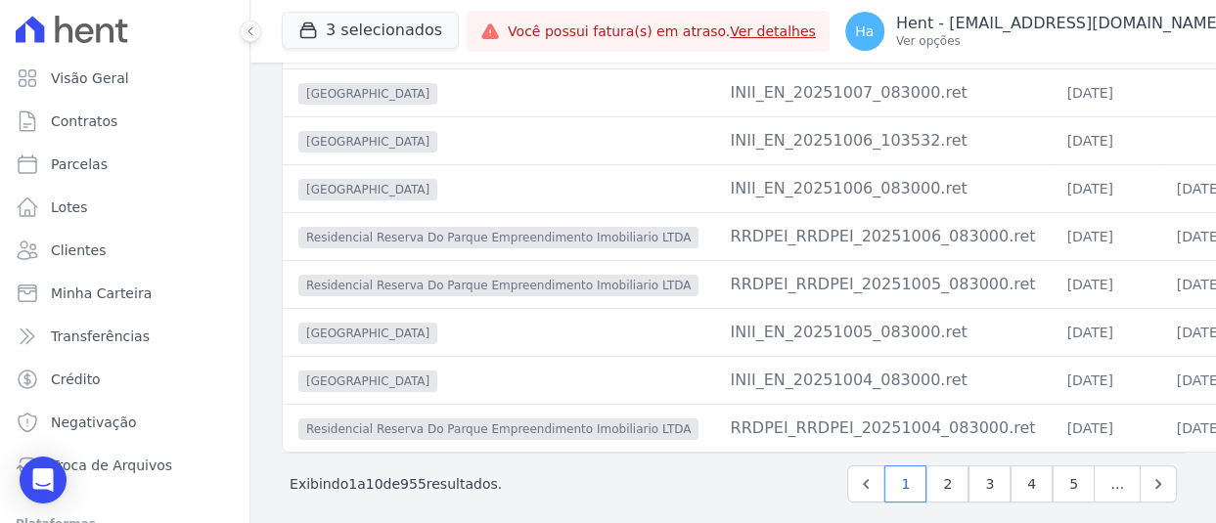
scroll to position [331, 0]
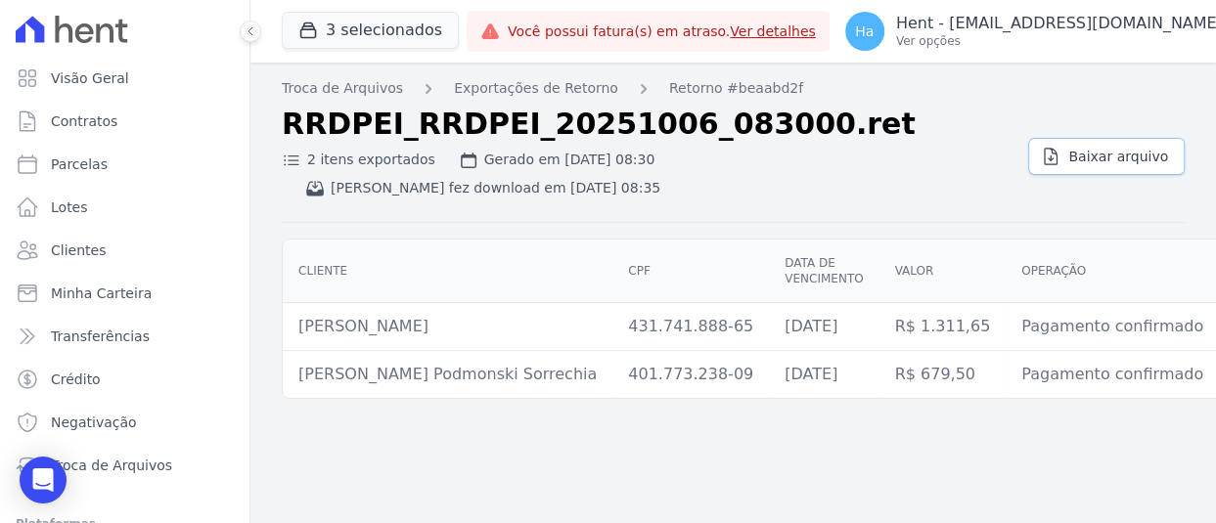
click at [1105, 147] on span "Baixar arquivo" at bounding box center [1118, 157] width 100 height 20
click at [352, 92] on link "Troca de Arquivos" at bounding box center [342, 88] width 121 height 21
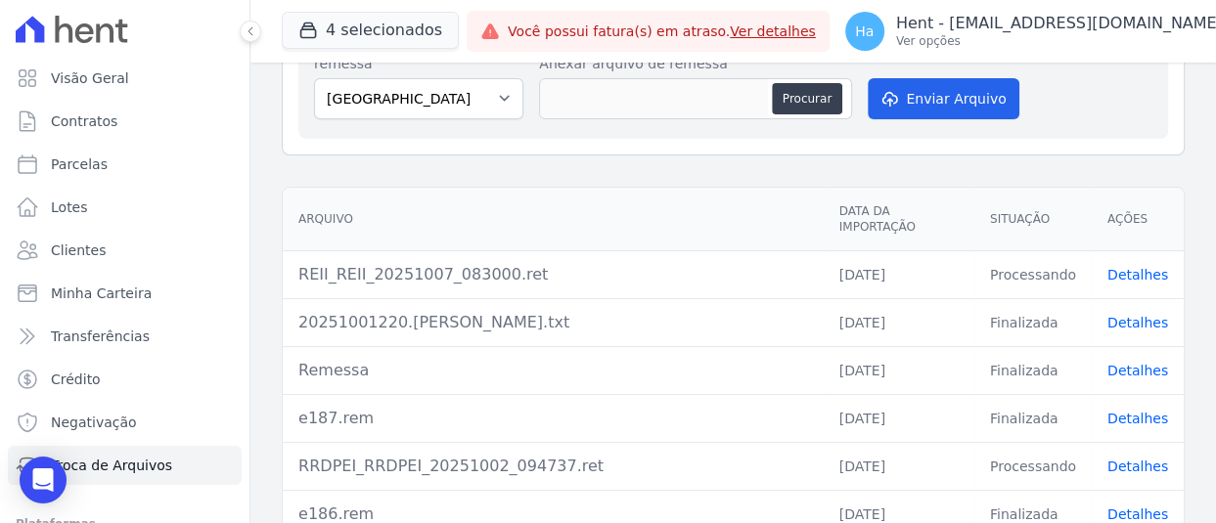
scroll to position [280, 0]
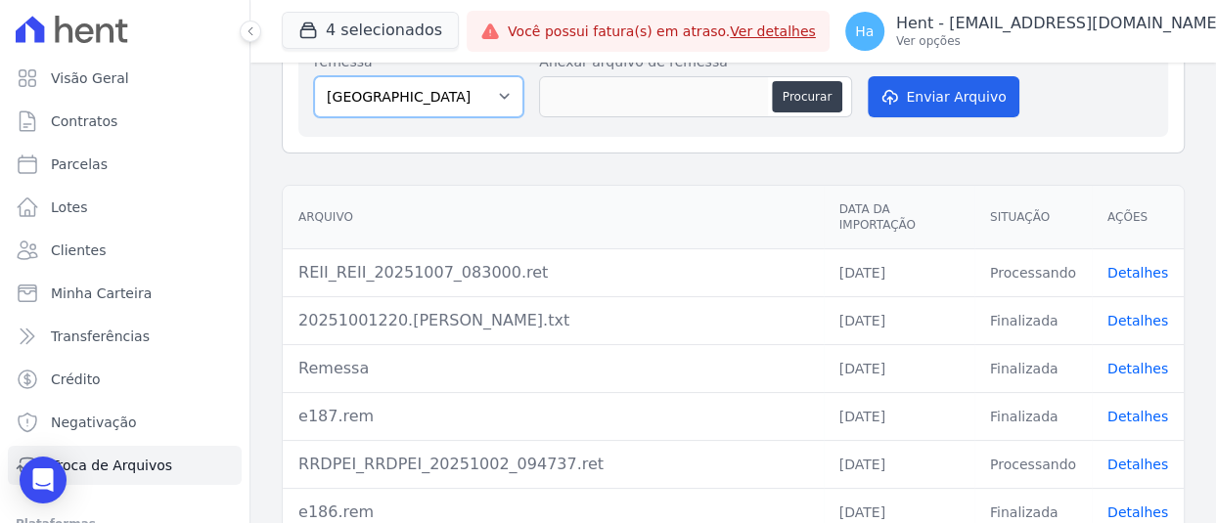
click at [469, 112] on select "[GEOGRAPHIC_DATA] RESERVA DO PARQUE EMPREENDIMENTO IMOBILIARIO LTDA RSN EMPREEN…" at bounding box center [418, 96] width 209 height 41
select select "0f4a268f-6102-4273-a44d-2b63cf97ed53"
click at [314, 76] on select "[GEOGRAPHIC_DATA] RESERVA DO PARQUE EMPREENDIMENTO IMOBILIARIO LTDA RSN EMPREEN…" at bounding box center [418, 96] width 209 height 41
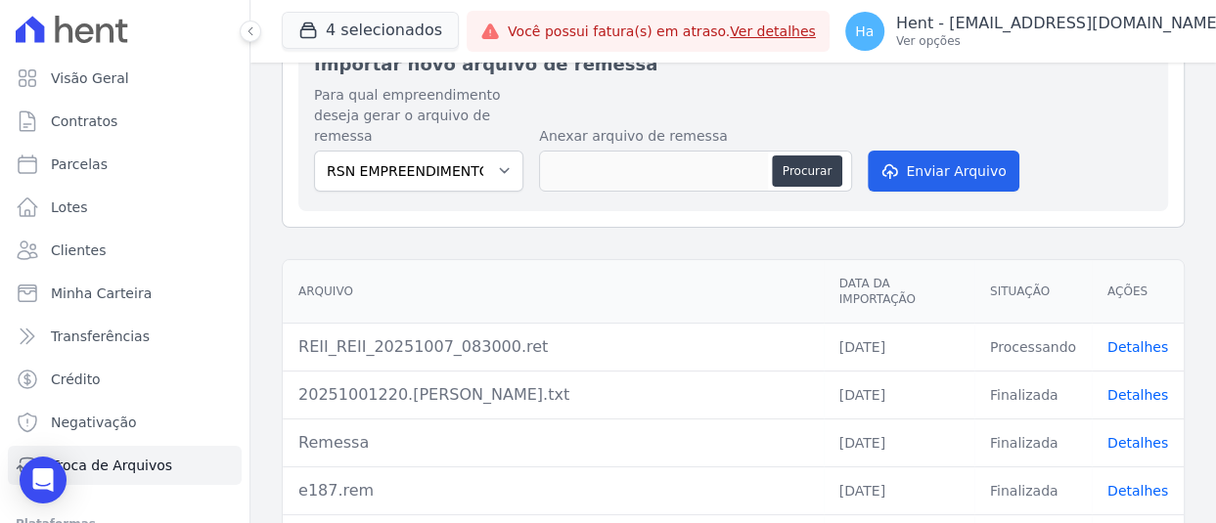
click at [1120, 339] on link "Detalhes" at bounding box center [1137, 347] width 61 height 16
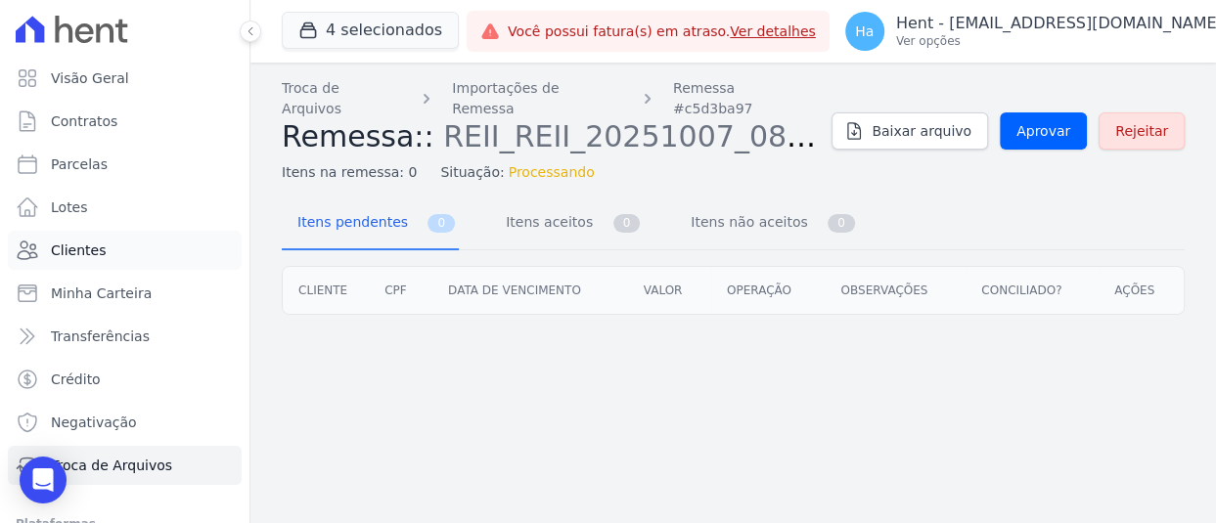
click at [69, 241] on span "Clientes" at bounding box center [78, 251] width 55 height 20
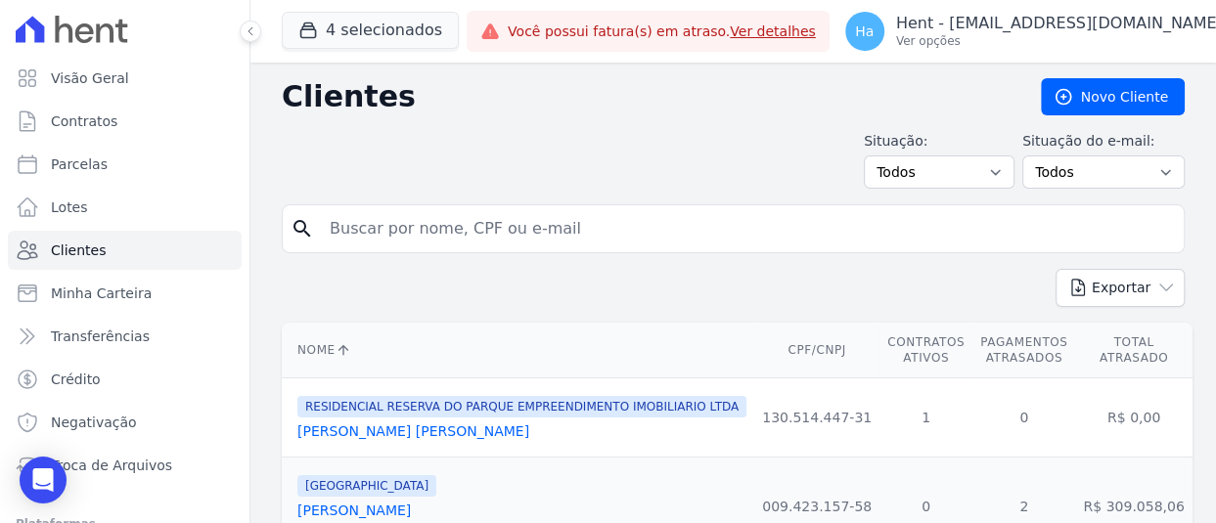
click at [618, 232] on input "search" at bounding box center [747, 228] width 858 height 39
paste input "[PERSON_NAME]"
type input "[PERSON_NAME]"
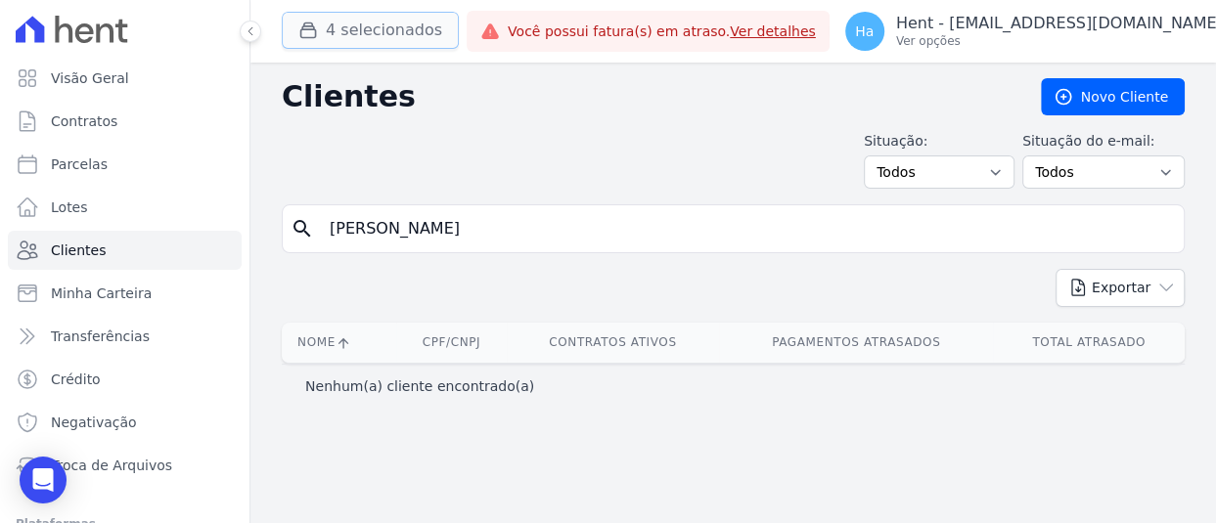
click at [394, 33] on button "4 selecionados" at bounding box center [370, 30] width 177 height 37
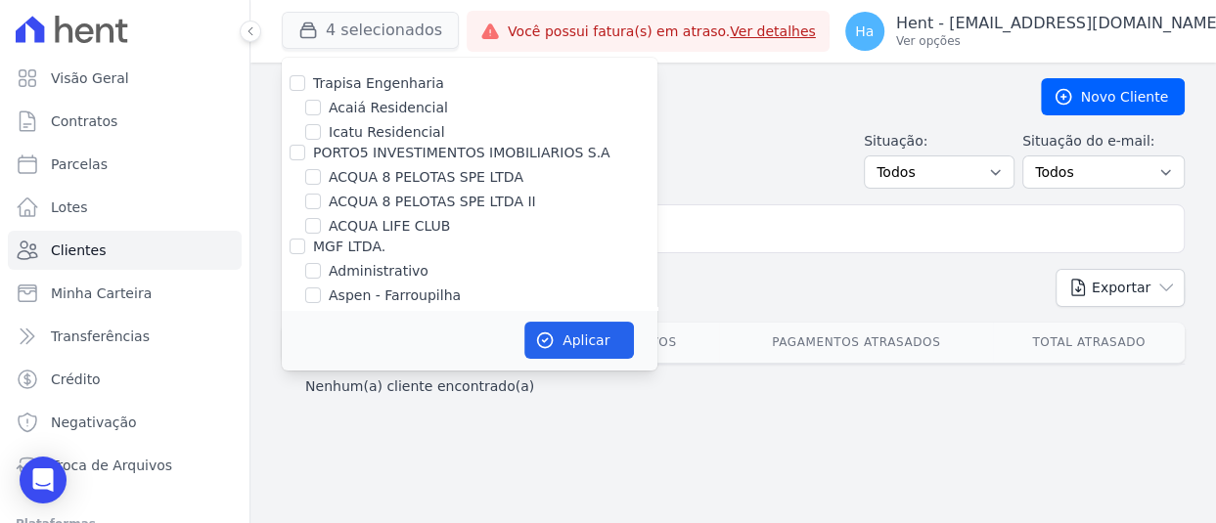
scroll to position [15373, 0]
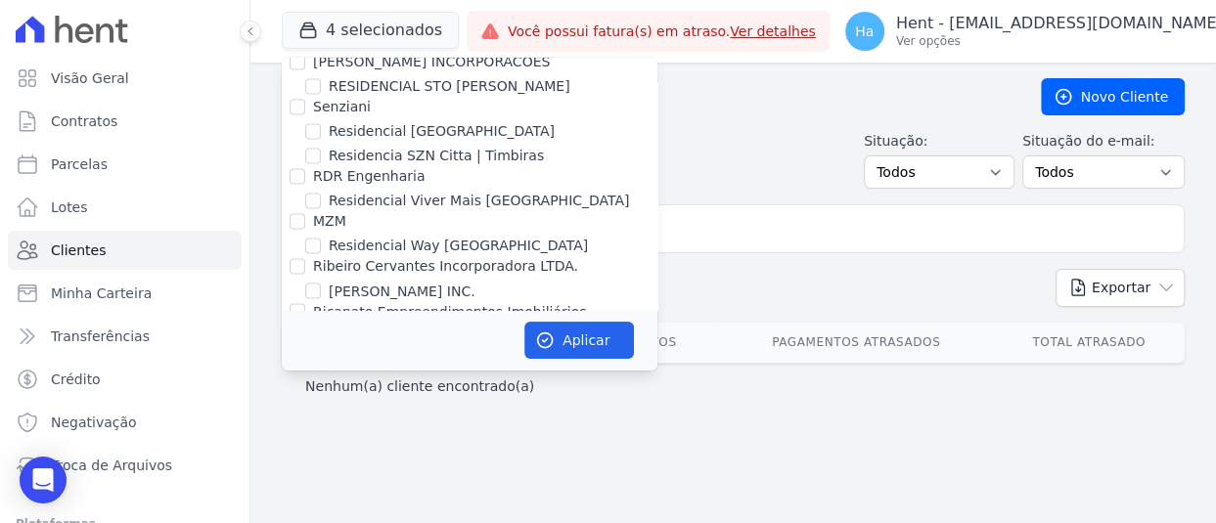
click at [782, 114] on div "Clientes [GEOGRAPHIC_DATA]" at bounding box center [733, 96] width 903 height 37
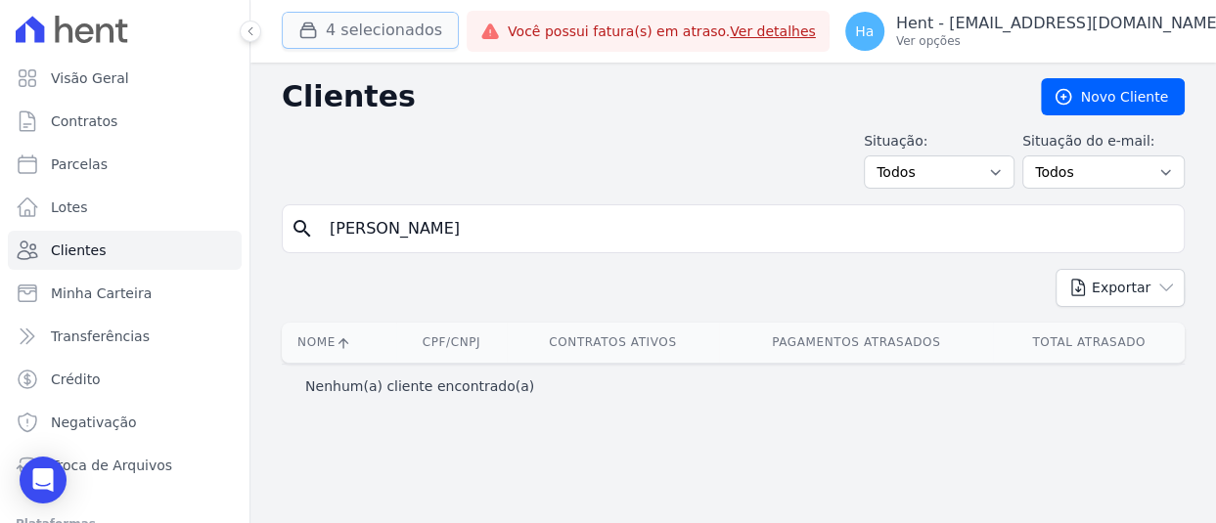
click at [382, 25] on button "4 selecionados" at bounding box center [370, 30] width 177 height 37
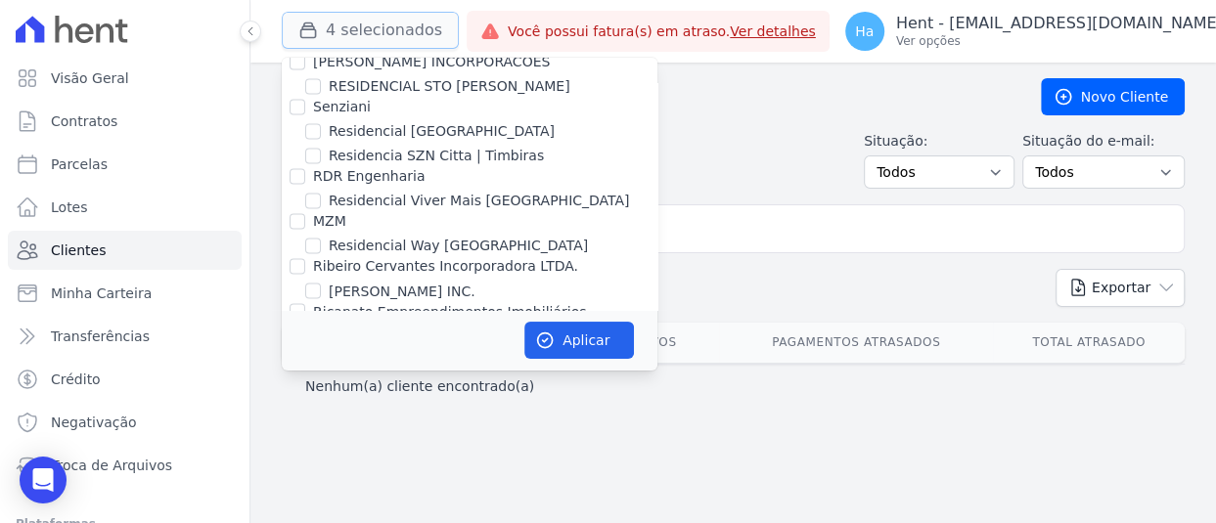
scroll to position [15599, 0]
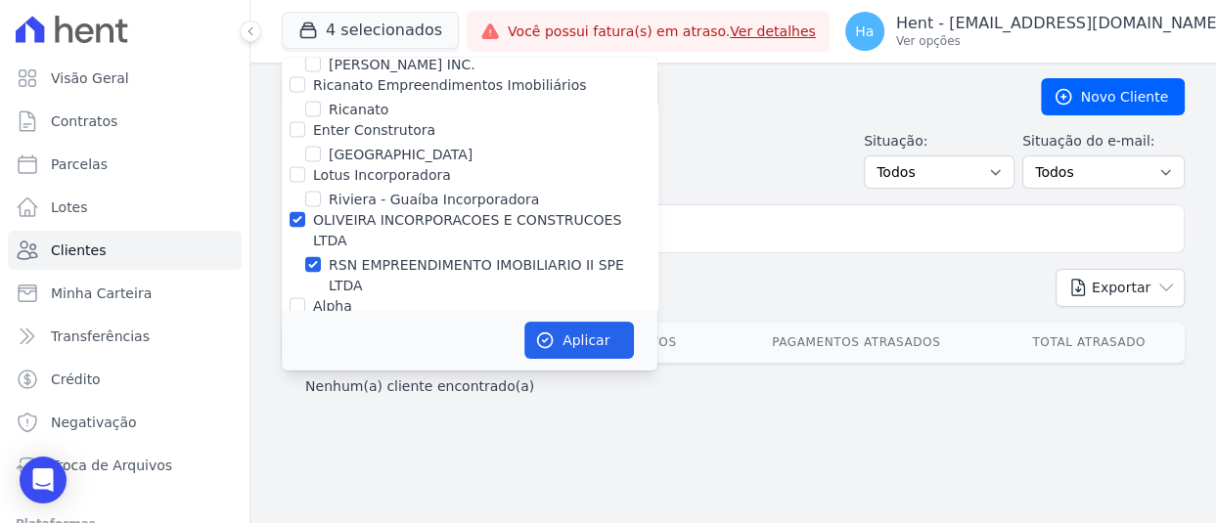
click at [745, 234] on input "[PERSON_NAME]" at bounding box center [747, 228] width 858 height 39
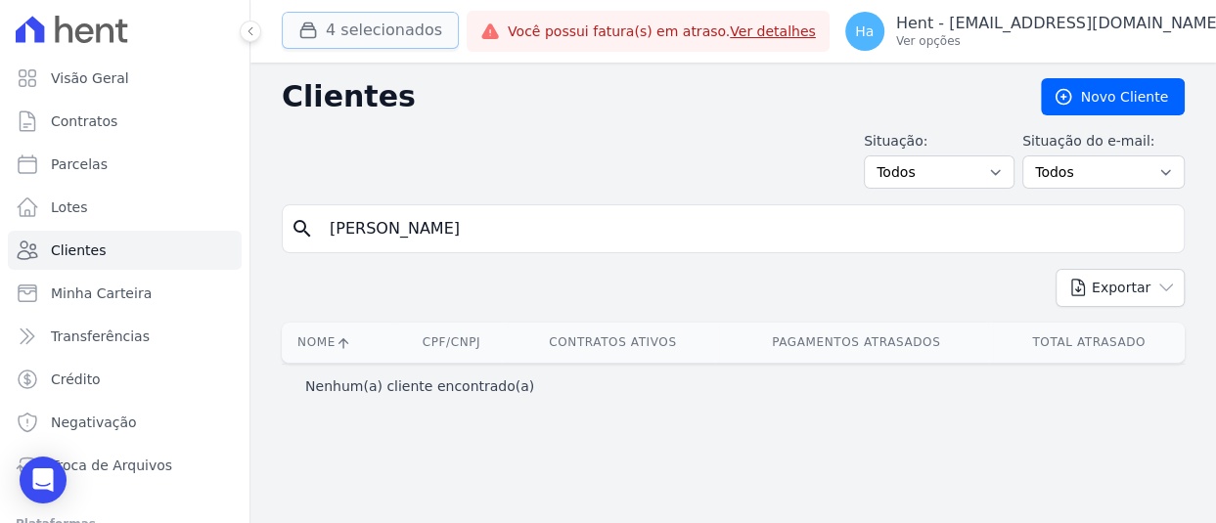
click at [434, 37] on button "4 selecionados" at bounding box center [370, 30] width 177 height 37
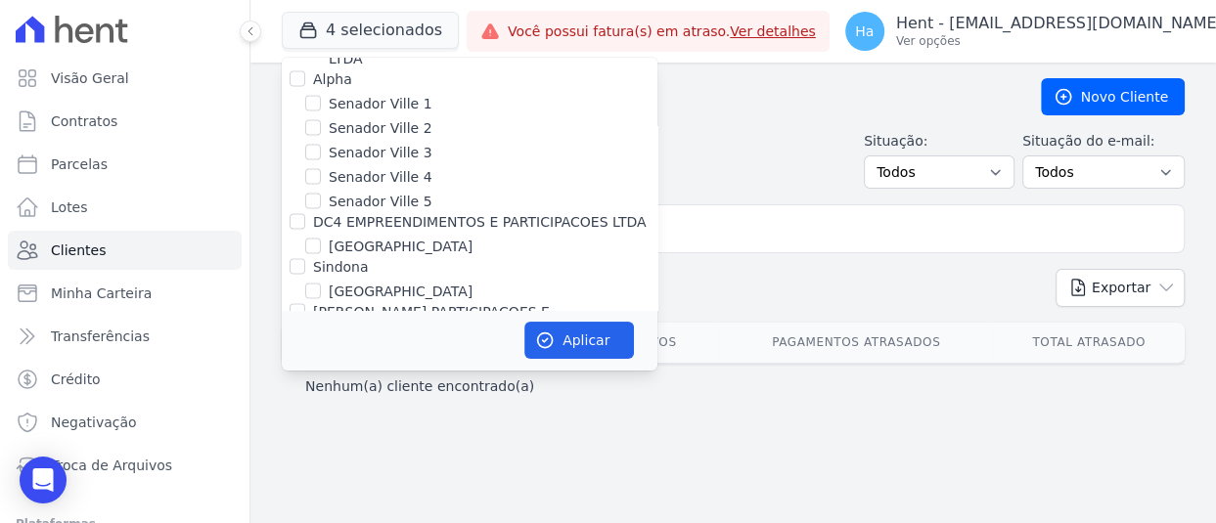
scroll to position [15373, 0]
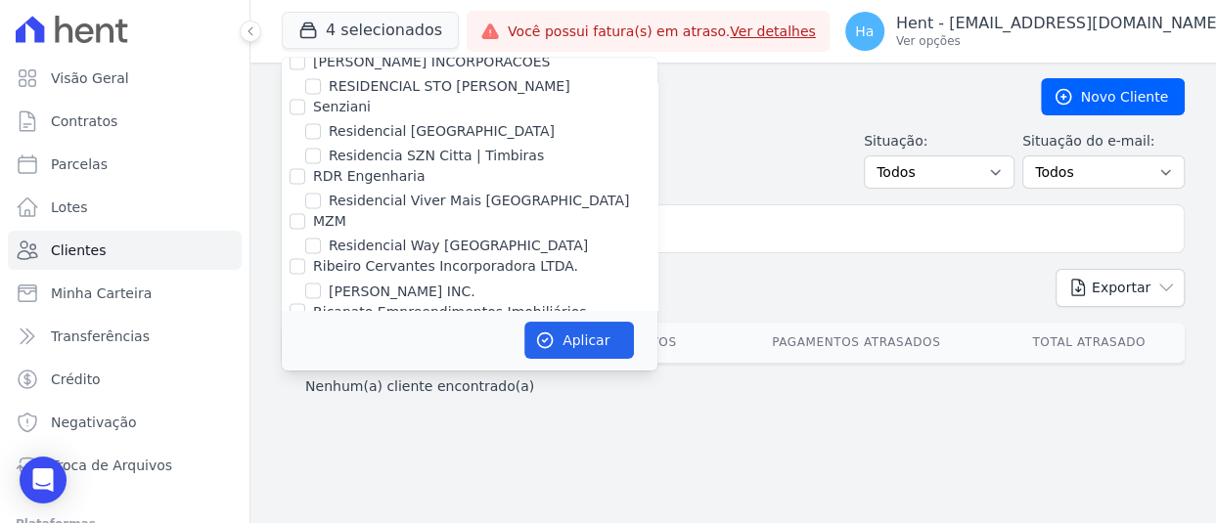
click at [758, 184] on div "Situação: Todos Adimplentes Inadimplentes Situação do e-mail: Todos Confirmado …" at bounding box center [733, 160] width 903 height 58
